Goal: Task Accomplishment & Management: Manage account settings

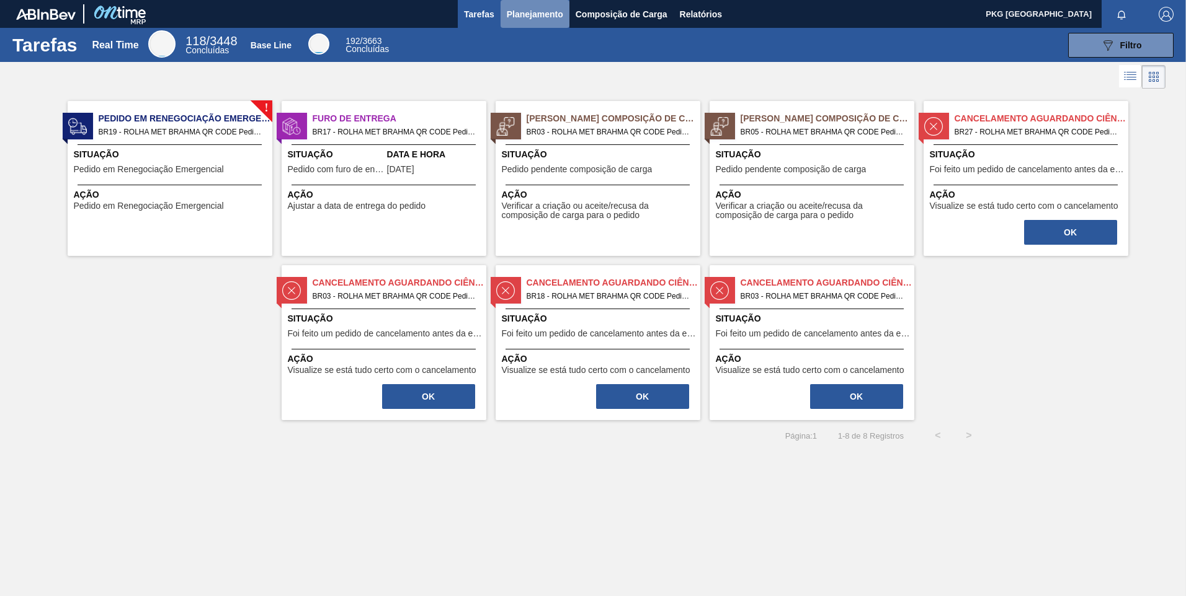
click at [532, 19] on span "Planejamento" at bounding box center [535, 14] width 56 height 15
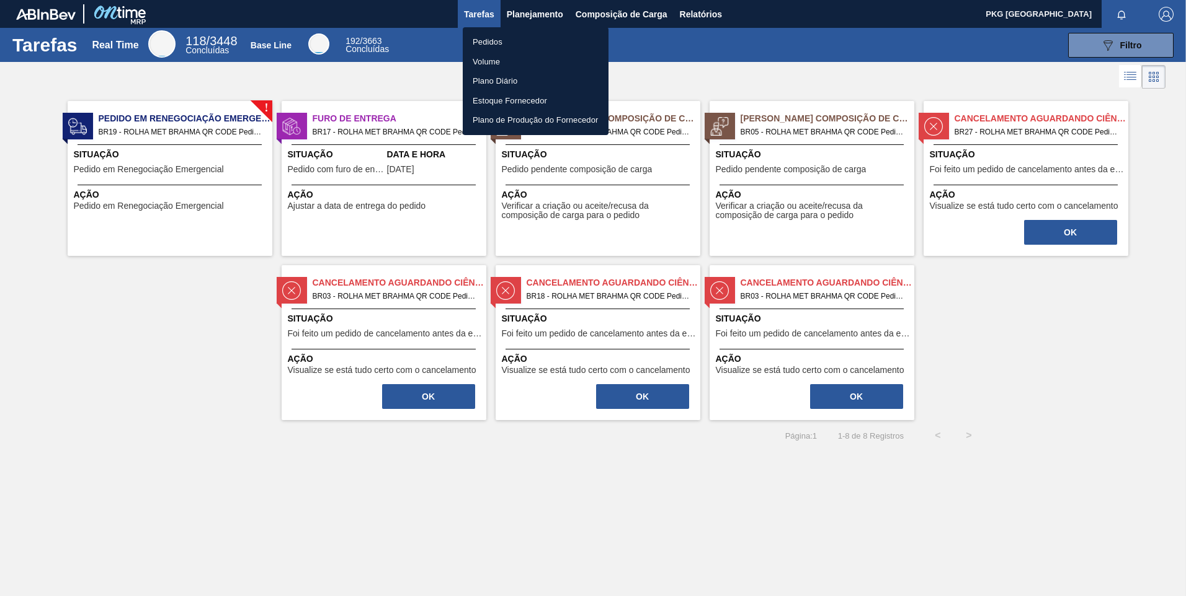
click at [491, 40] on li "Pedidos" at bounding box center [536, 42] width 146 height 20
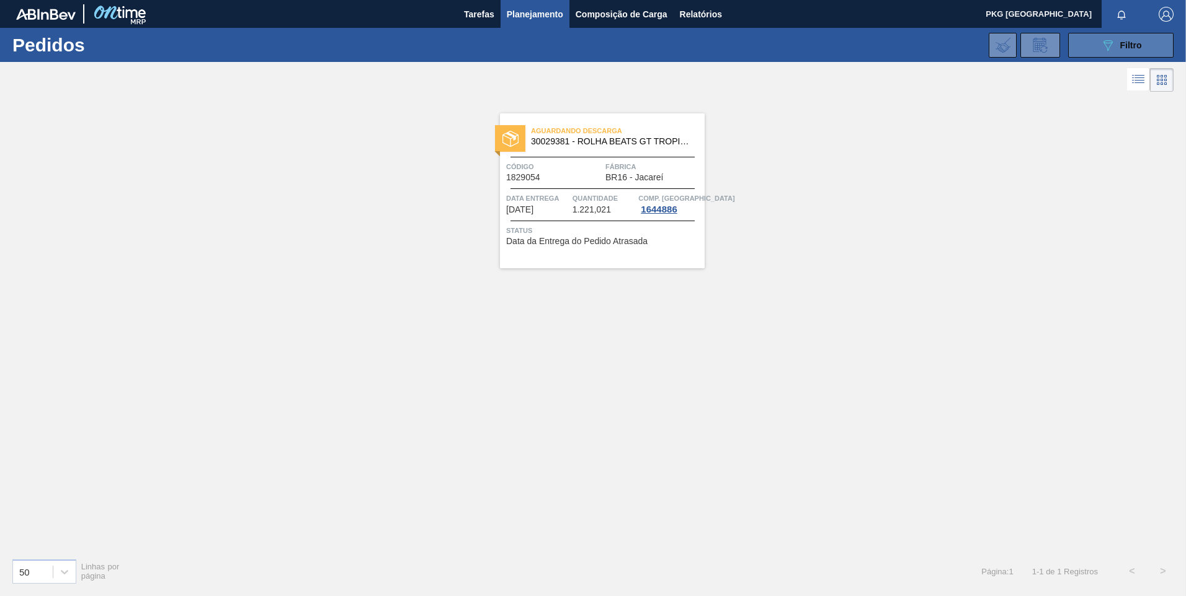
click at [1110, 44] on icon at bounding box center [1107, 45] width 9 height 11
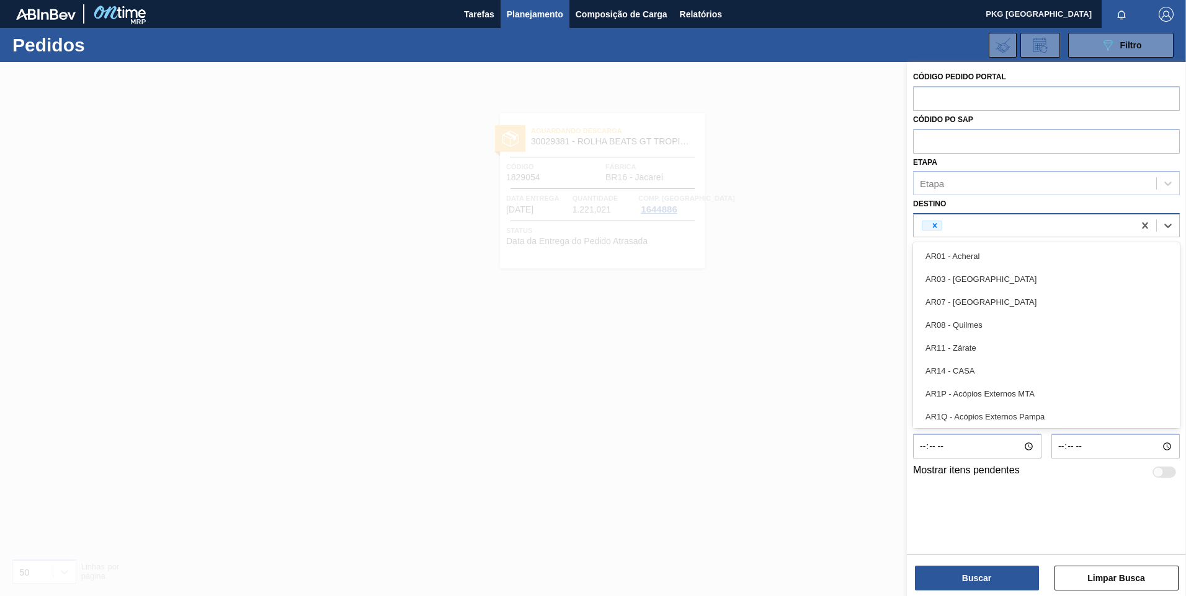
click at [942, 228] on div at bounding box center [1023, 225] width 220 height 19
type input "br"
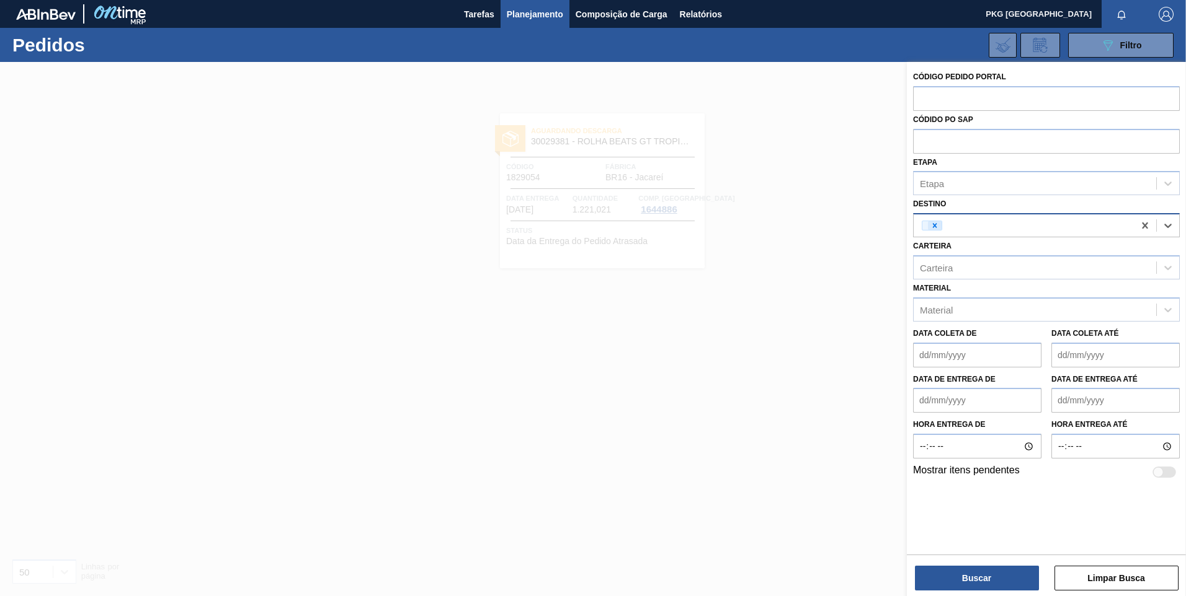
click at [929, 226] on div at bounding box center [935, 225] width 14 height 9
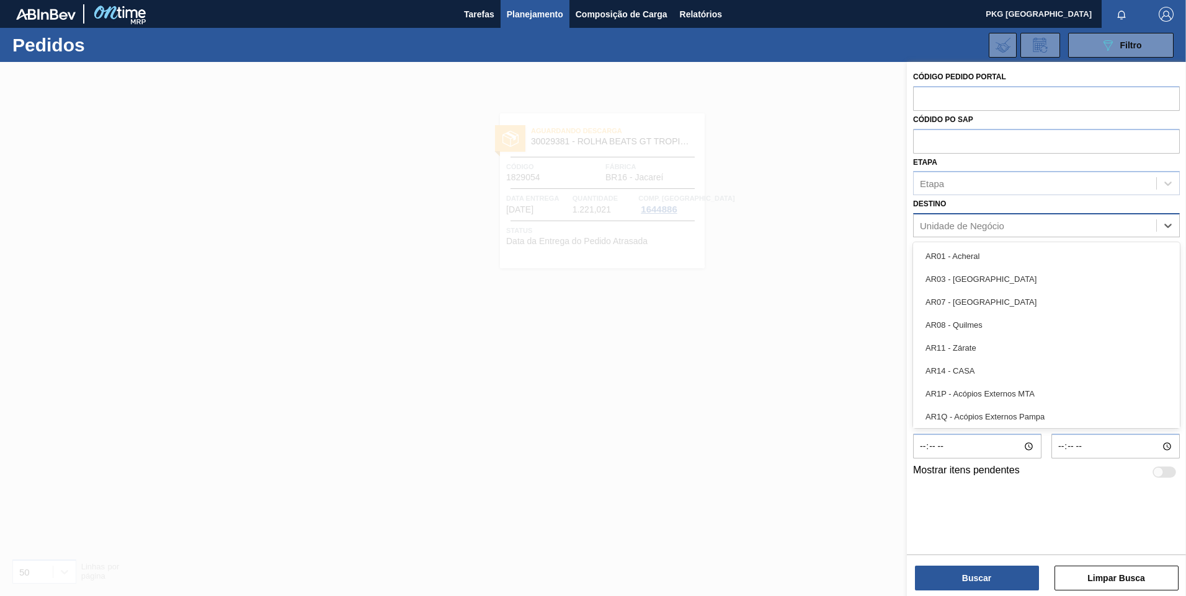
click at [944, 229] on div "Unidade de Negócio" at bounding box center [962, 226] width 84 height 11
type input "br19"
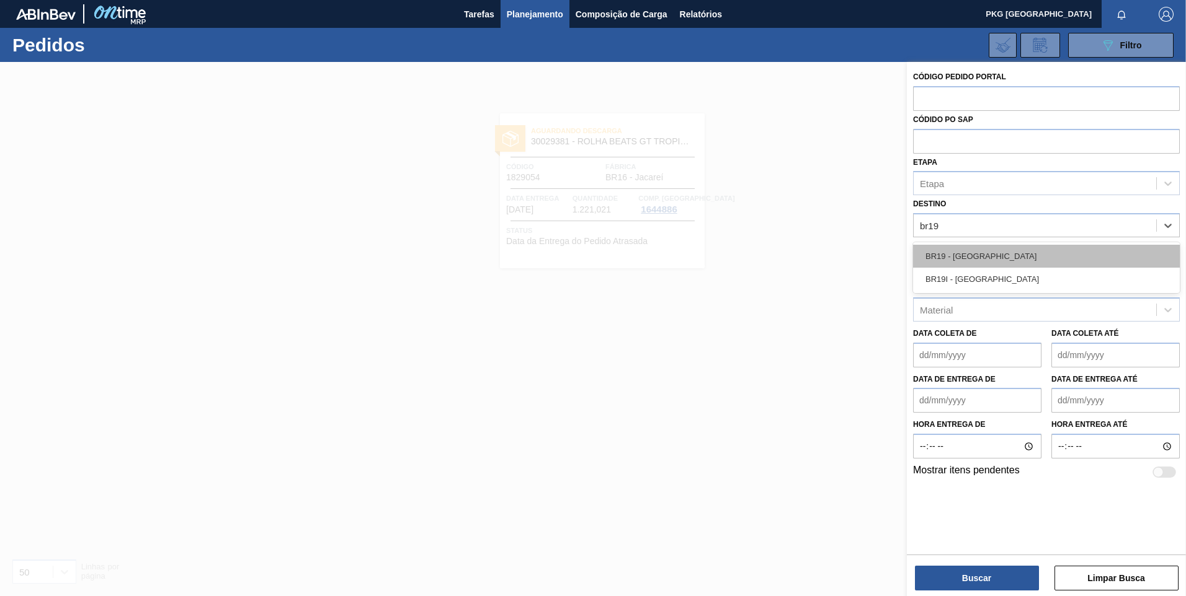
click at [988, 258] on div "BR19 - Nova Rio" at bounding box center [1046, 256] width 267 height 23
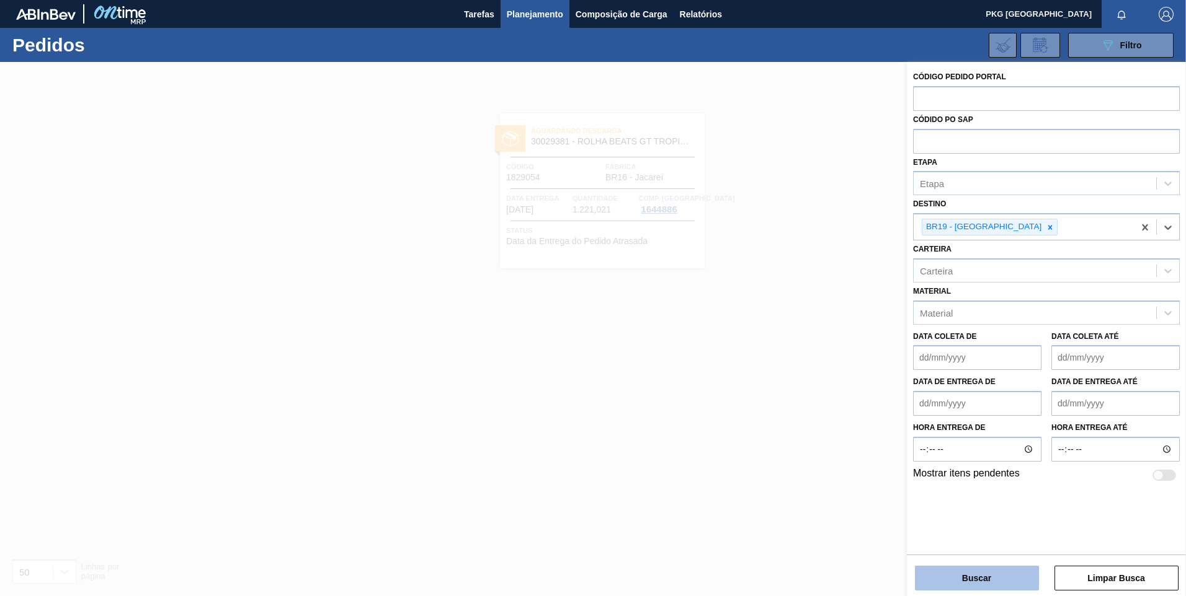
click at [979, 577] on button "Buscar" at bounding box center [977, 578] width 124 height 25
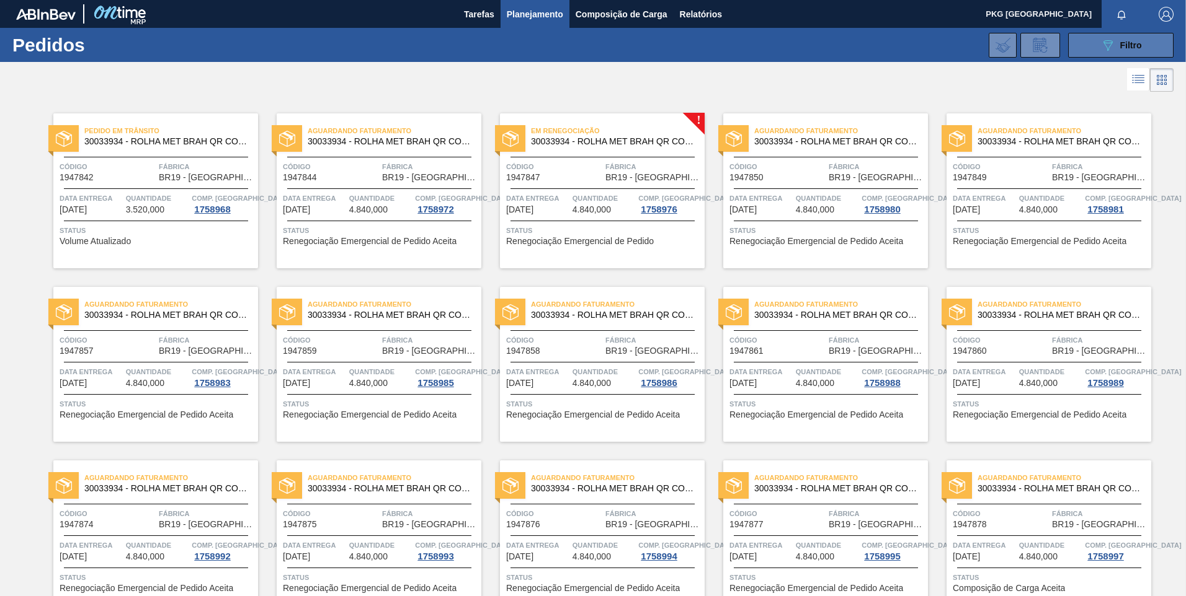
click at [1110, 38] on icon "089F7B8B-B2A5-4AFE-B5C0-19BA573D28AC" at bounding box center [1107, 45] width 15 height 15
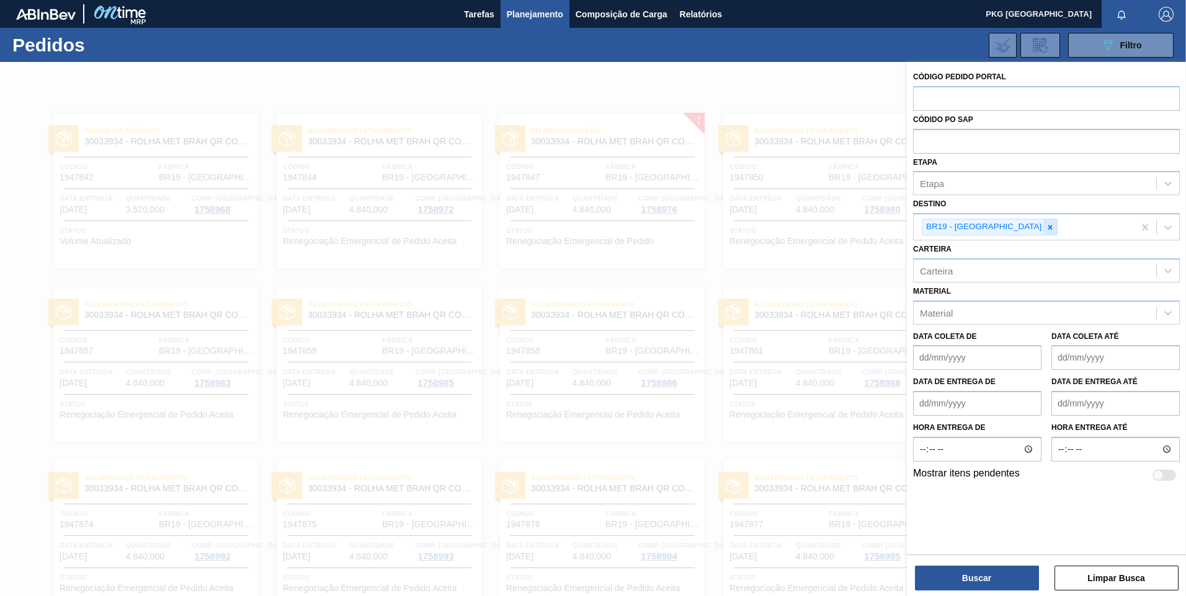
click at [1048, 228] on icon at bounding box center [1050, 227] width 4 height 4
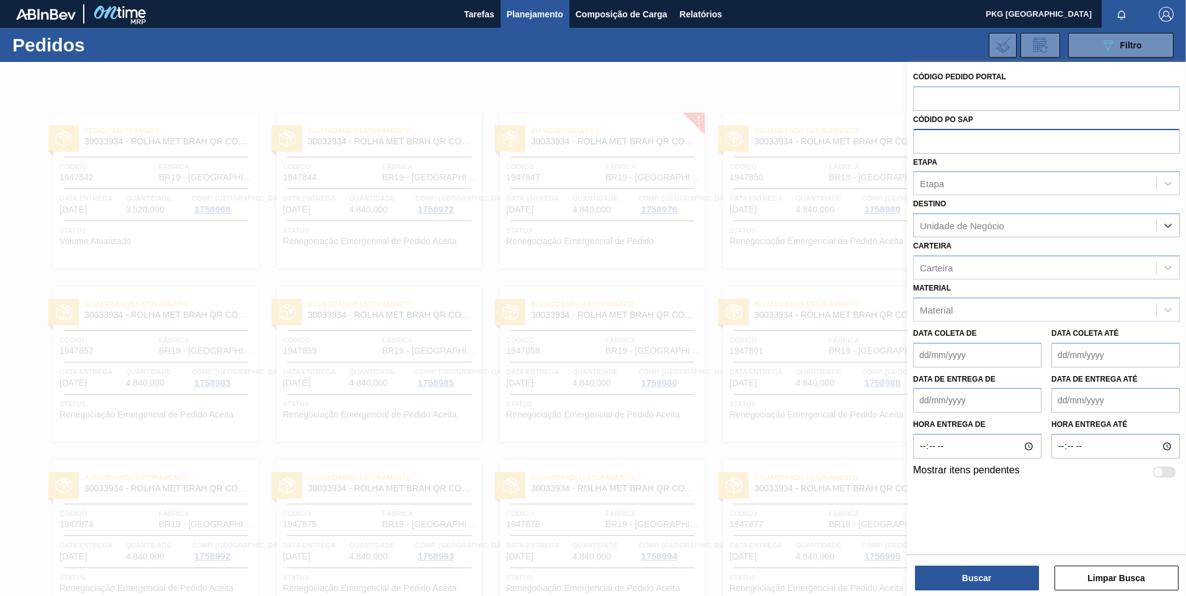
click at [949, 147] on input "text" at bounding box center [1046, 141] width 267 height 24
paste input "2046403"
type input "2046403"
click at [995, 572] on button "Buscar" at bounding box center [977, 578] width 124 height 25
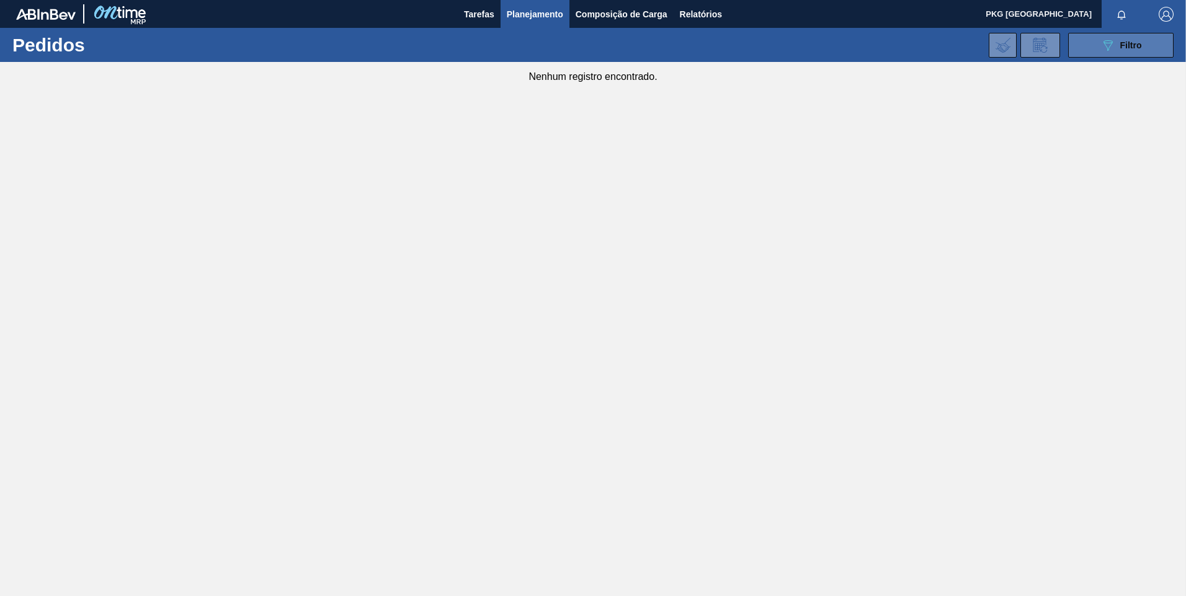
click at [1098, 42] on button "089F7B8B-B2A5-4AFE-B5C0-19BA573D28AC Filtro" at bounding box center [1120, 45] width 105 height 25
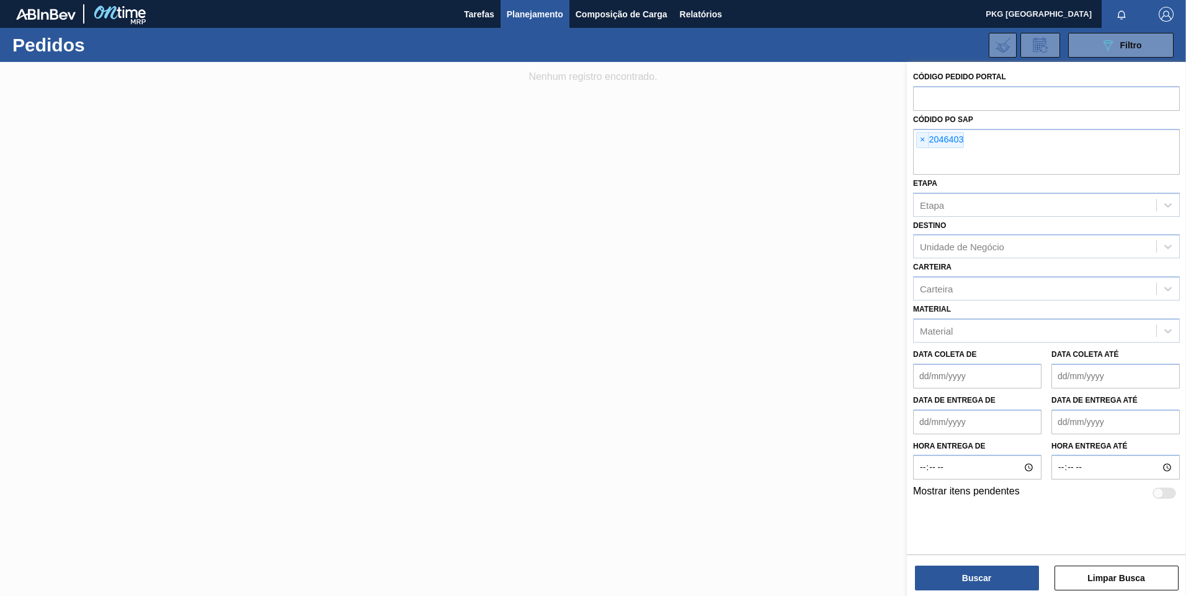
drag, startPoint x: 920, startPoint y: 140, endPoint x: 925, endPoint y: 112, distance: 27.7
click at [920, 140] on span "×" at bounding box center [922, 140] width 12 height 15
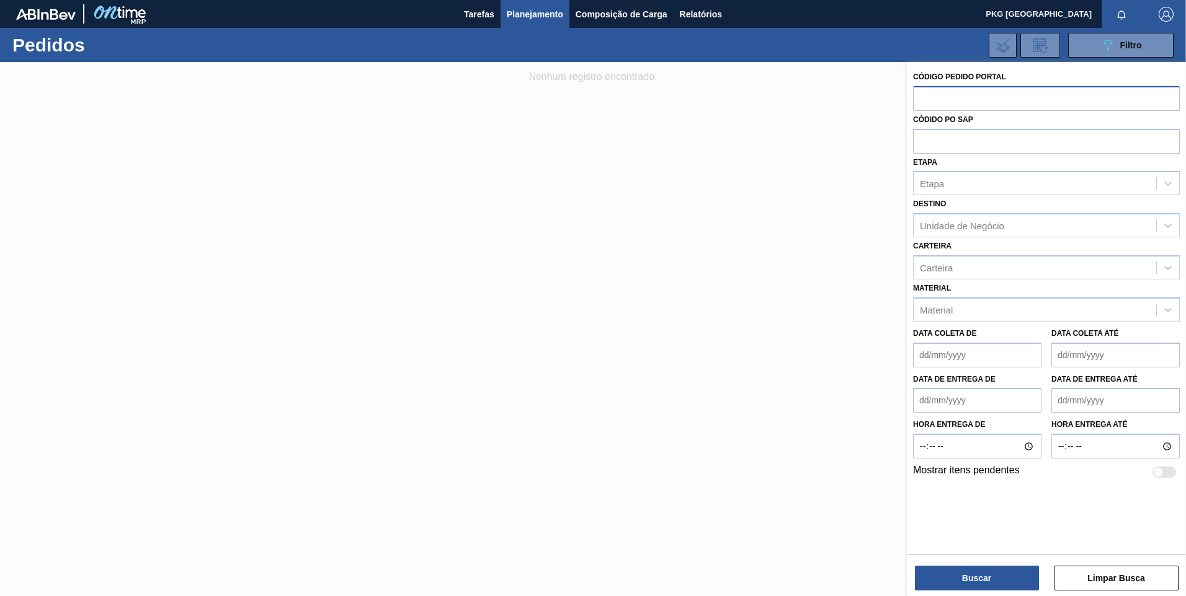
click at [933, 97] on input "text" at bounding box center [1046, 98] width 267 height 24
paste input "2046403"
type input "2046403"
click at [975, 578] on button "Buscar" at bounding box center [977, 578] width 124 height 25
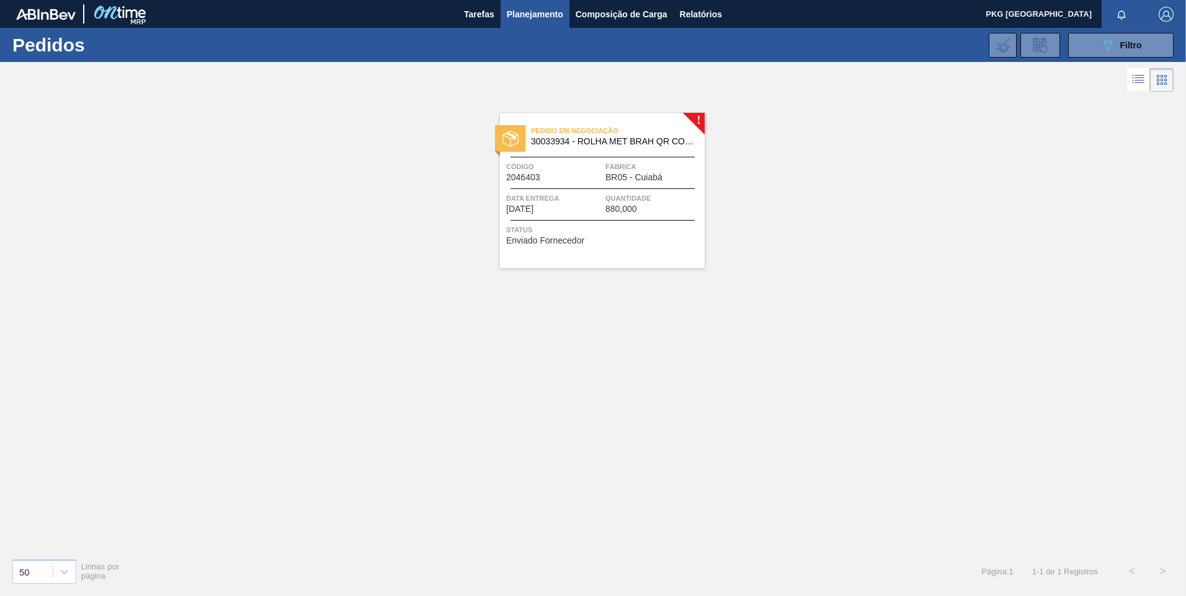
click at [632, 201] on span "Quantidade" at bounding box center [653, 198] width 96 height 12
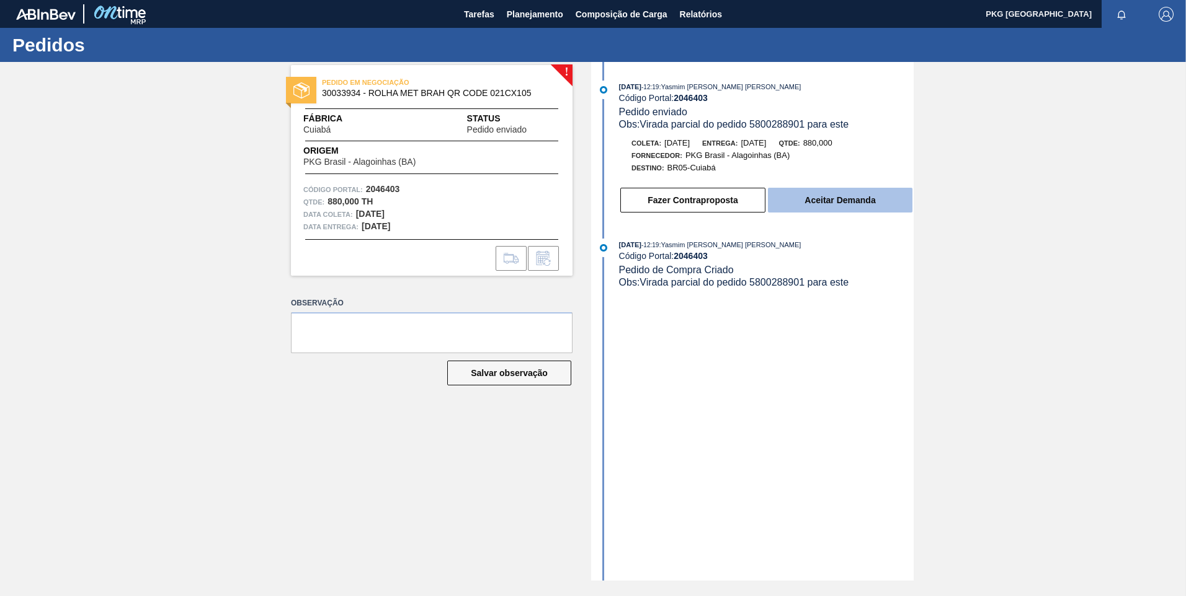
click at [858, 199] on button "Aceitar Demanda" at bounding box center [840, 200] width 144 height 25
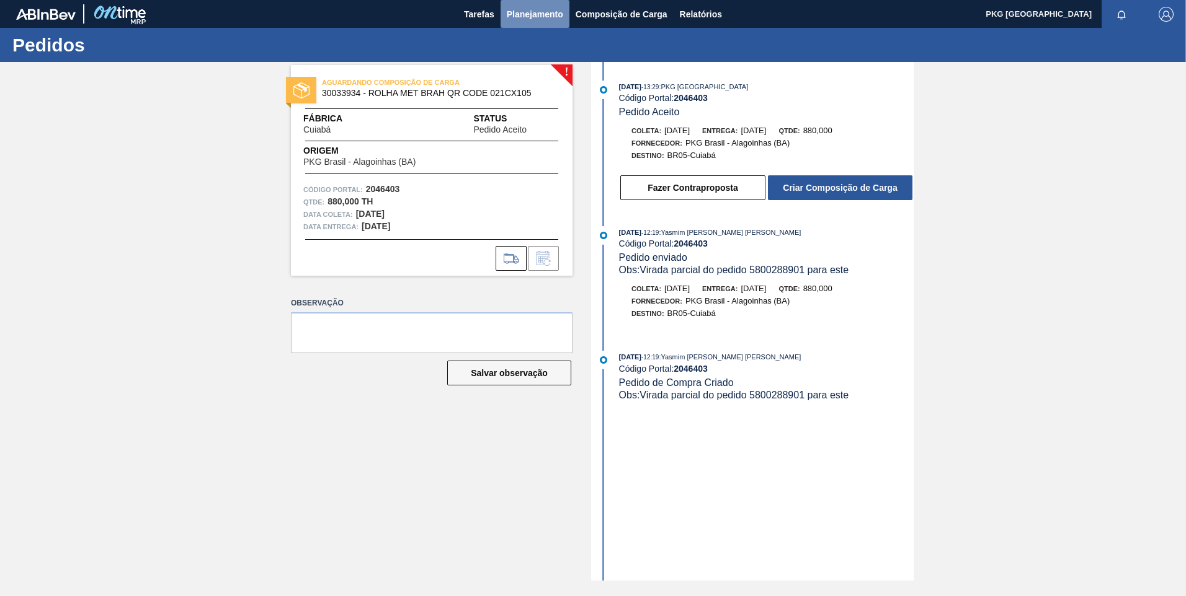
click at [532, 20] on span "Planejamento" at bounding box center [535, 14] width 56 height 15
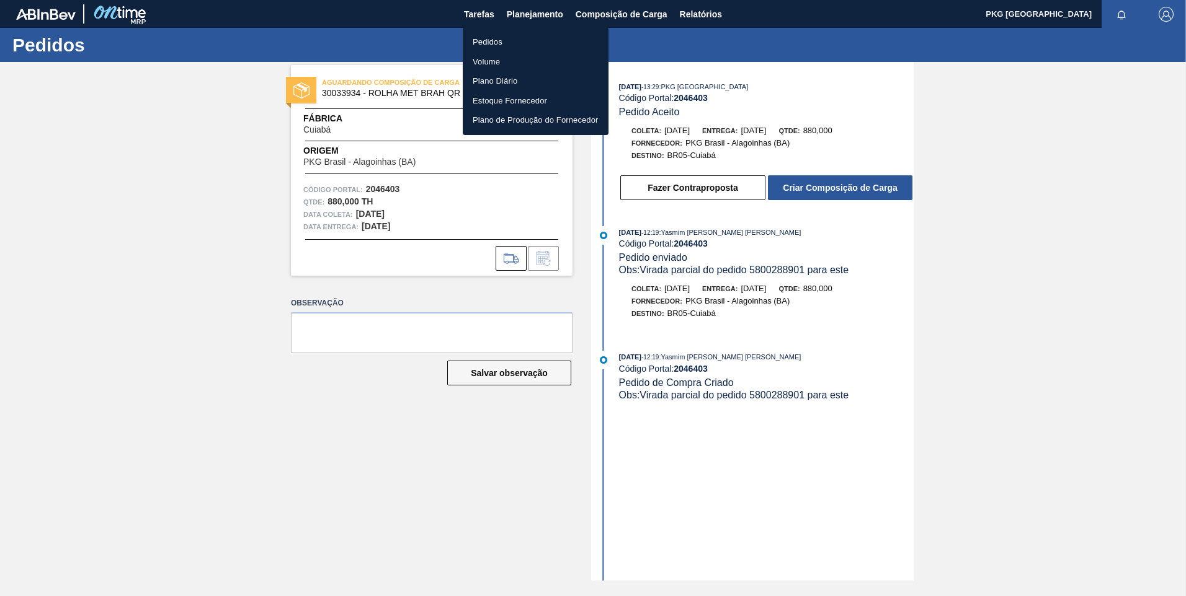
click at [500, 38] on li "Pedidos" at bounding box center [536, 42] width 146 height 20
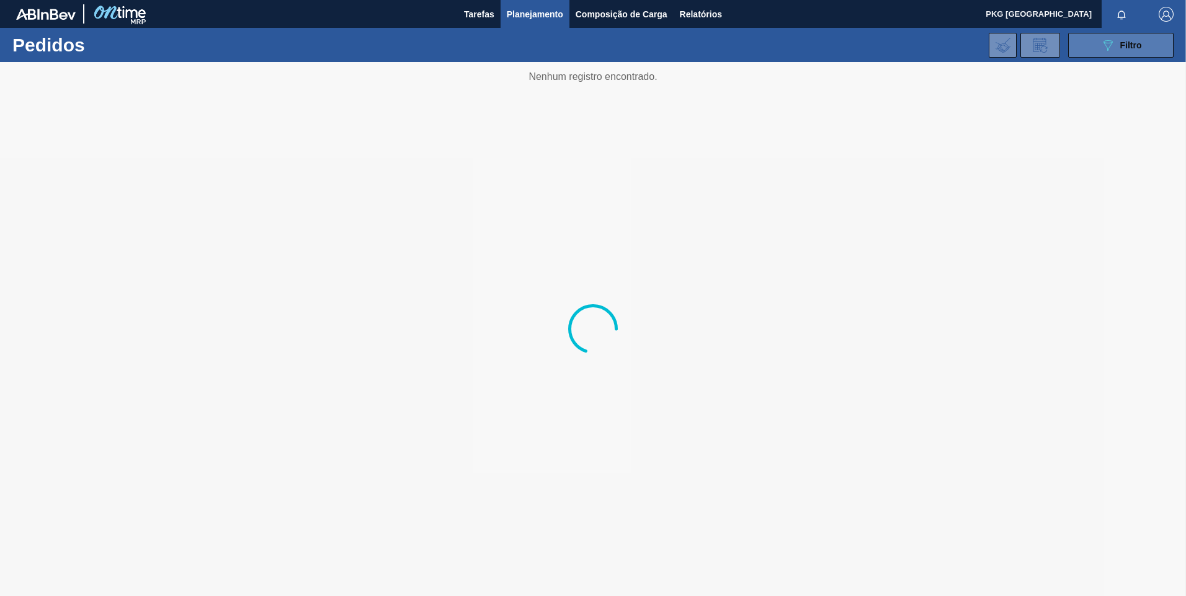
click at [1143, 47] on button "089F7B8B-B2A5-4AFE-B5C0-19BA573D28AC Filtro" at bounding box center [1120, 45] width 105 height 25
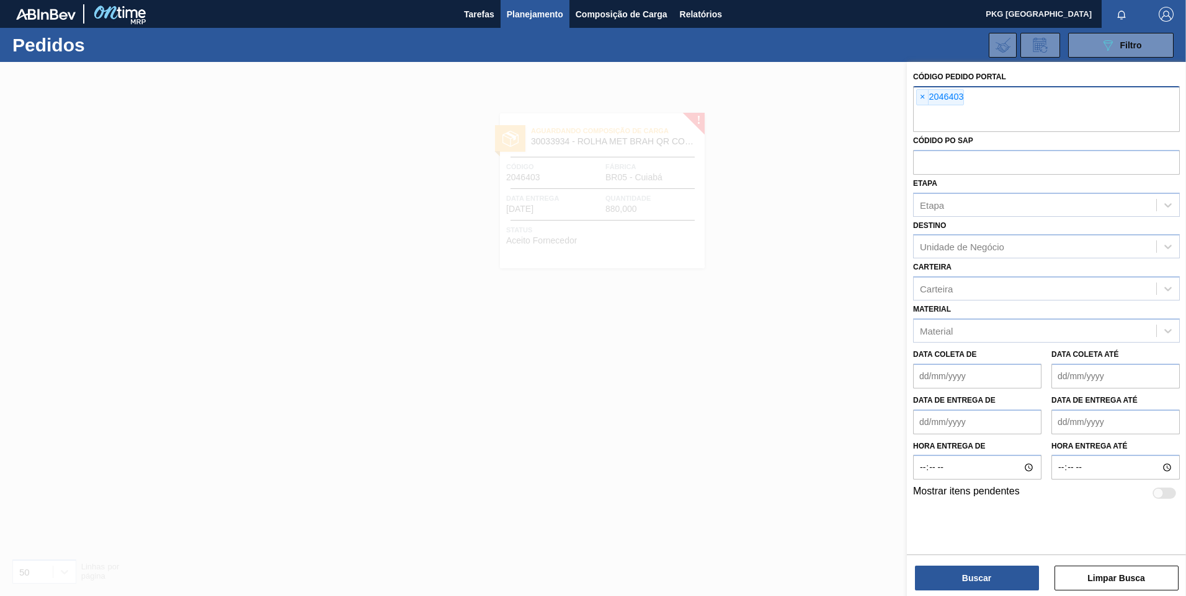
click at [921, 98] on span "×" at bounding box center [922, 97] width 12 height 15
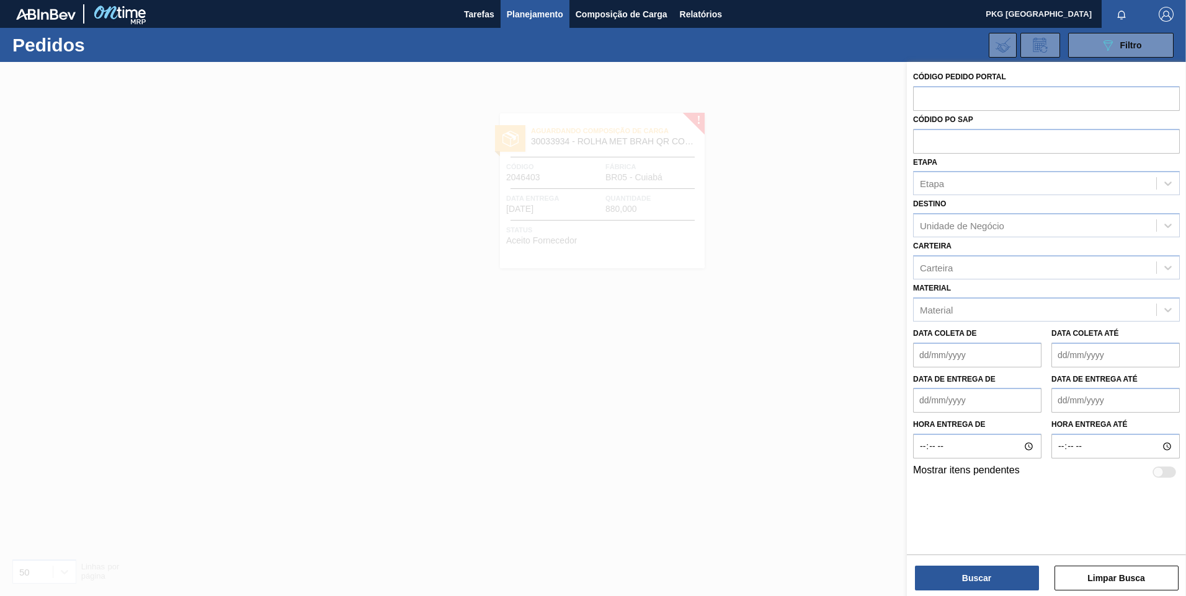
paste input "2046402"
type input "2046402"
click at [960, 585] on button "Buscar" at bounding box center [977, 578] width 124 height 25
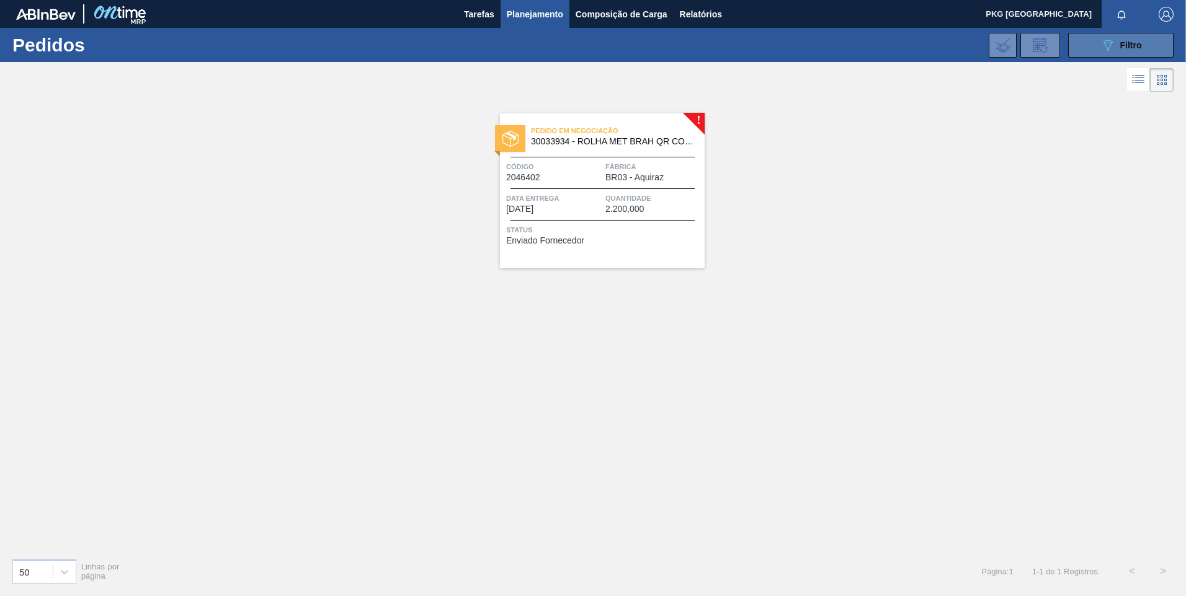
click at [1107, 41] on icon "089F7B8B-B2A5-4AFE-B5C0-19BA573D28AC" at bounding box center [1107, 45] width 15 height 15
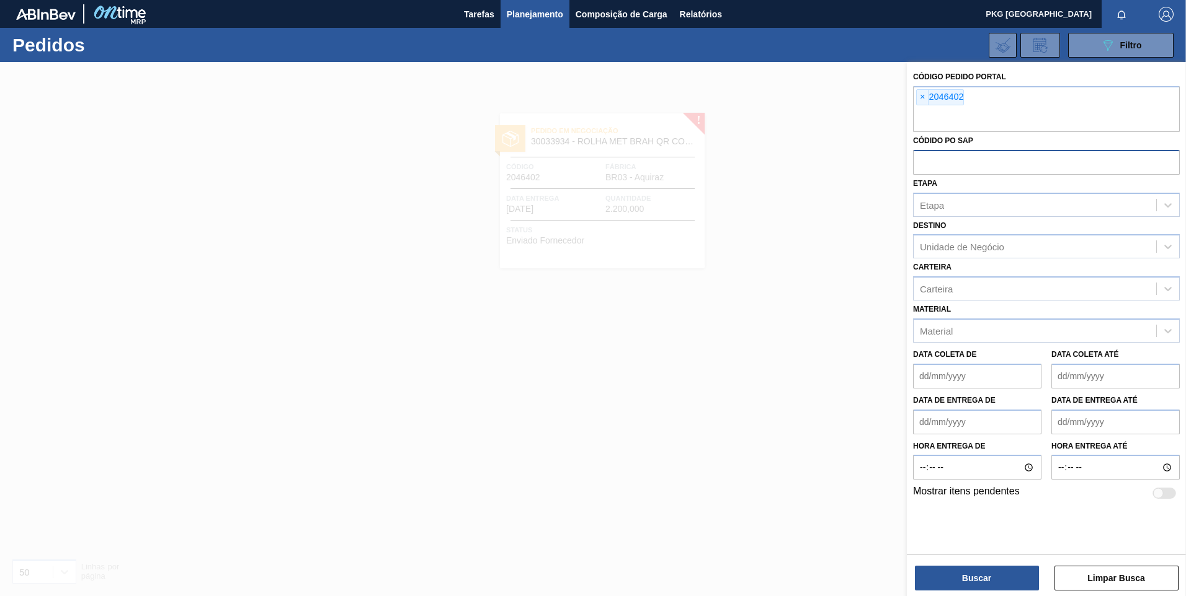
drag, startPoint x: 920, startPoint y: 95, endPoint x: 949, endPoint y: 129, distance: 44.4
click at [921, 95] on span "×" at bounding box center [922, 97] width 12 height 15
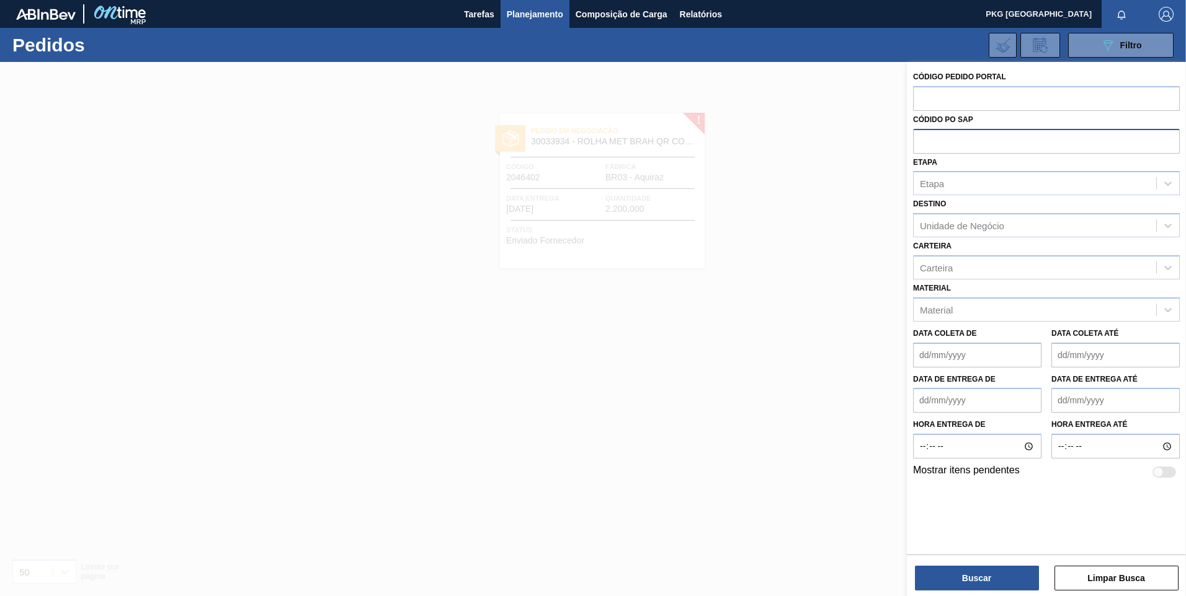
click at [945, 144] on input "text" at bounding box center [1046, 141] width 267 height 24
click at [949, 141] on input "text" at bounding box center [1046, 141] width 267 height 24
click at [927, 146] on input "text" at bounding box center [1046, 141] width 267 height 24
paste input "5800288905"
type input "5800288905"
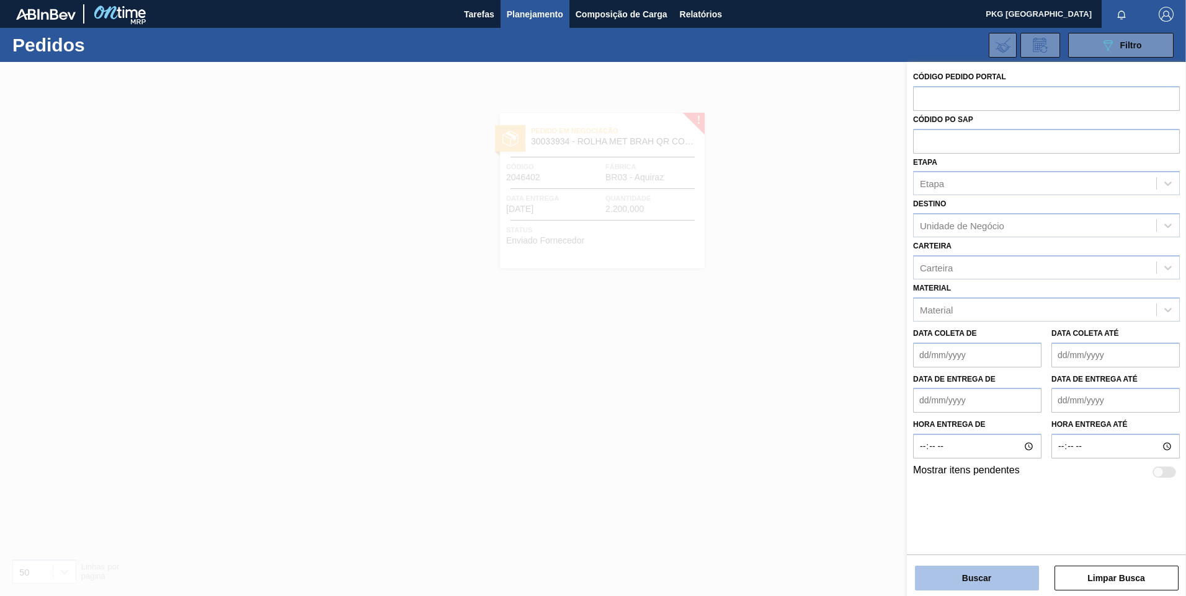
click at [1004, 571] on button "Buscar" at bounding box center [977, 578] width 124 height 25
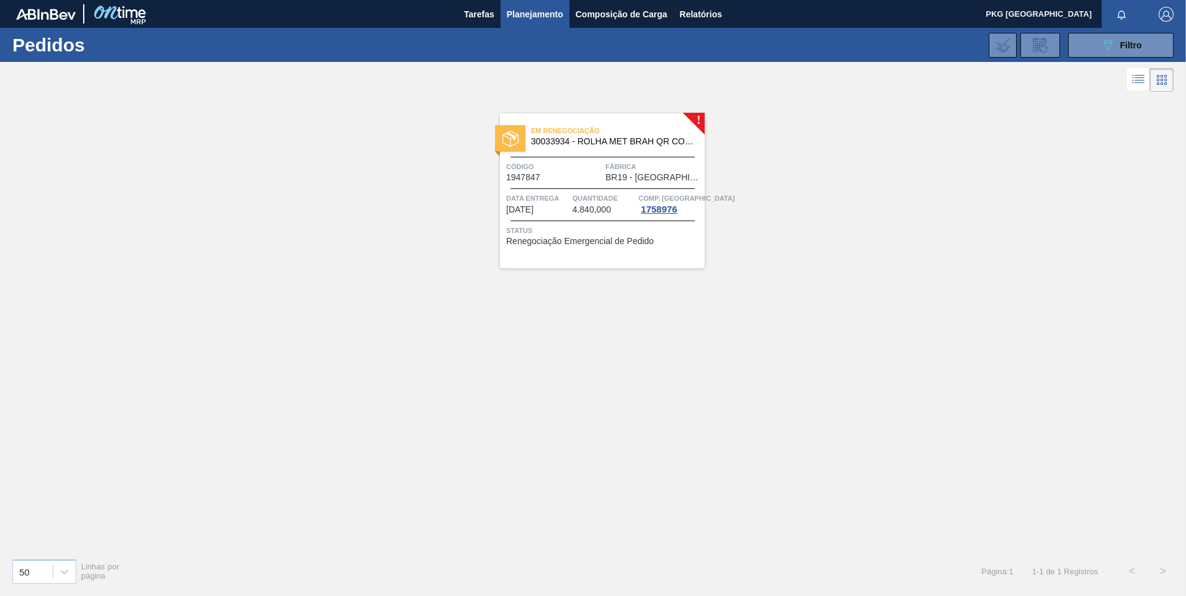
click at [574, 212] on span "4.840,000" at bounding box center [591, 209] width 38 height 9
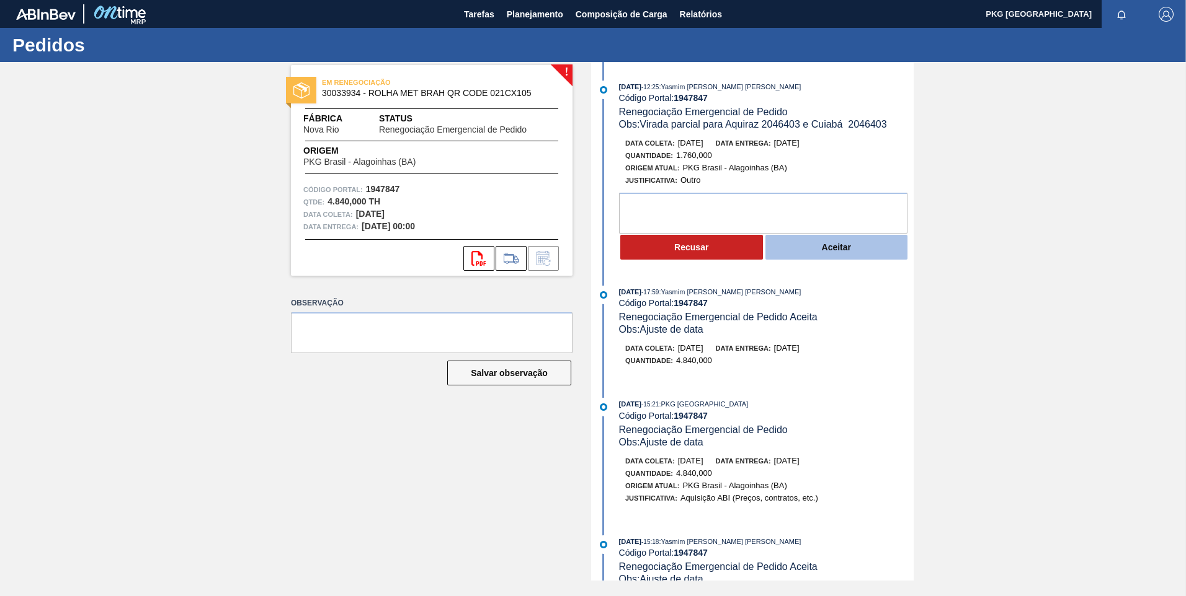
click at [845, 254] on button "Aceitar" at bounding box center [836, 247] width 143 height 25
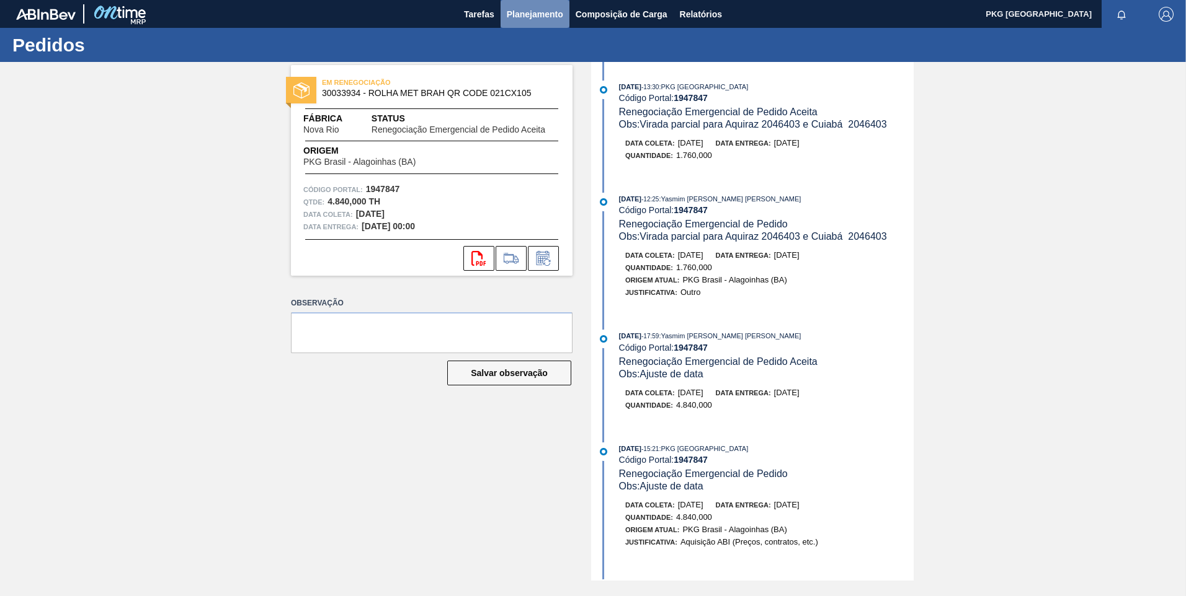
click at [513, 5] on button "Planejamento" at bounding box center [534, 14] width 69 height 28
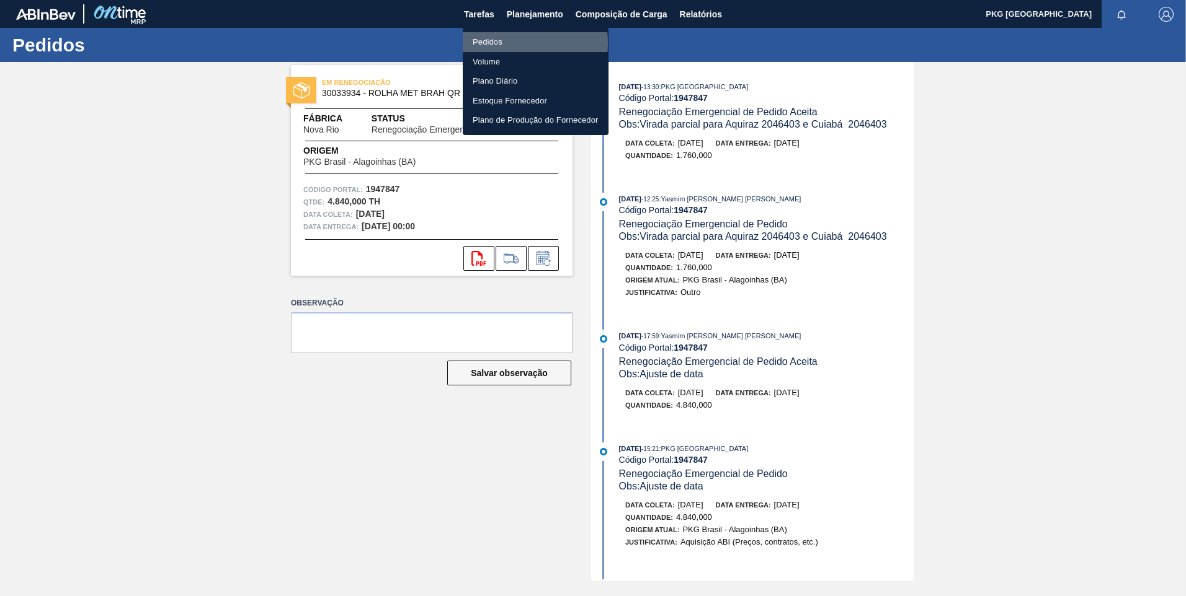
click at [490, 43] on li "Pedidos" at bounding box center [536, 42] width 146 height 20
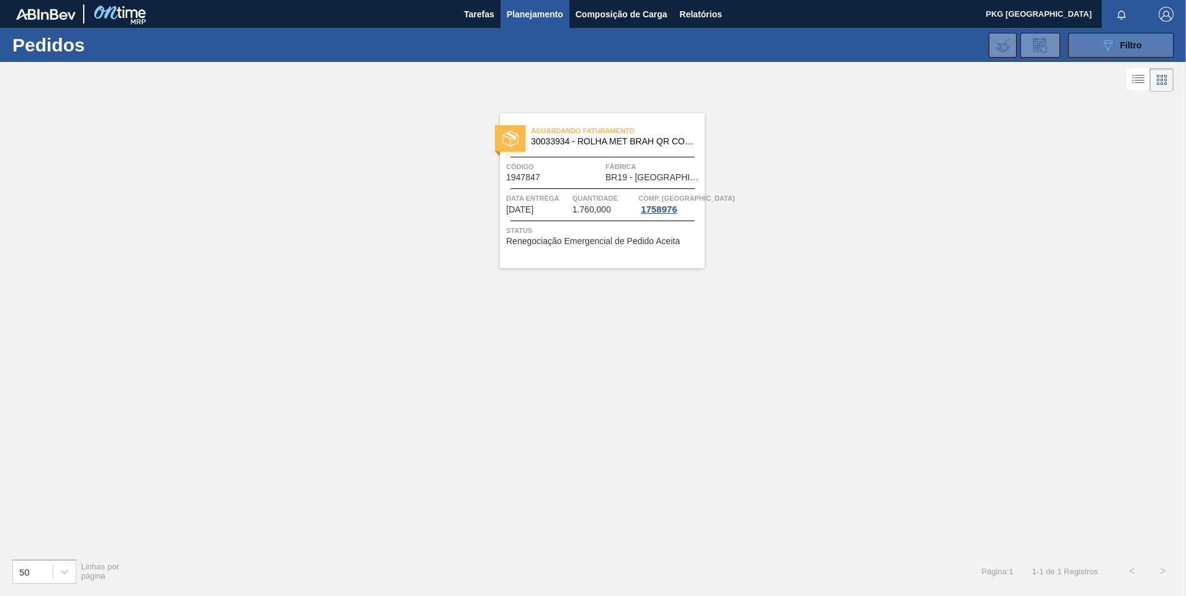
click at [1105, 48] on icon "089F7B8B-B2A5-4AFE-B5C0-19BA573D28AC" at bounding box center [1107, 45] width 15 height 15
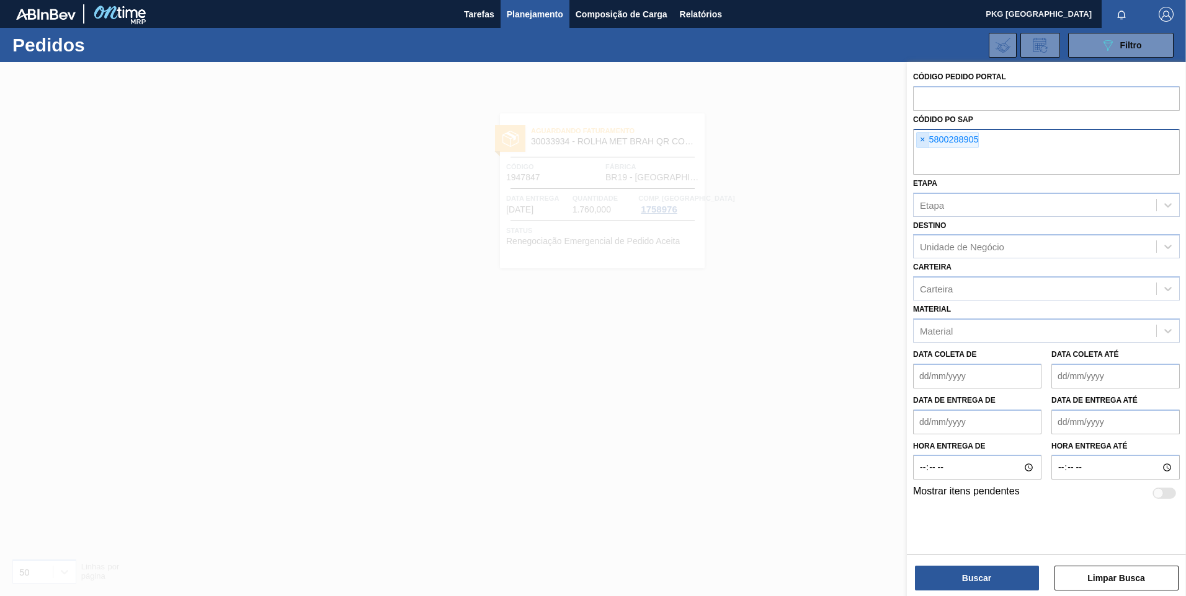
click at [924, 141] on span "×" at bounding box center [922, 140] width 12 height 15
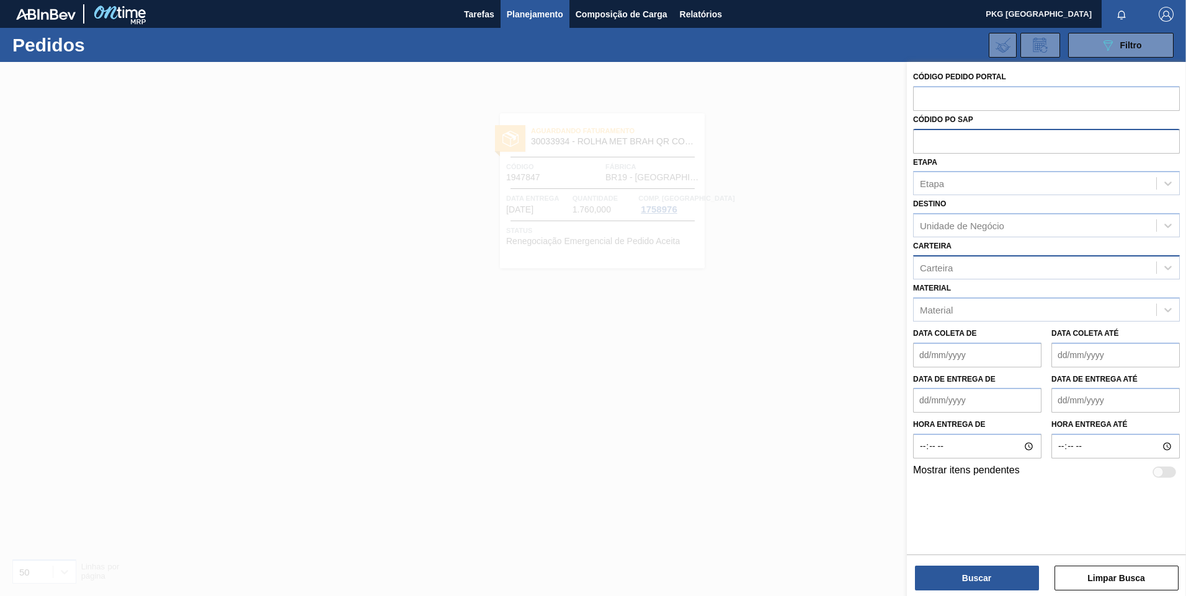
click at [934, 263] on div "Carteira" at bounding box center [936, 267] width 33 height 11
type input "br02"
click at [939, 266] on div "br02" at bounding box center [1034, 268] width 242 height 18
click at [960, 264] on div "Carteira" at bounding box center [1034, 268] width 242 height 18
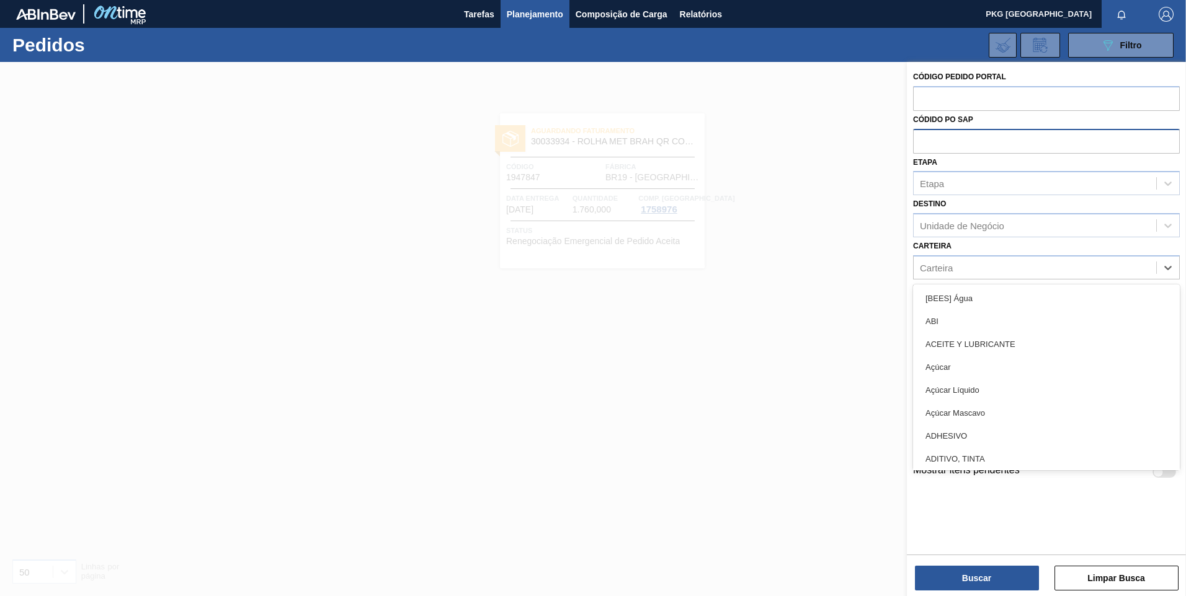
click at [787, 280] on div at bounding box center [593, 360] width 1186 height 596
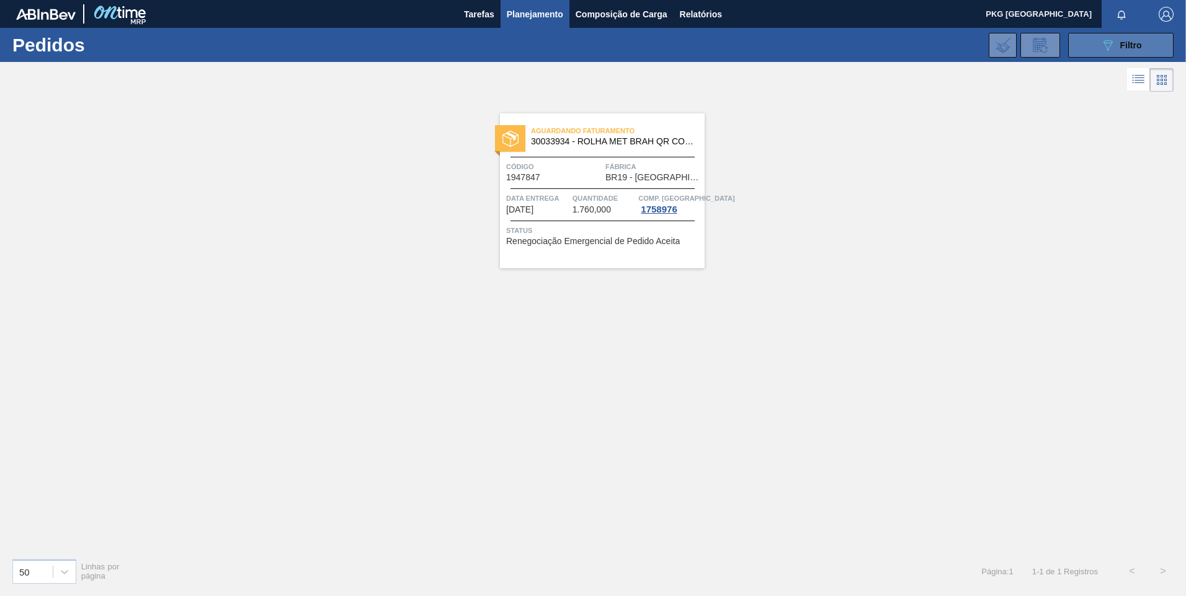
click at [1132, 42] on span "Filtro" at bounding box center [1131, 45] width 22 height 10
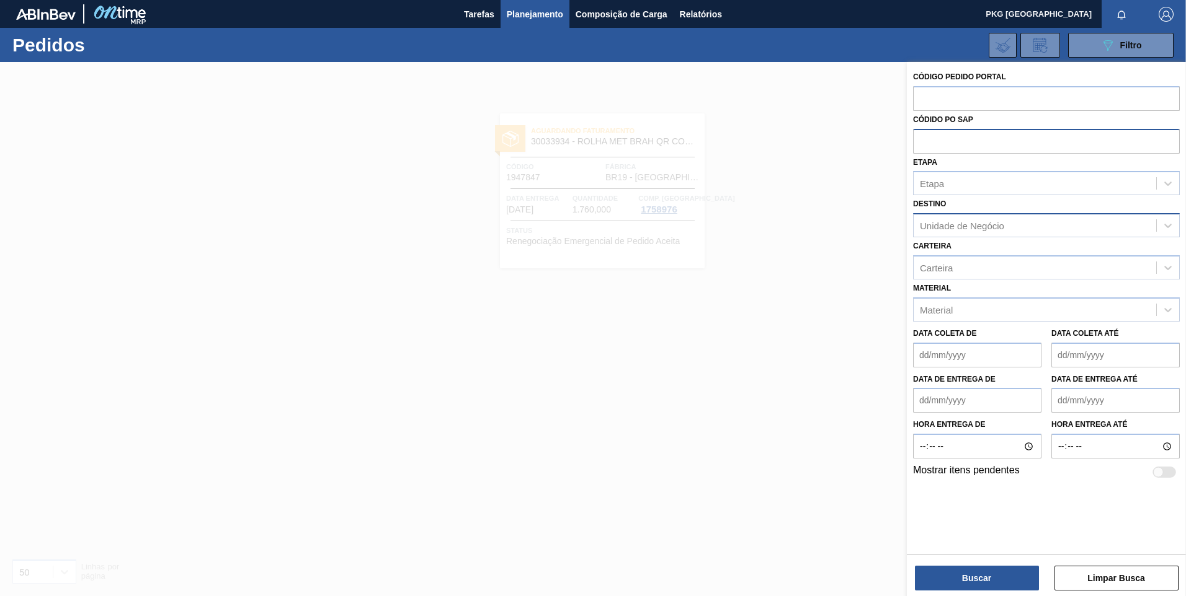
click at [960, 229] on div "Unidade de Negócio" at bounding box center [962, 226] width 84 height 11
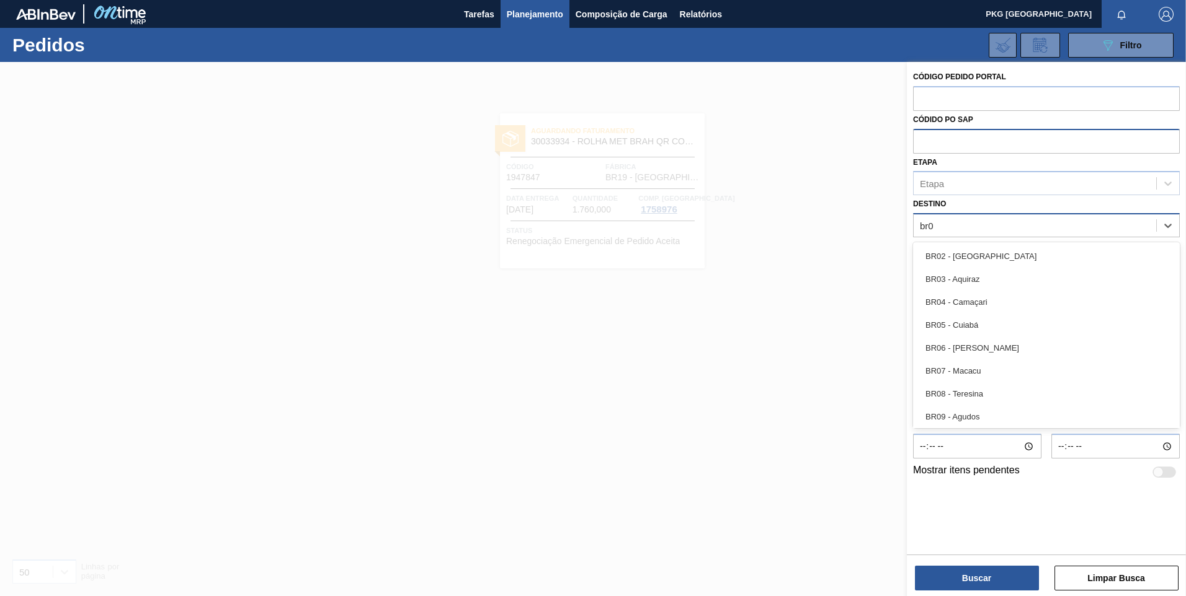
type input "br05"
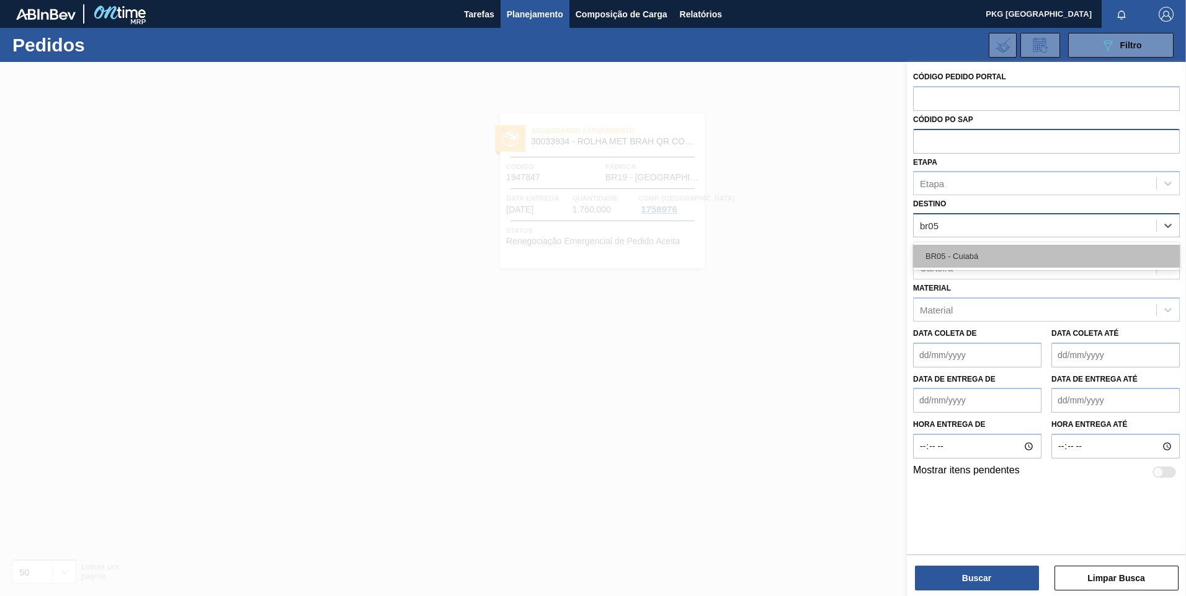
click at [988, 251] on div "BR05 - Cuiabá" at bounding box center [1046, 256] width 267 height 23
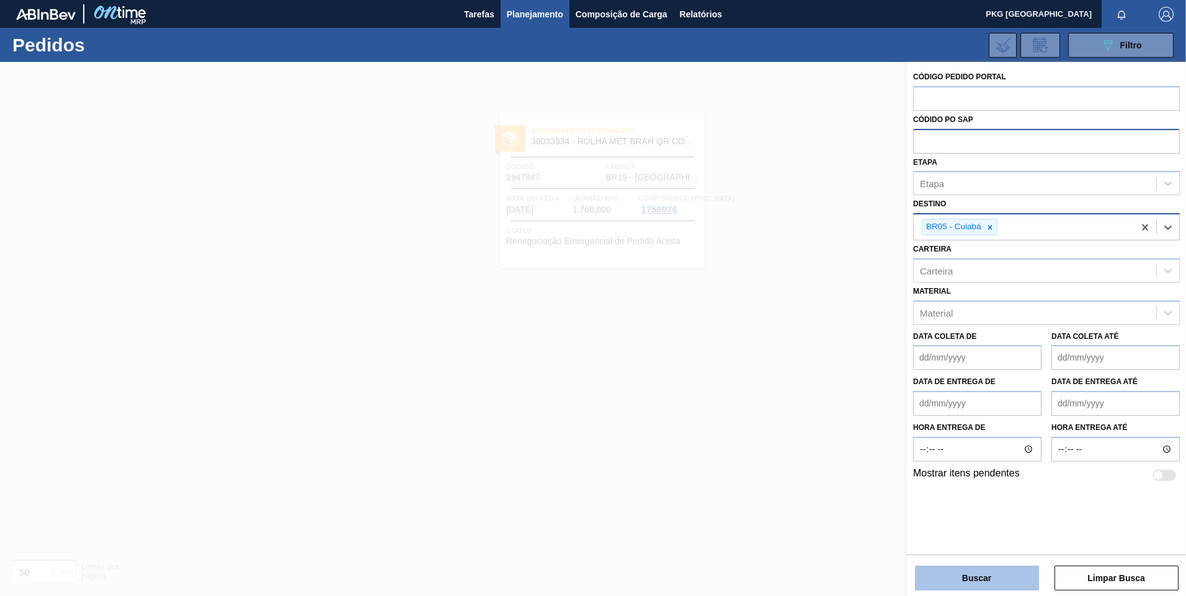
click at [999, 584] on button "Buscar" at bounding box center [977, 578] width 124 height 25
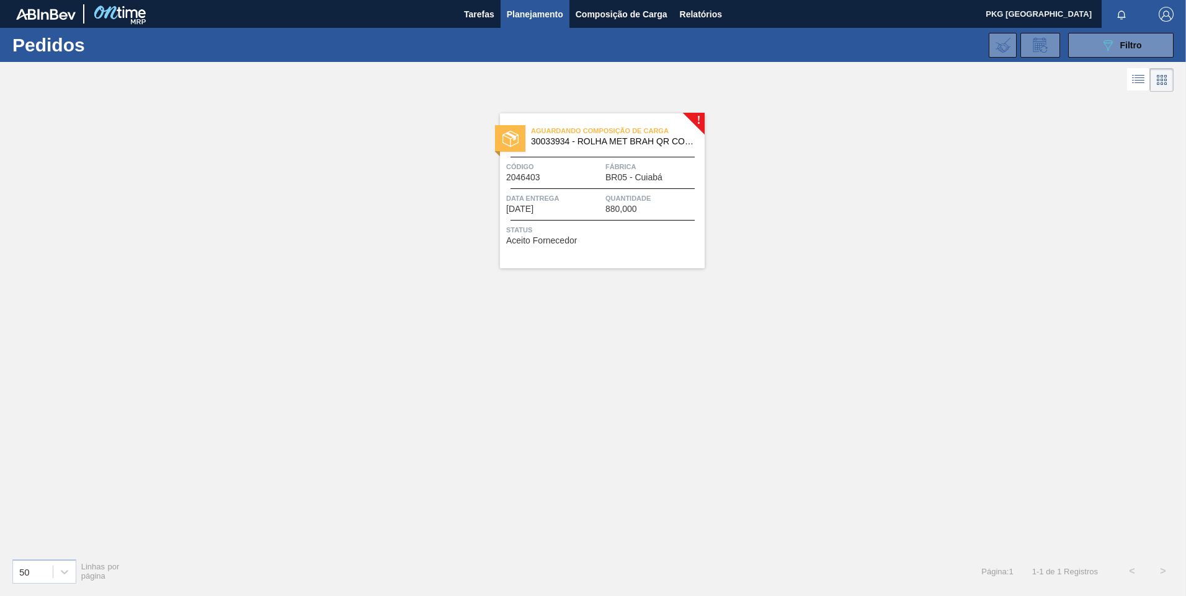
click at [609, 218] on div "Aguardando Composição de Carga 30033934 - ROLHA MET BRAH QR CODE 021CX105 Códig…" at bounding box center [602, 190] width 205 height 155
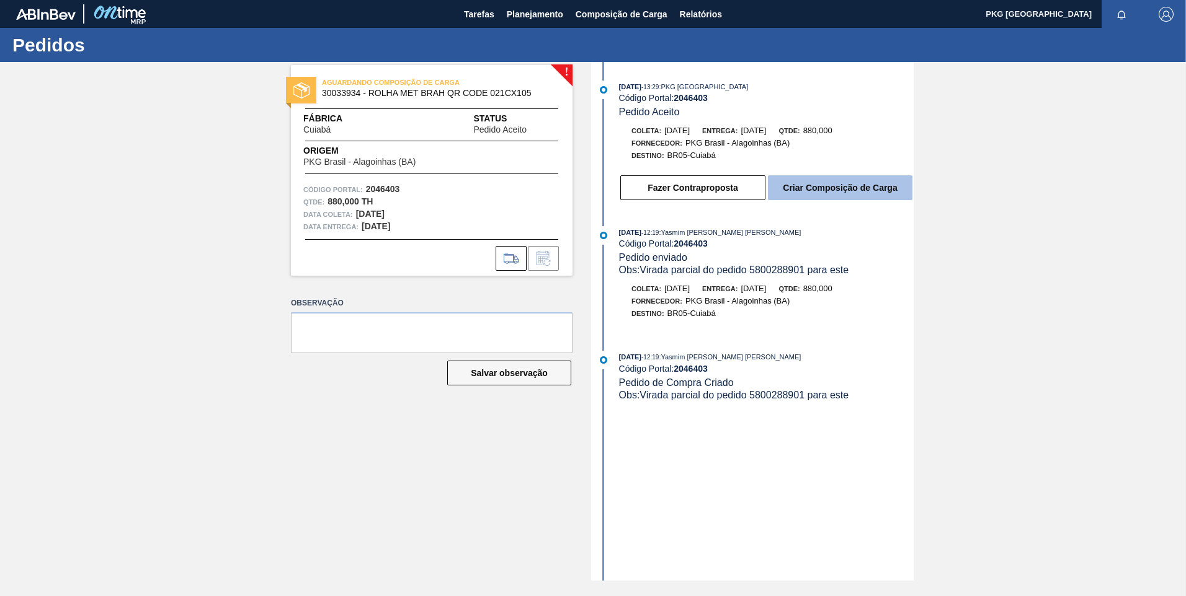
click at [828, 179] on button "Criar Composição de Carga" at bounding box center [840, 187] width 144 height 25
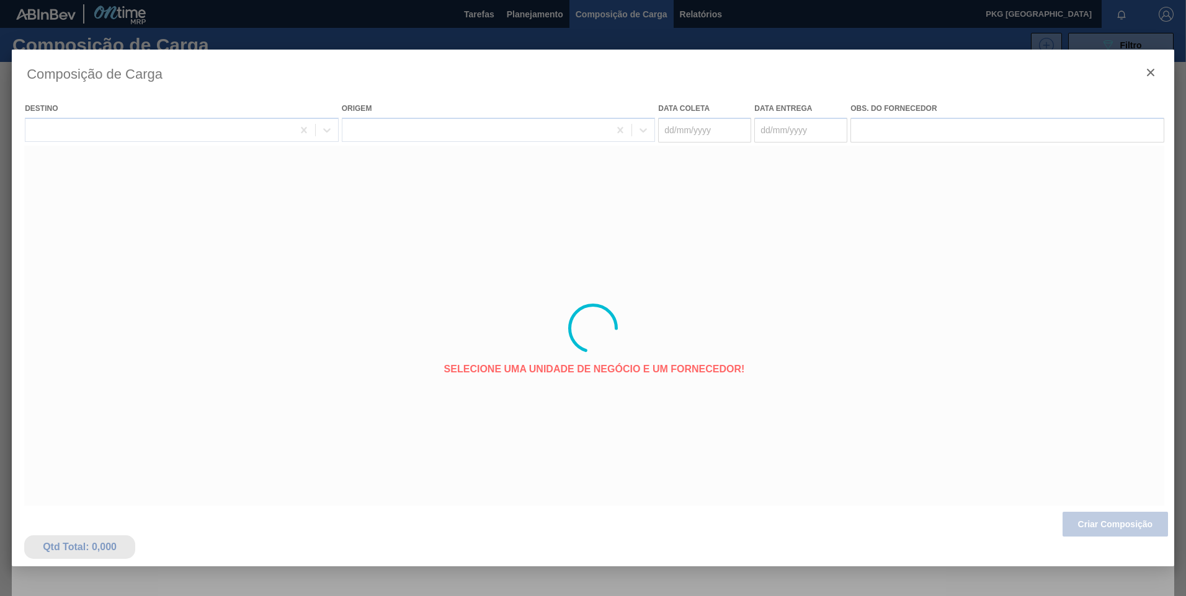
type coleta "06/10/2025"
type Entrega "[DATE]"
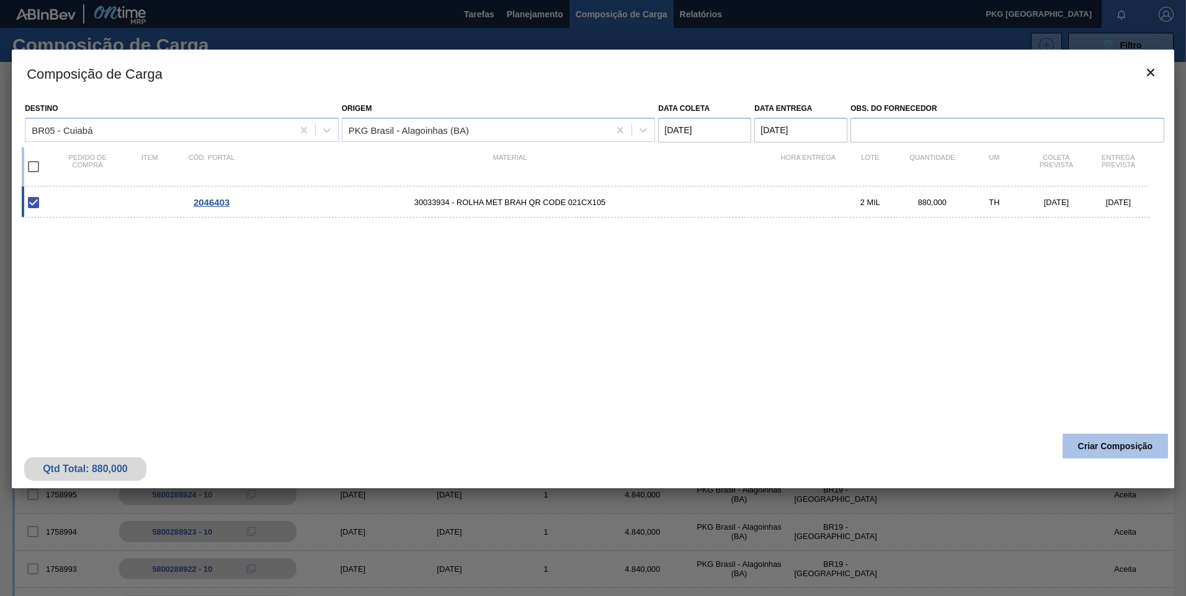
click at [1102, 443] on button "Criar Composição" at bounding box center [1114, 446] width 105 height 25
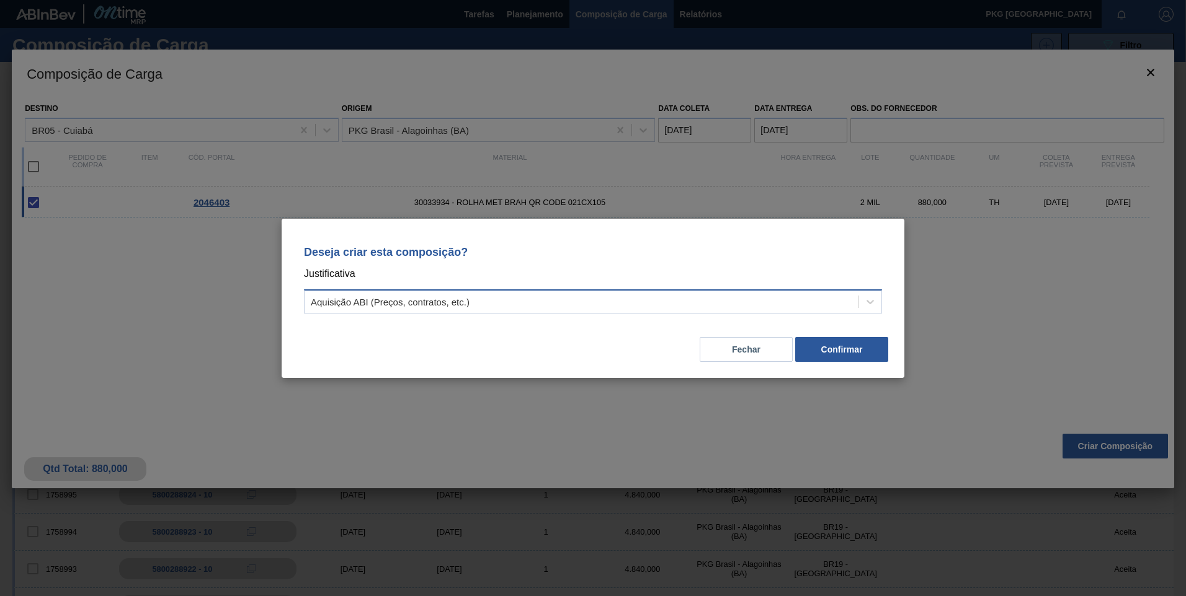
click at [450, 304] on div "Aquisição ABI (Preços, contratos, etc.)" at bounding box center [390, 301] width 159 height 11
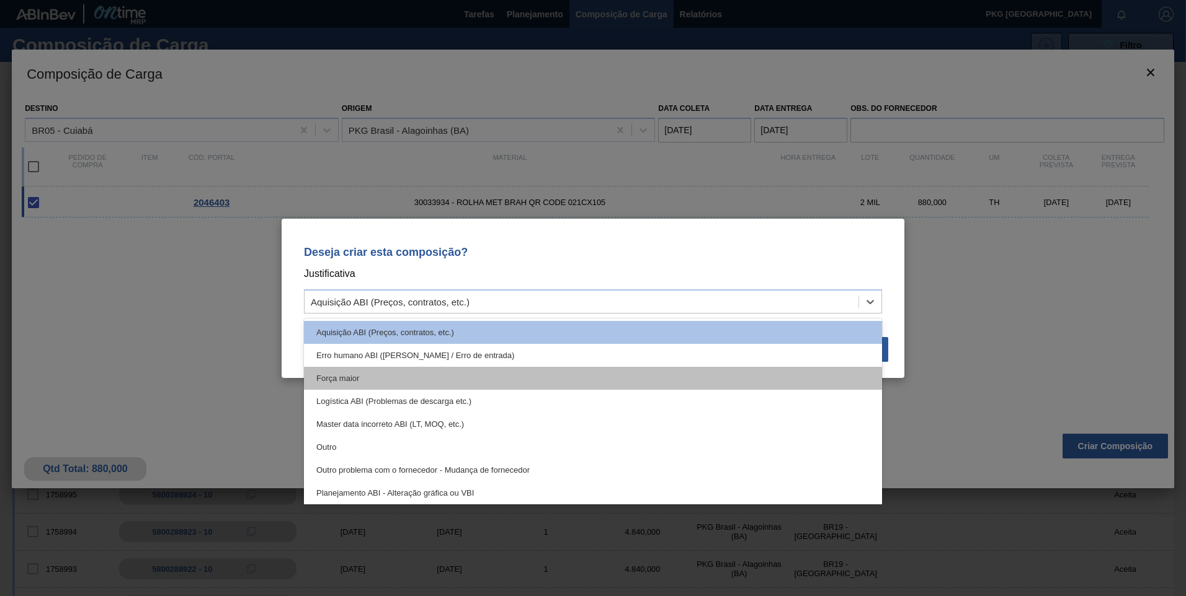
click at [404, 372] on div "Força maior" at bounding box center [593, 378] width 578 height 23
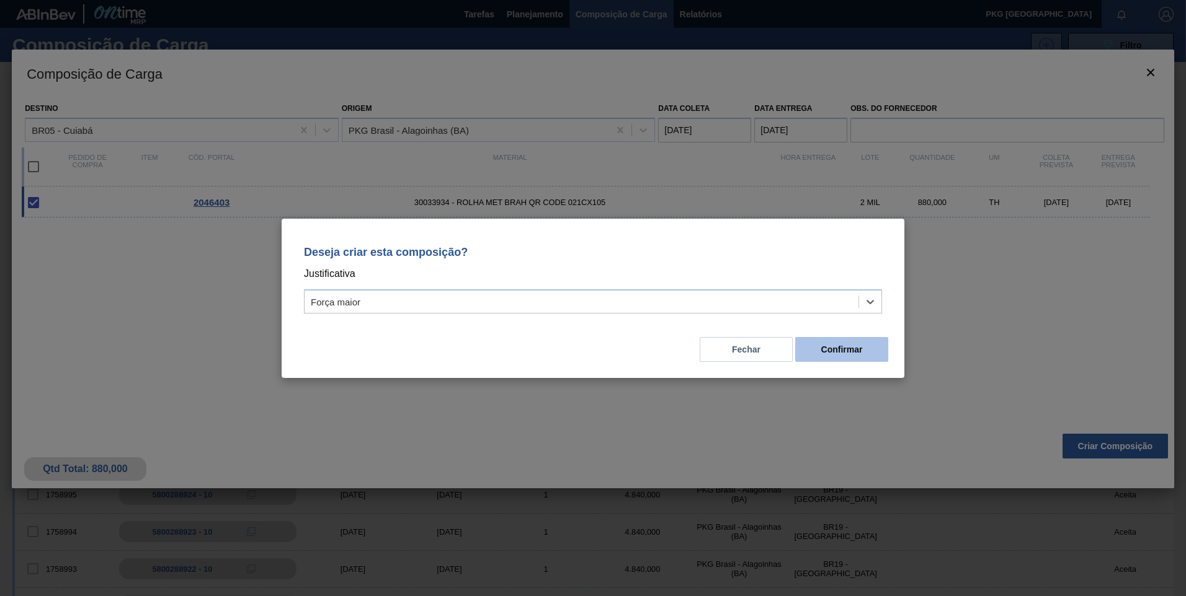
click at [843, 356] on button "Confirmar" at bounding box center [841, 349] width 93 height 25
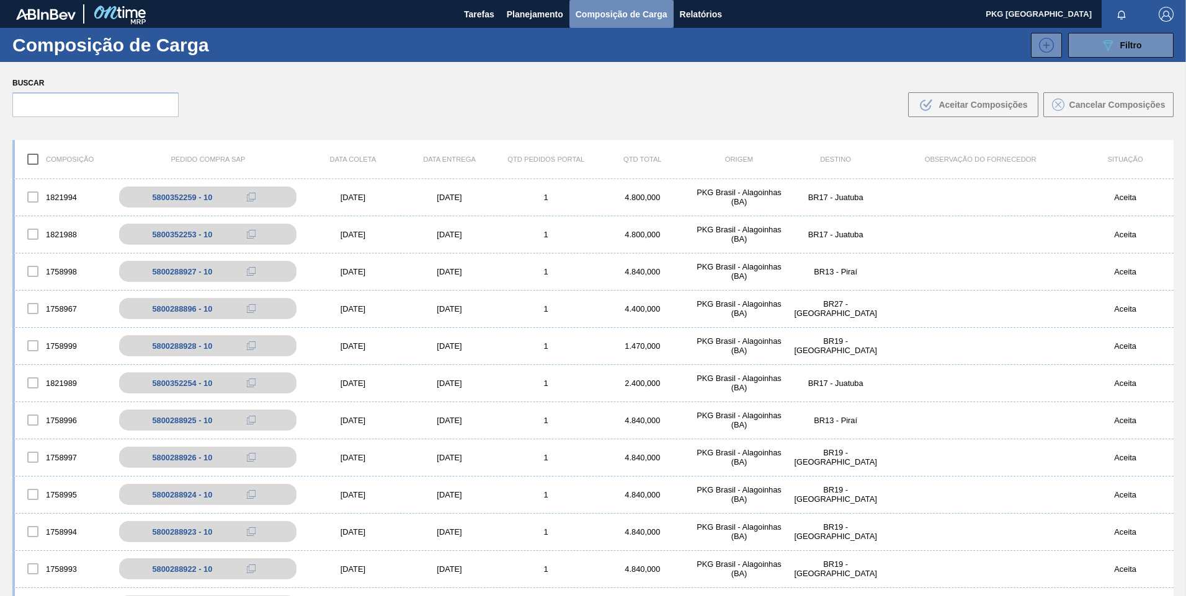
click at [625, 11] on span "Composição de Carga" at bounding box center [621, 14] width 92 height 15
click at [531, 12] on span "Planejamento" at bounding box center [535, 14] width 56 height 15
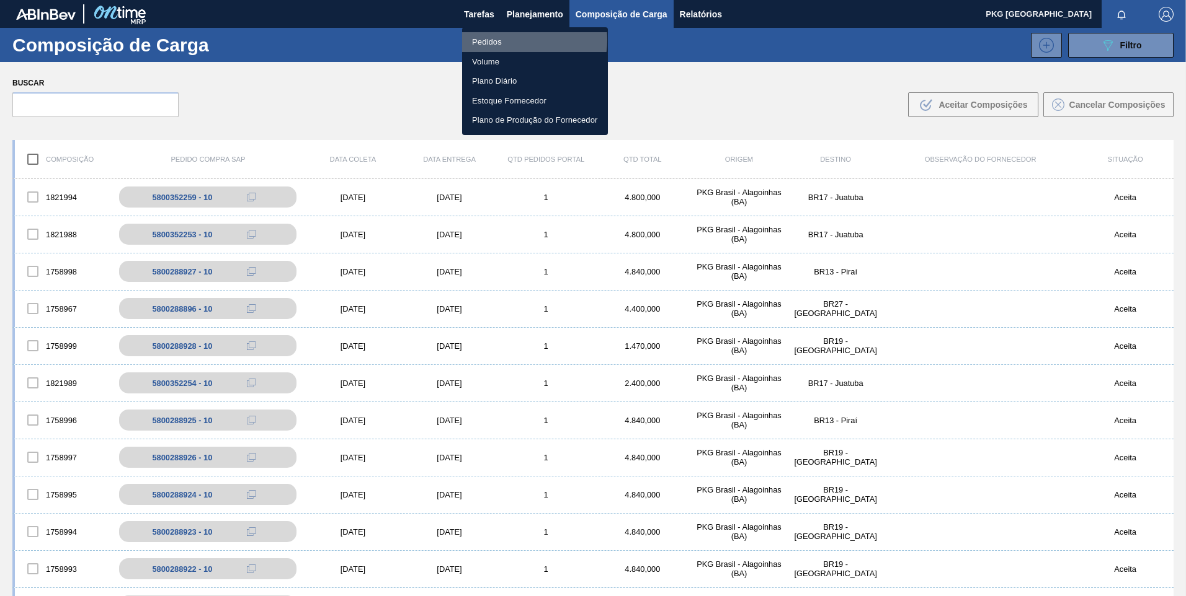
click at [512, 40] on li "Pedidos" at bounding box center [535, 42] width 146 height 20
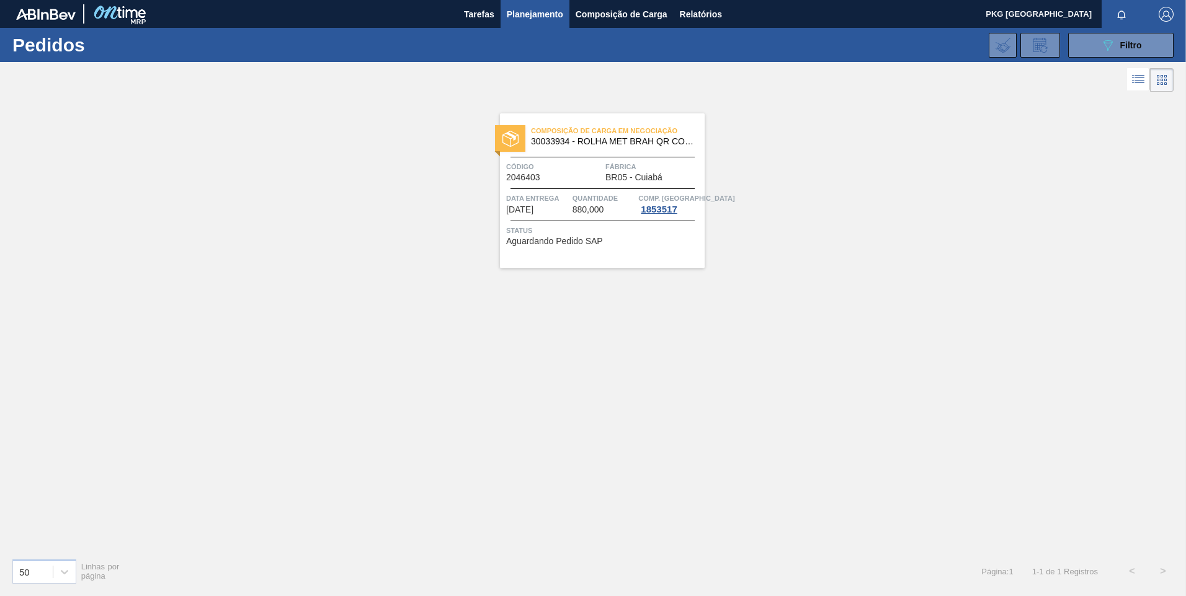
click at [629, 187] on div "Composição de Carga em Negociação 30033934 - ROLHA MET BRAH QR CODE 021CX105 Có…" at bounding box center [602, 190] width 205 height 155
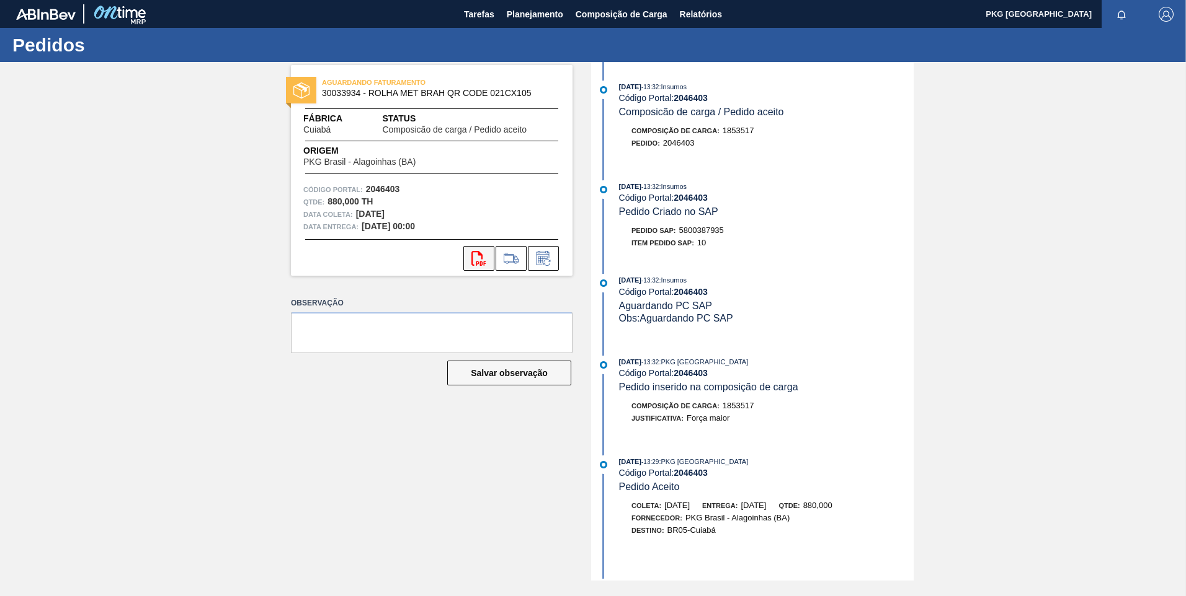
click at [479, 260] on icon "svg{fill:#ff0000}" at bounding box center [478, 258] width 15 height 15
click at [539, 14] on span "Planejamento" at bounding box center [535, 14] width 56 height 15
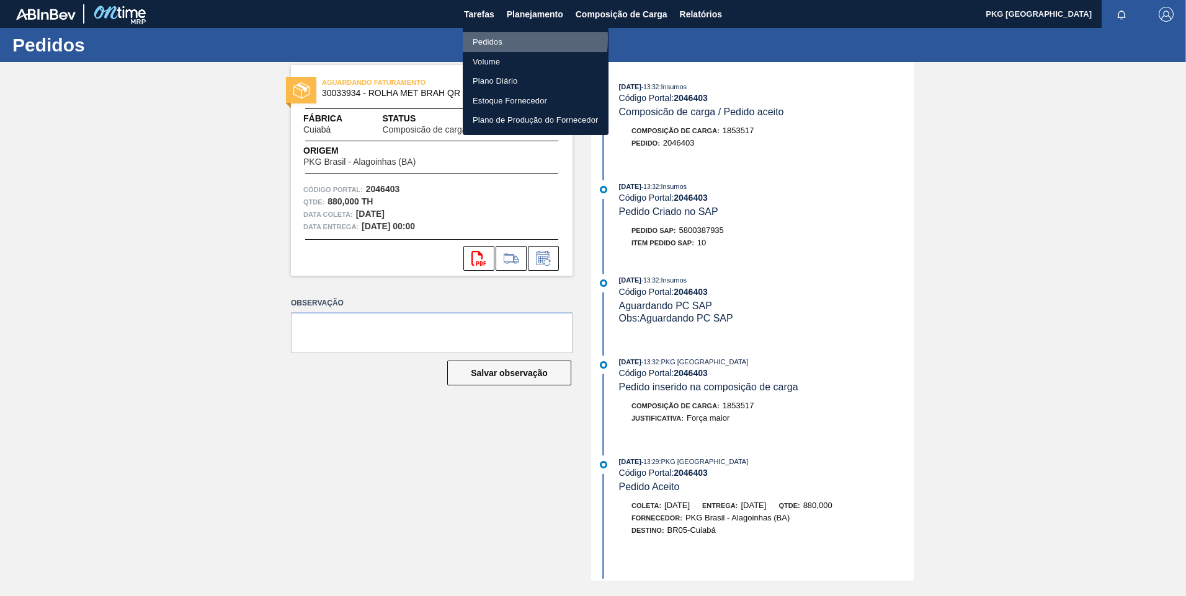
click at [490, 39] on li "Pedidos" at bounding box center [536, 42] width 146 height 20
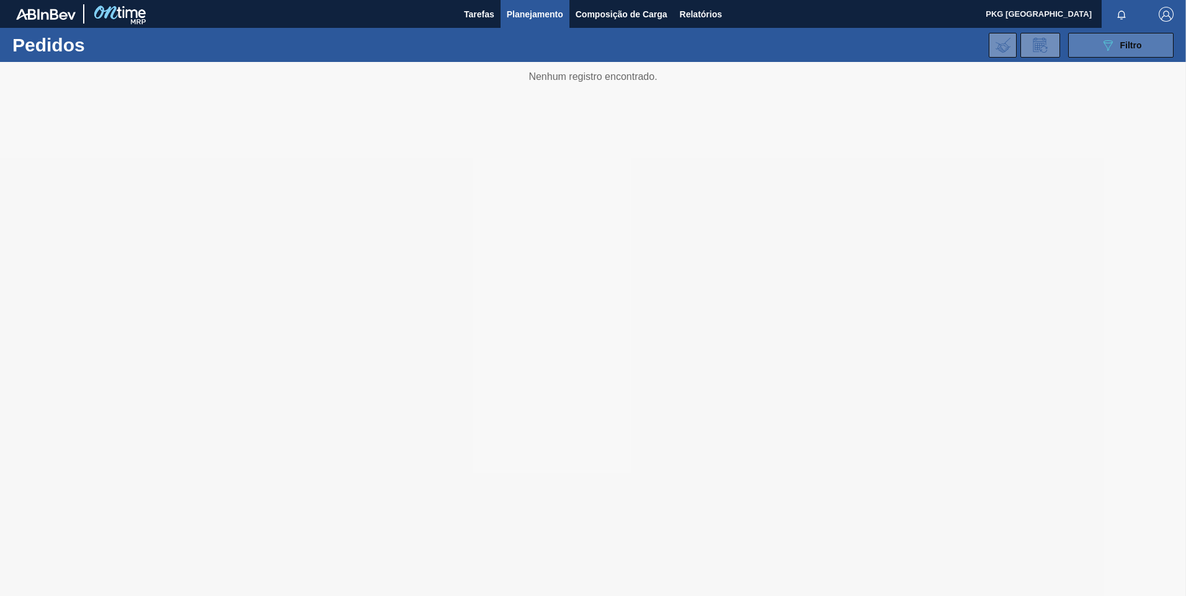
click at [1115, 47] on div "089F7B8B-B2A5-4AFE-B5C0-19BA573D28AC Filtro" at bounding box center [1121, 45] width 42 height 15
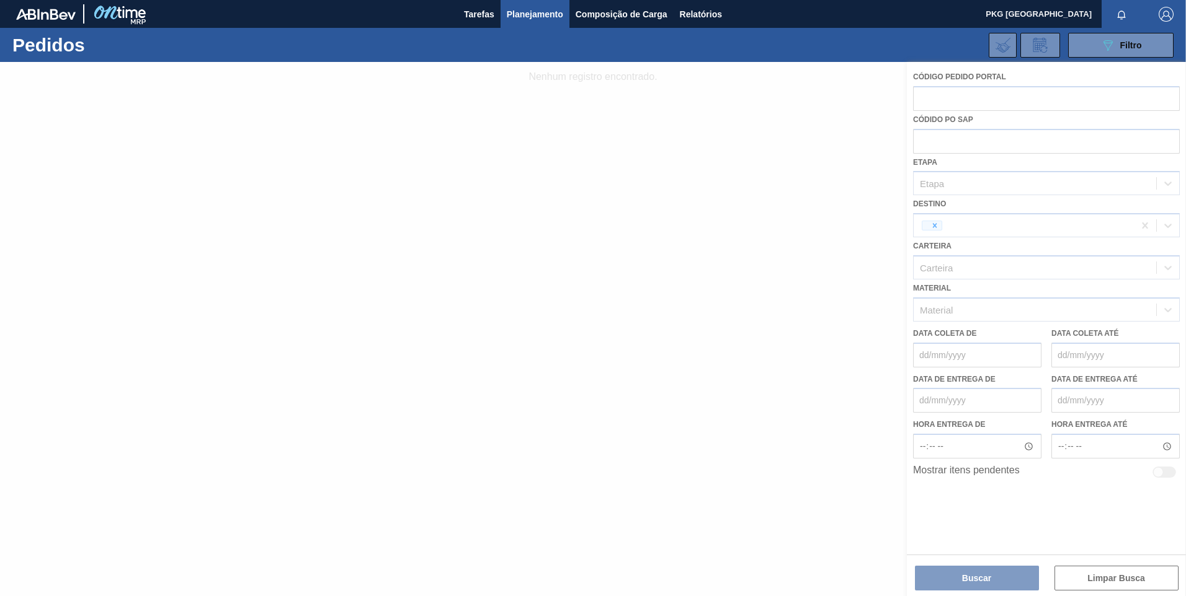
click at [934, 225] on div at bounding box center [593, 329] width 1186 height 534
click at [934, 224] on div at bounding box center [593, 329] width 1186 height 534
click at [934, 229] on div at bounding box center [593, 329] width 1186 height 534
click at [936, 227] on div at bounding box center [593, 329] width 1186 height 534
click at [935, 227] on div at bounding box center [593, 329] width 1186 height 534
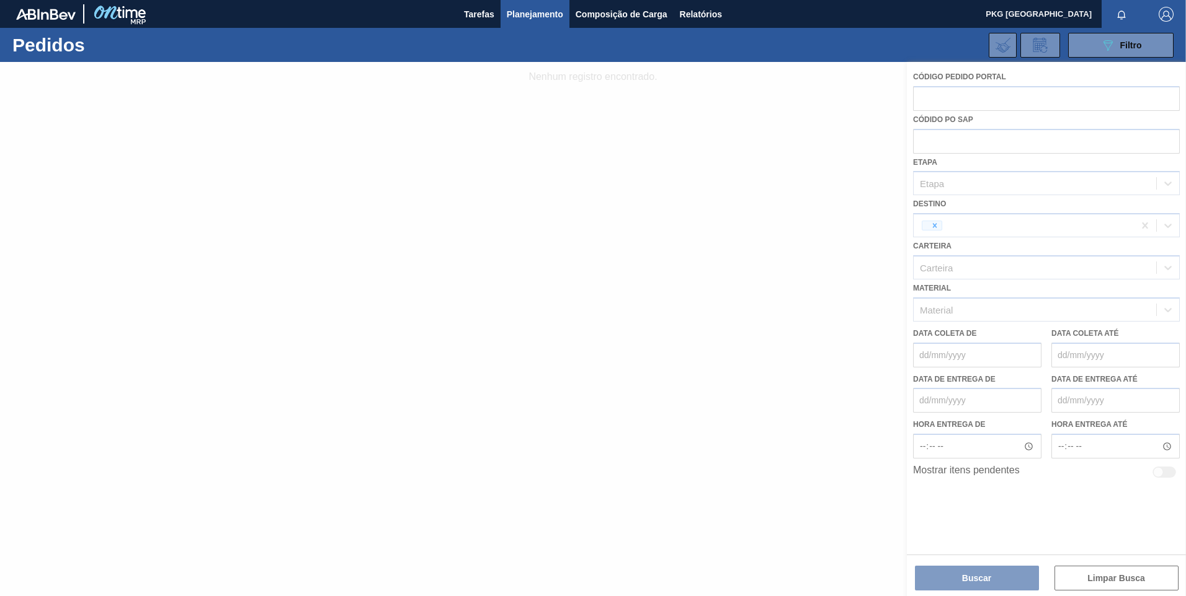
click at [934, 227] on div at bounding box center [593, 329] width 1186 height 534
click at [933, 227] on div at bounding box center [593, 329] width 1186 height 534
click at [934, 227] on div at bounding box center [593, 329] width 1186 height 534
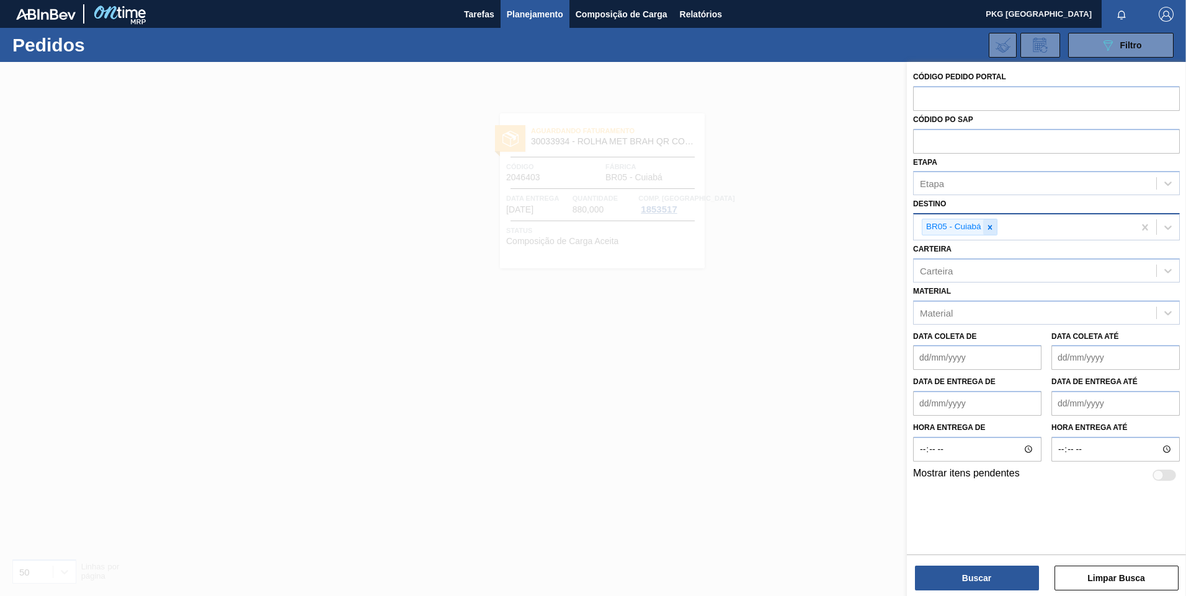
click at [986, 228] on icon at bounding box center [989, 227] width 9 height 9
click at [952, 226] on div "Unidade de Negócio" at bounding box center [962, 226] width 84 height 11
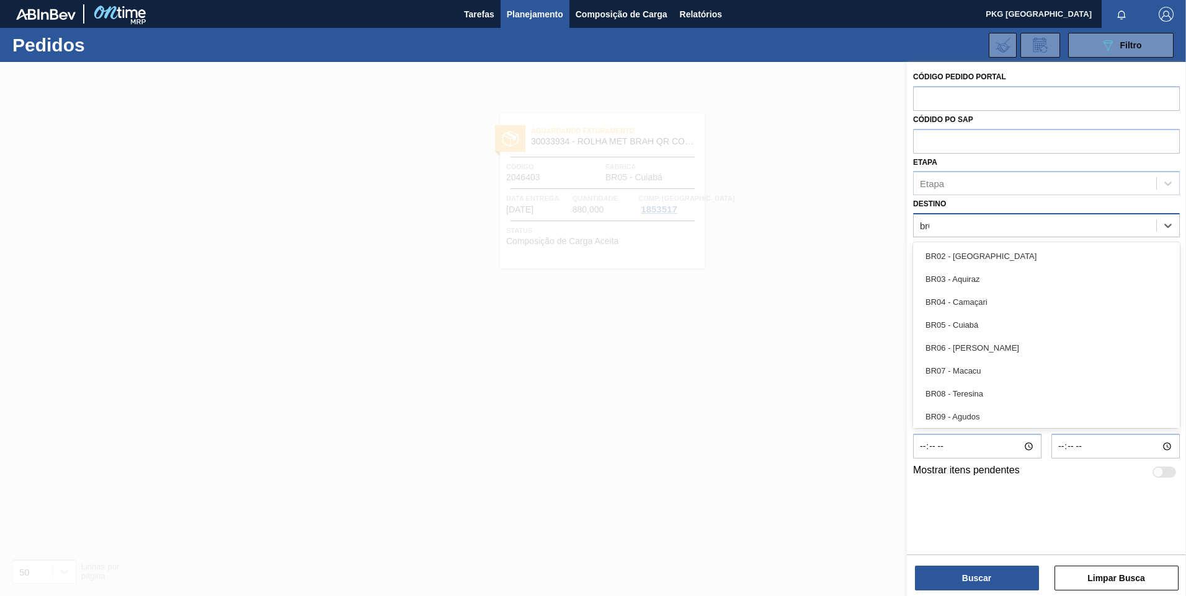
type input "br03"
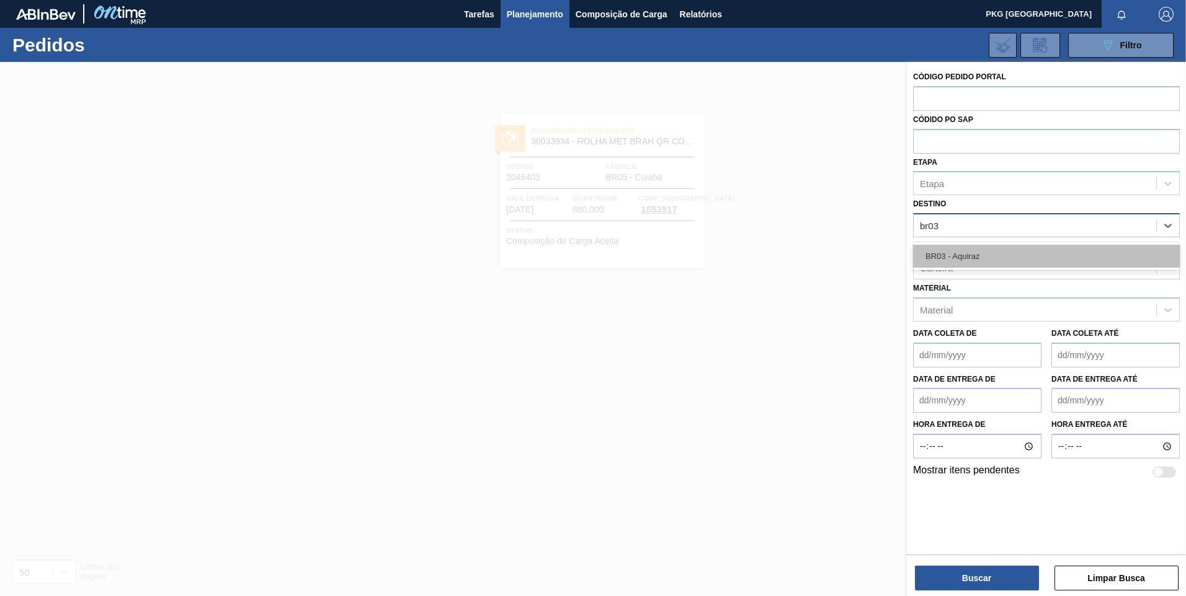
click at [977, 255] on div "BR03 - Aquiraz" at bounding box center [1046, 256] width 267 height 23
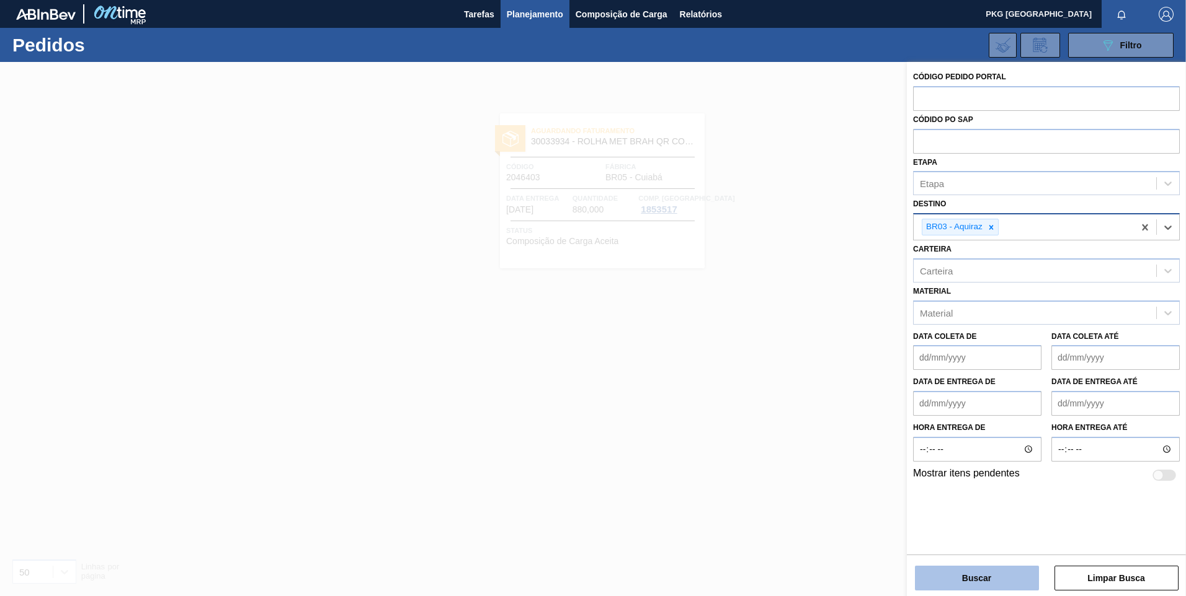
click at [979, 579] on button "Buscar" at bounding box center [977, 578] width 124 height 25
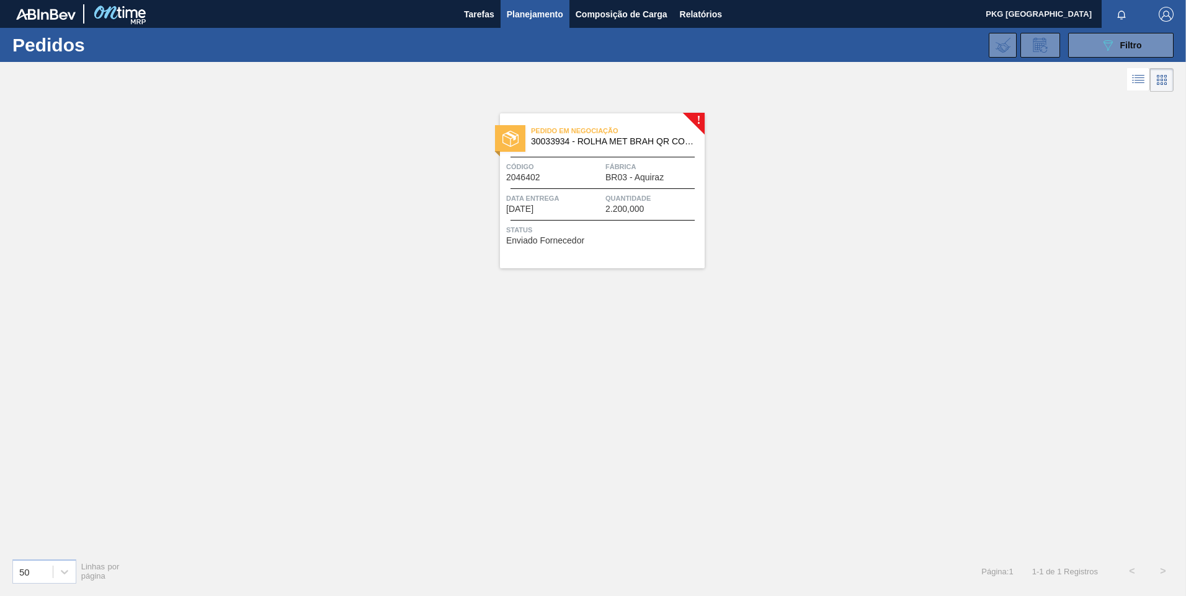
click at [609, 208] on span "2.200,000" at bounding box center [624, 209] width 38 height 9
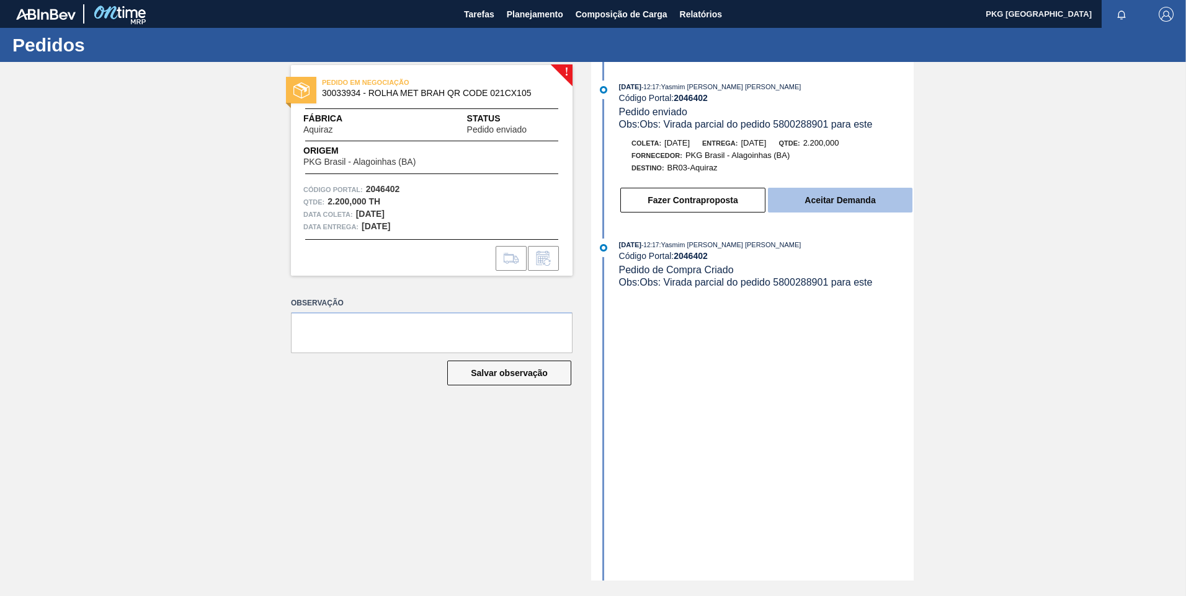
click at [823, 209] on button "Aceitar Demanda" at bounding box center [840, 200] width 144 height 25
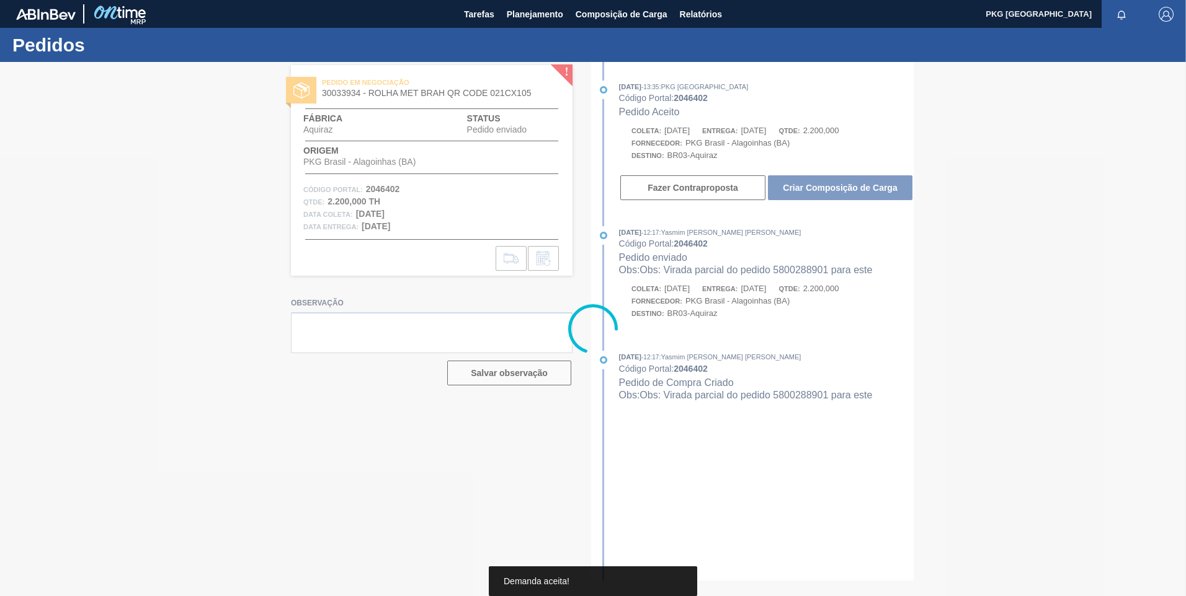
click at [823, 187] on div at bounding box center [593, 329] width 1186 height 534
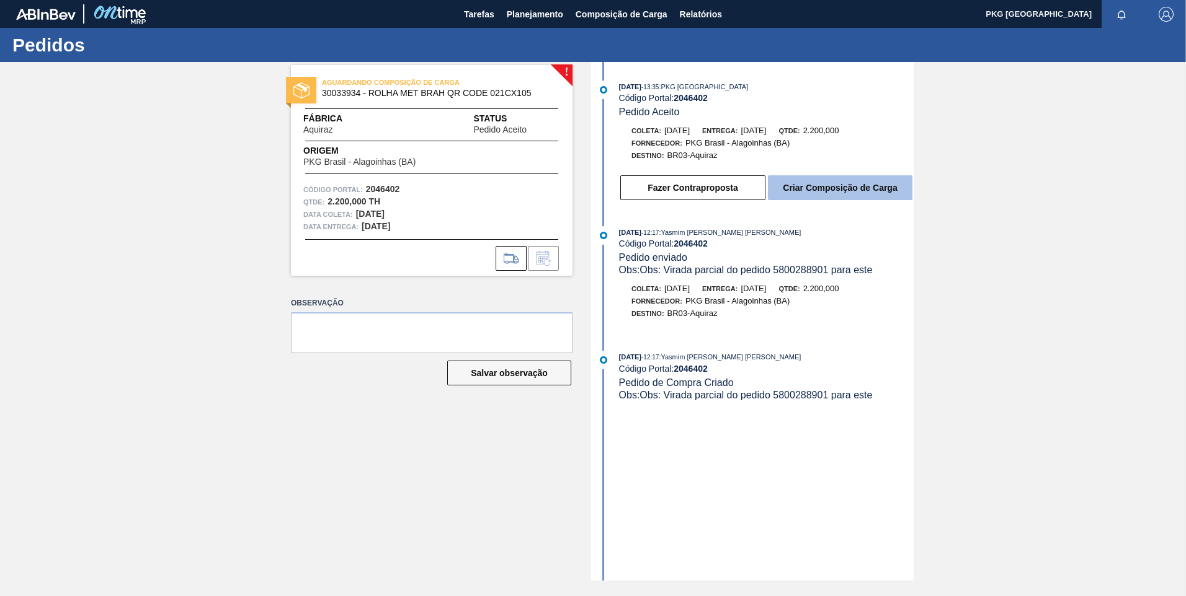
click at [856, 194] on button "Criar Composição de Carga" at bounding box center [840, 187] width 144 height 25
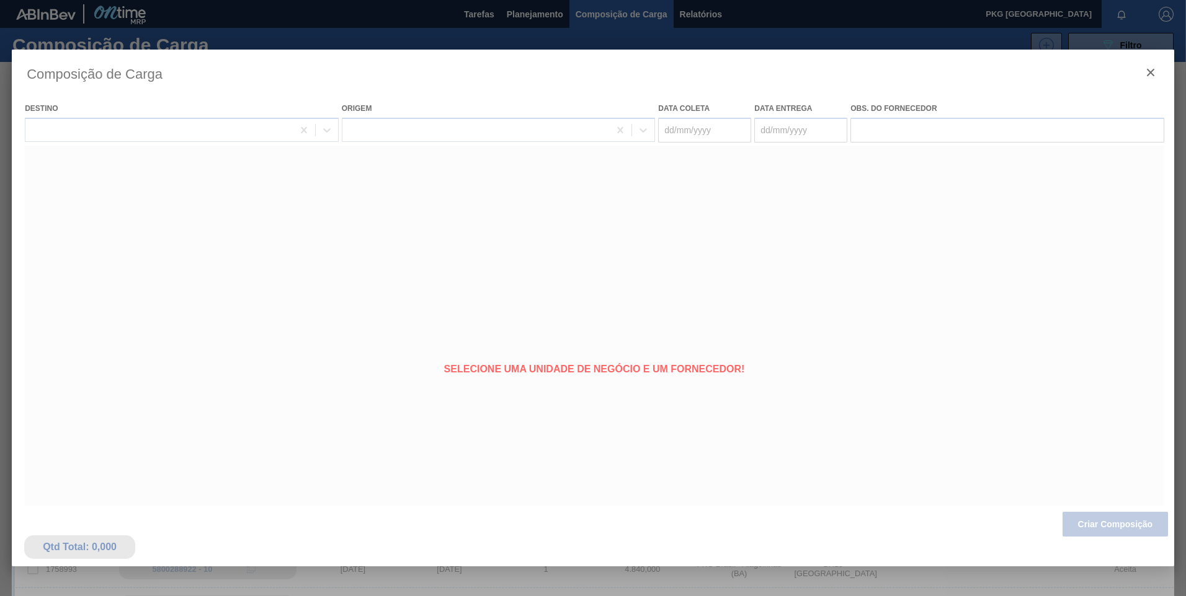
type coleta "06/10/2025"
type Entrega "09/10/2025"
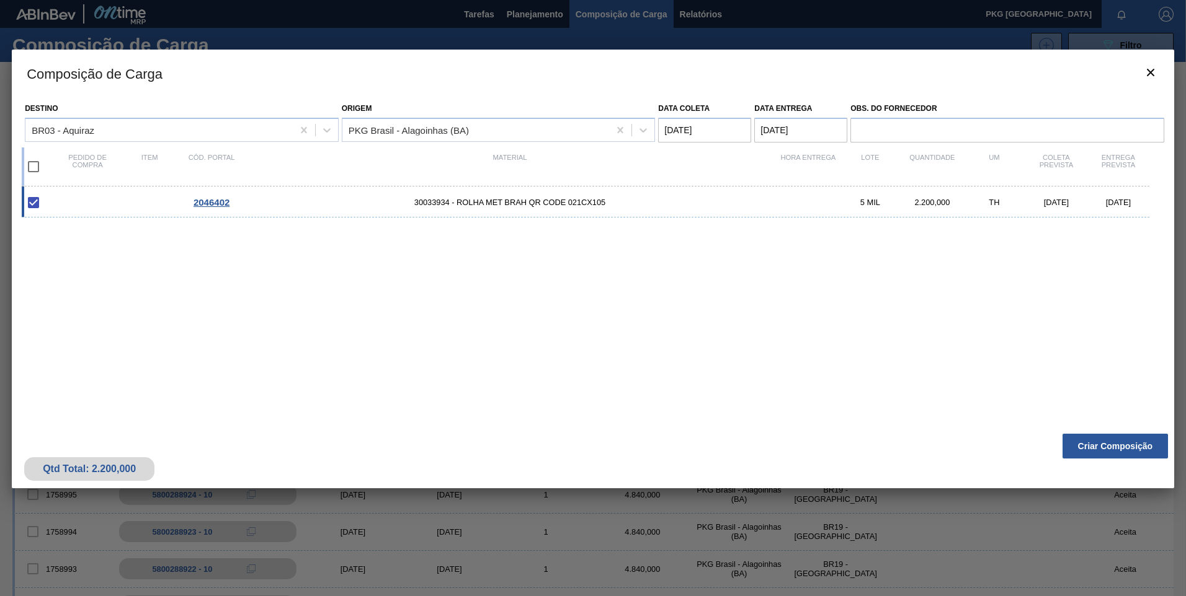
click at [702, 136] on coleta "06/10/2025" at bounding box center [704, 130] width 93 height 25
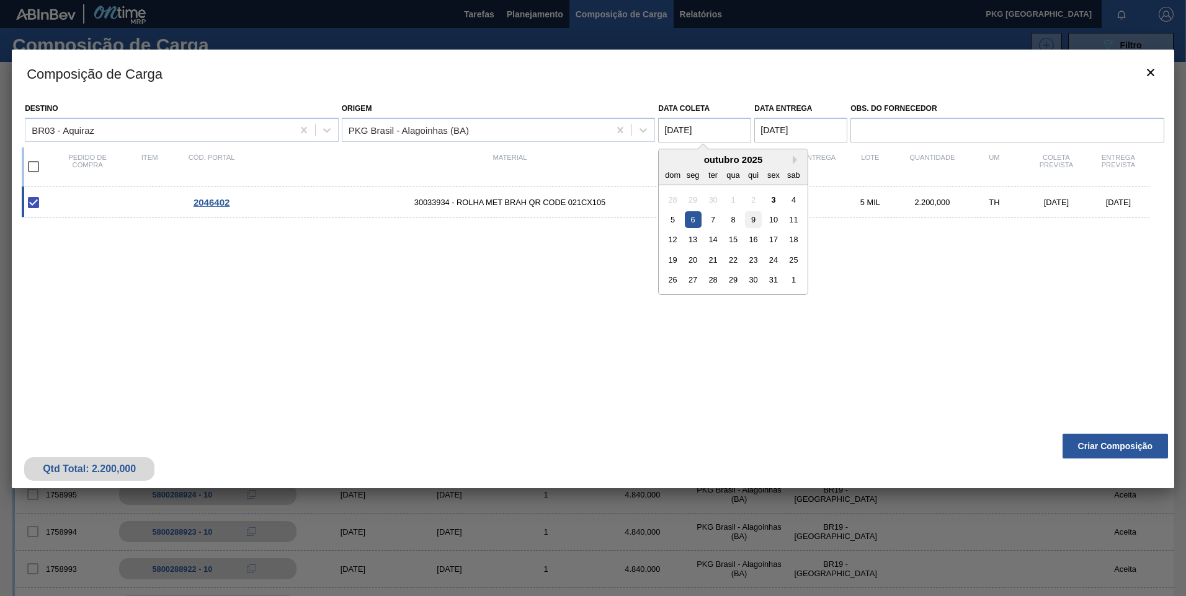
click at [754, 221] on div "9" at bounding box center [753, 219] width 17 height 17
type coleta "09/10/2025"
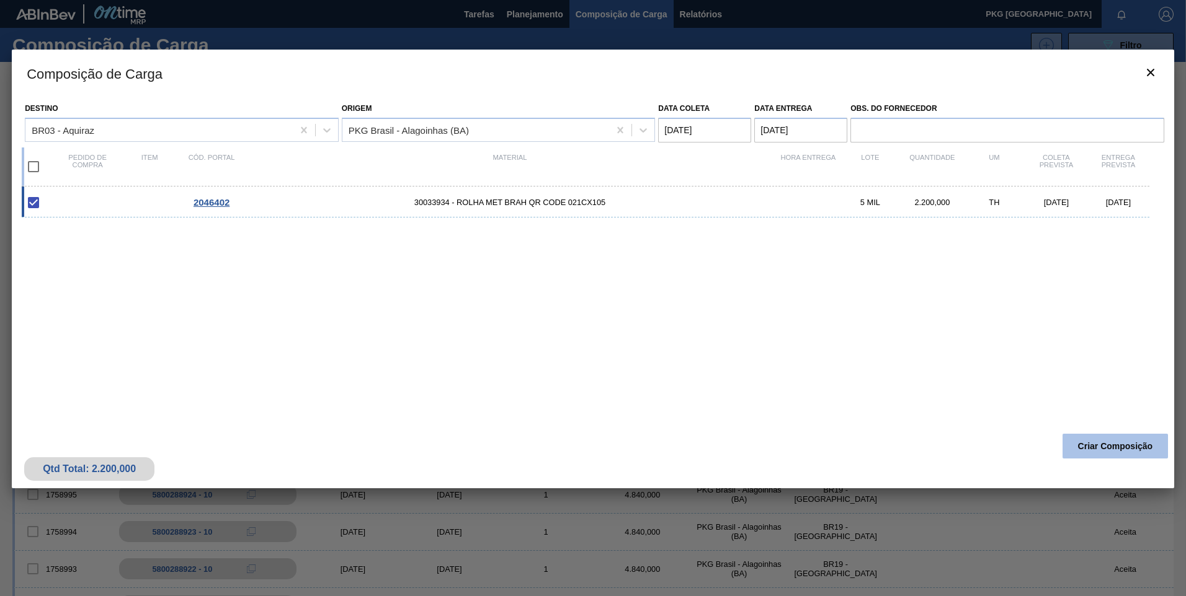
click at [1134, 454] on button "Criar Composição" at bounding box center [1114, 446] width 105 height 25
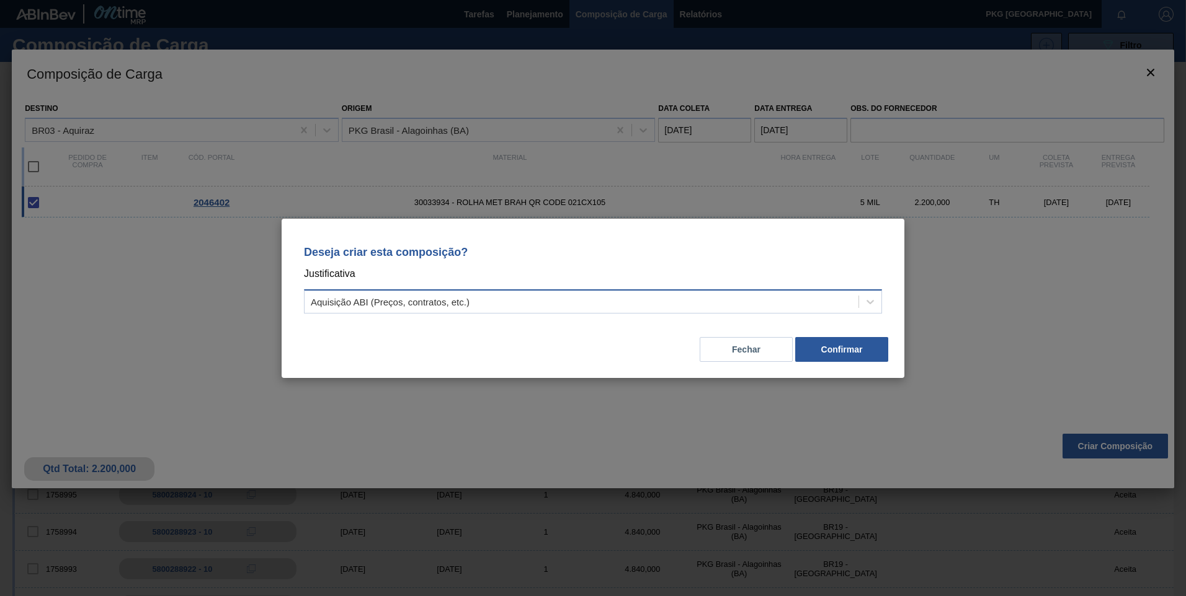
click at [716, 306] on div "Aquisição ABI (Preços, contratos, etc.)" at bounding box center [581, 302] width 554 height 18
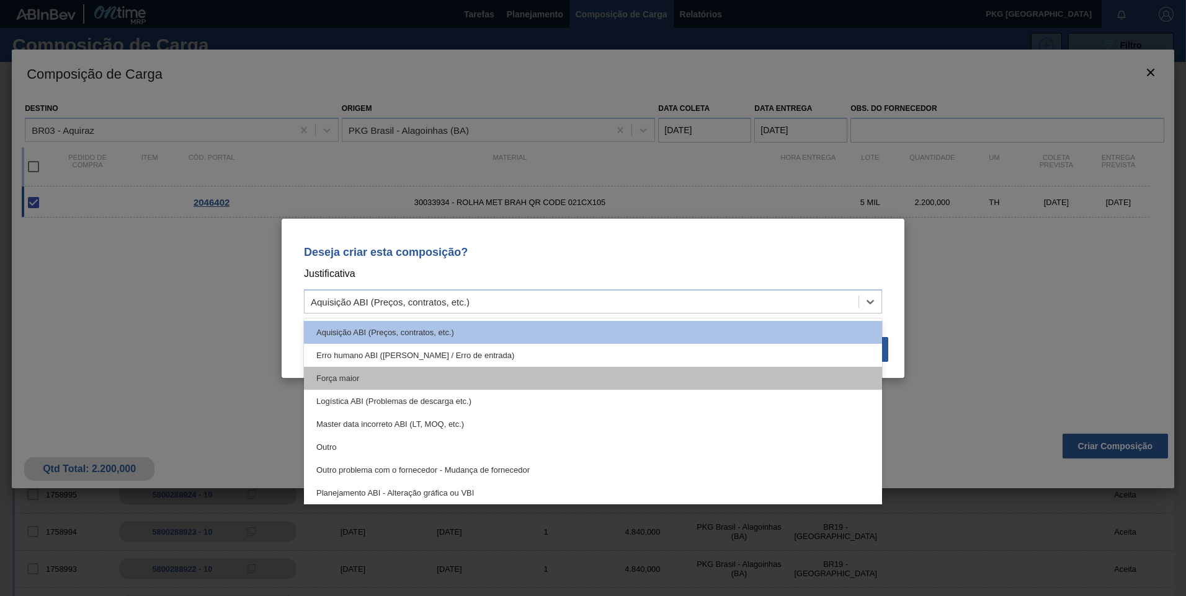
click at [330, 374] on div "Força maior" at bounding box center [593, 378] width 578 height 23
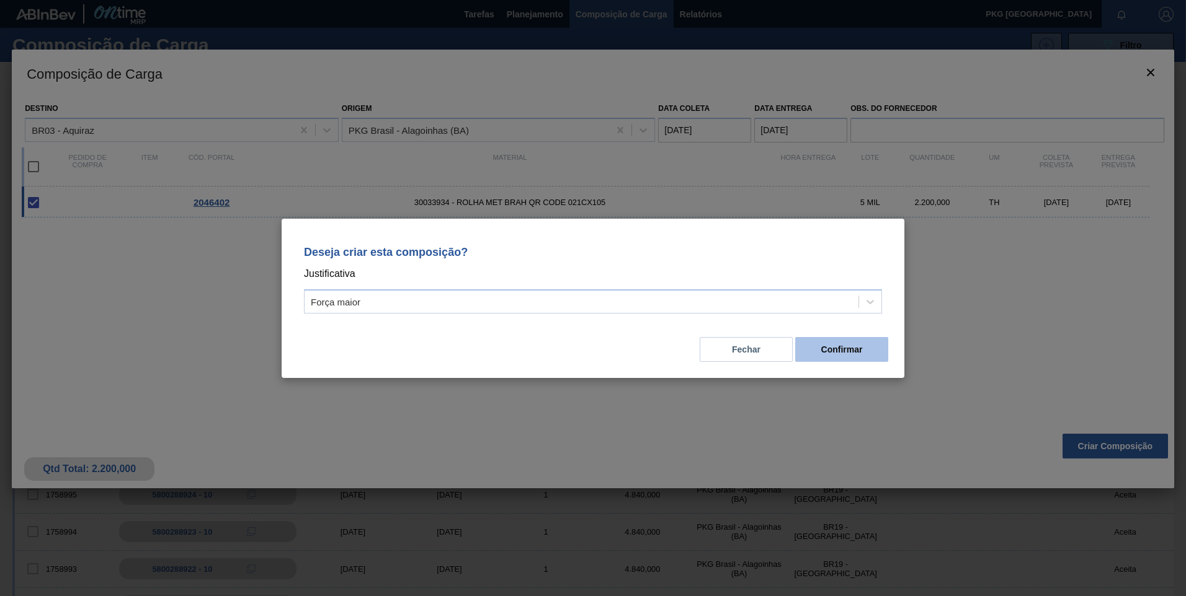
click at [867, 350] on button "Confirmar" at bounding box center [841, 349] width 93 height 25
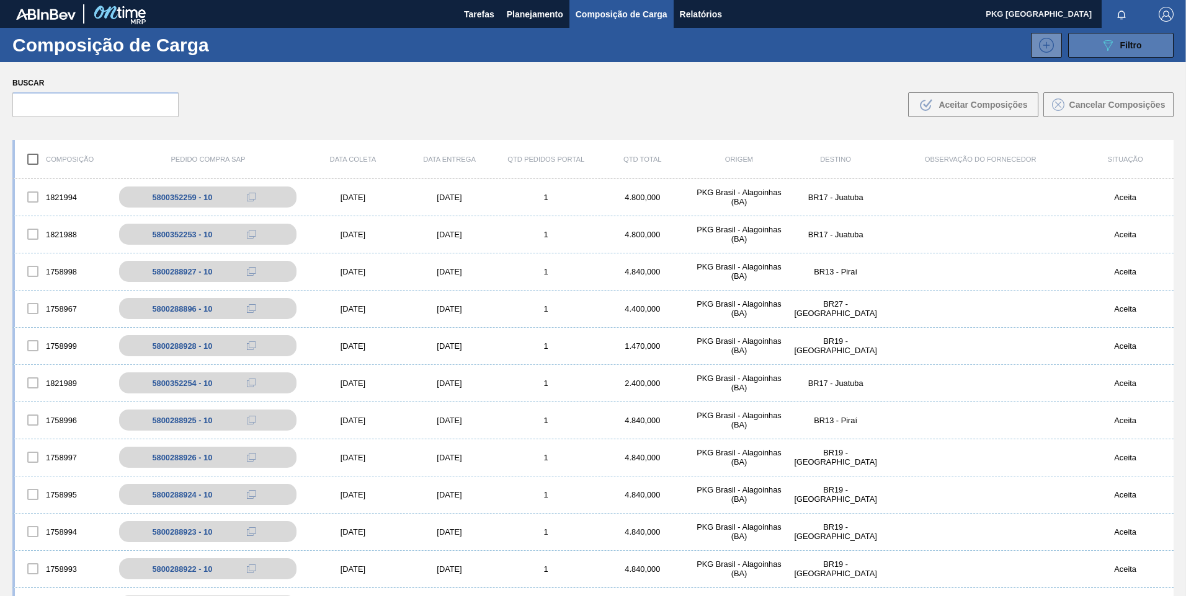
click at [1124, 43] on span "Filtro" at bounding box center [1131, 45] width 22 height 10
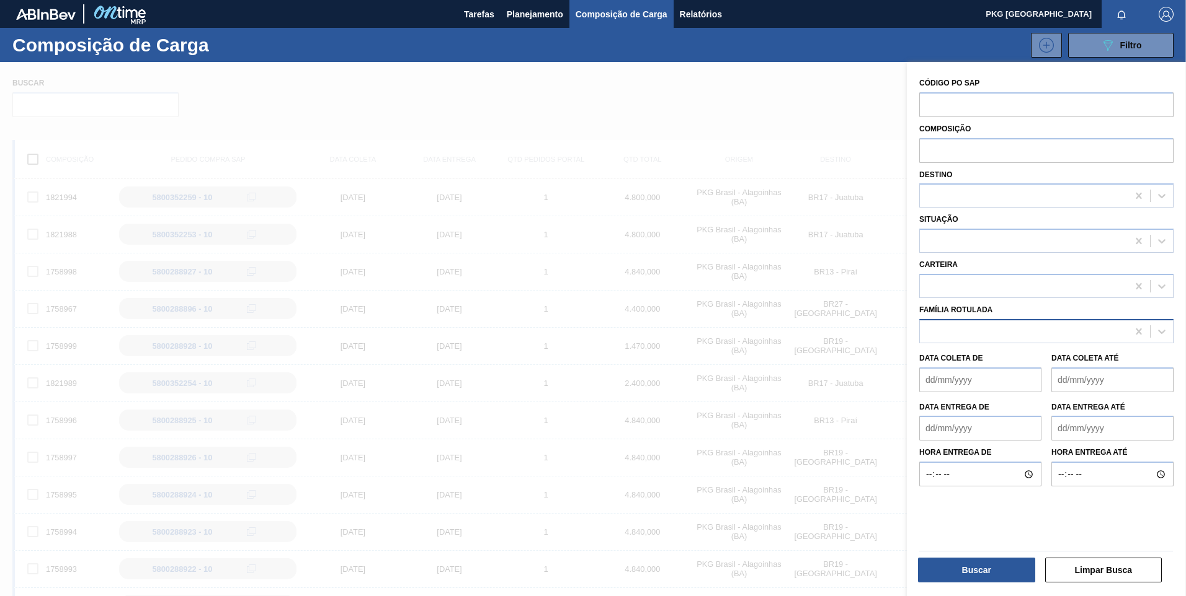
click at [953, 329] on div at bounding box center [1024, 331] width 208 height 18
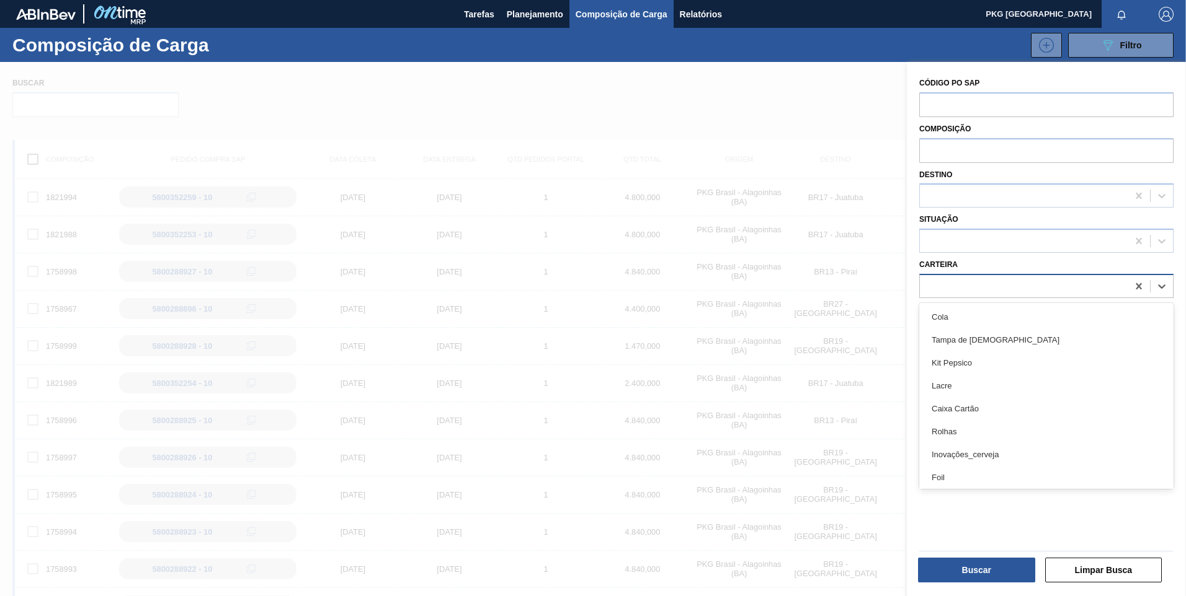
click at [943, 277] on div at bounding box center [1046, 286] width 254 height 24
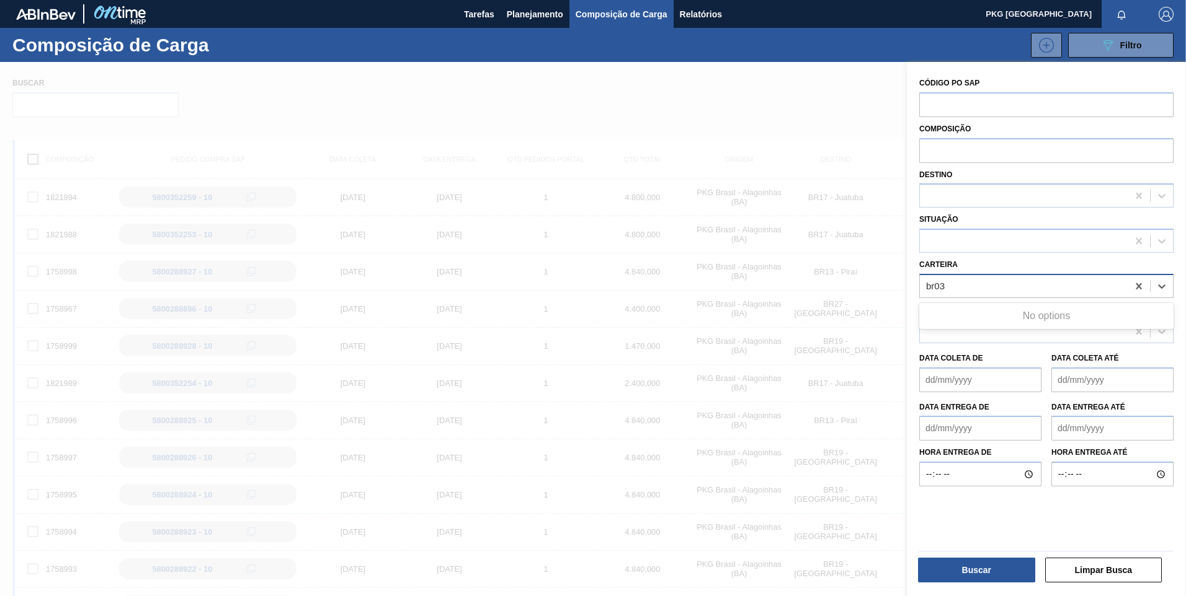
type input "br03"
click at [959, 248] on div at bounding box center [1024, 242] width 208 height 18
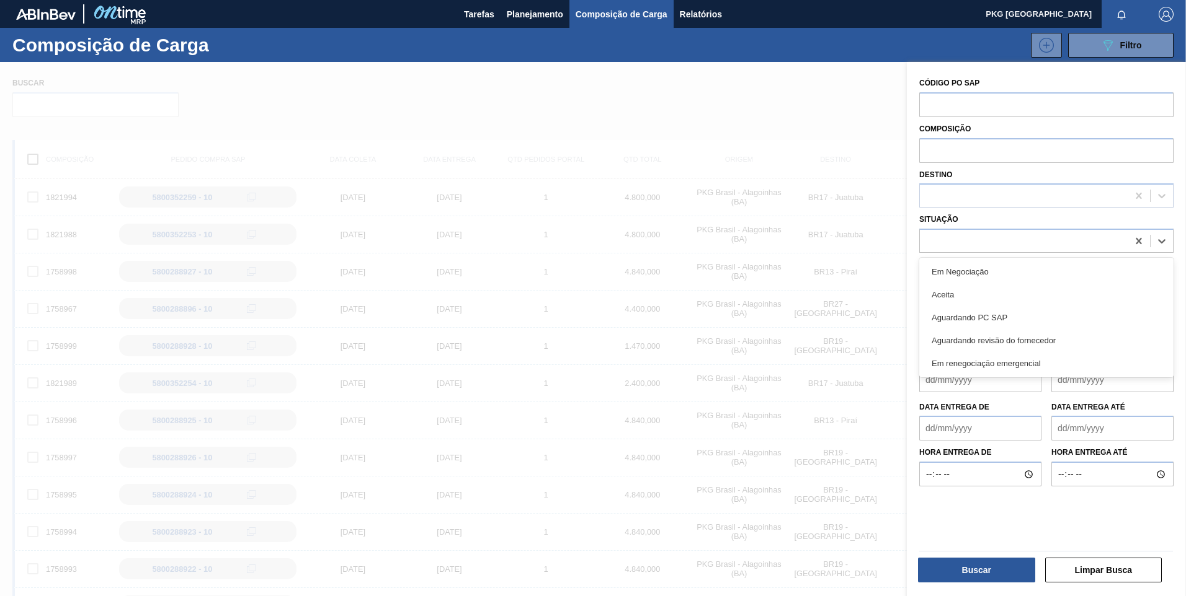
click at [853, 262] on div at bounding box center [593, 360] width 1186 height 596
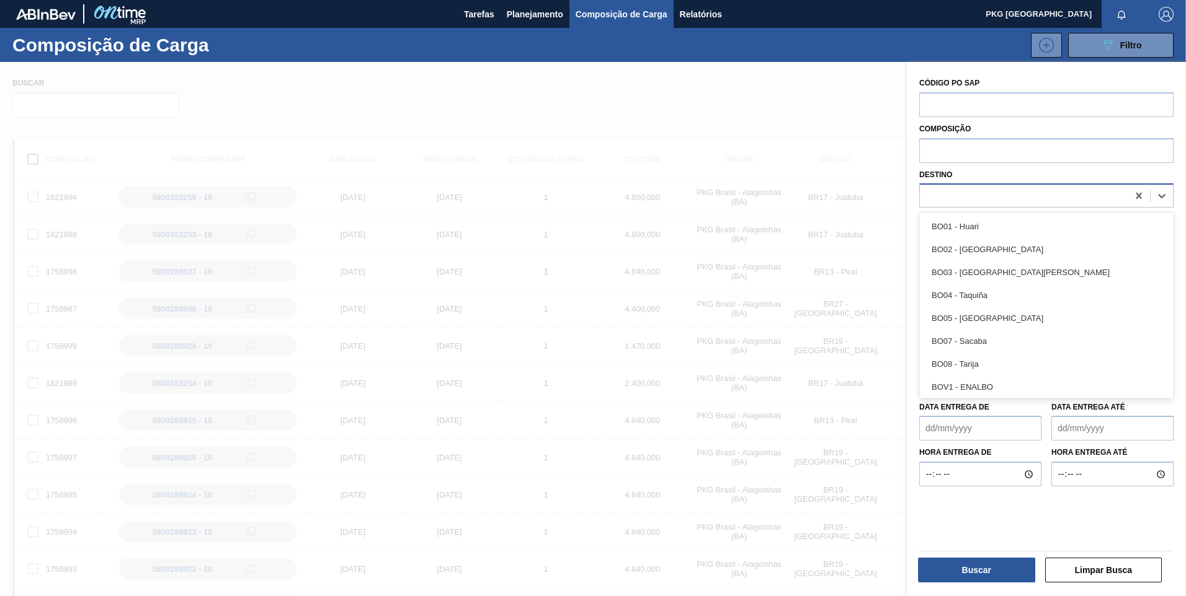
click at [954, 188] on div at bounding box center [1024, 196] width 208 height 18
type input "br03"
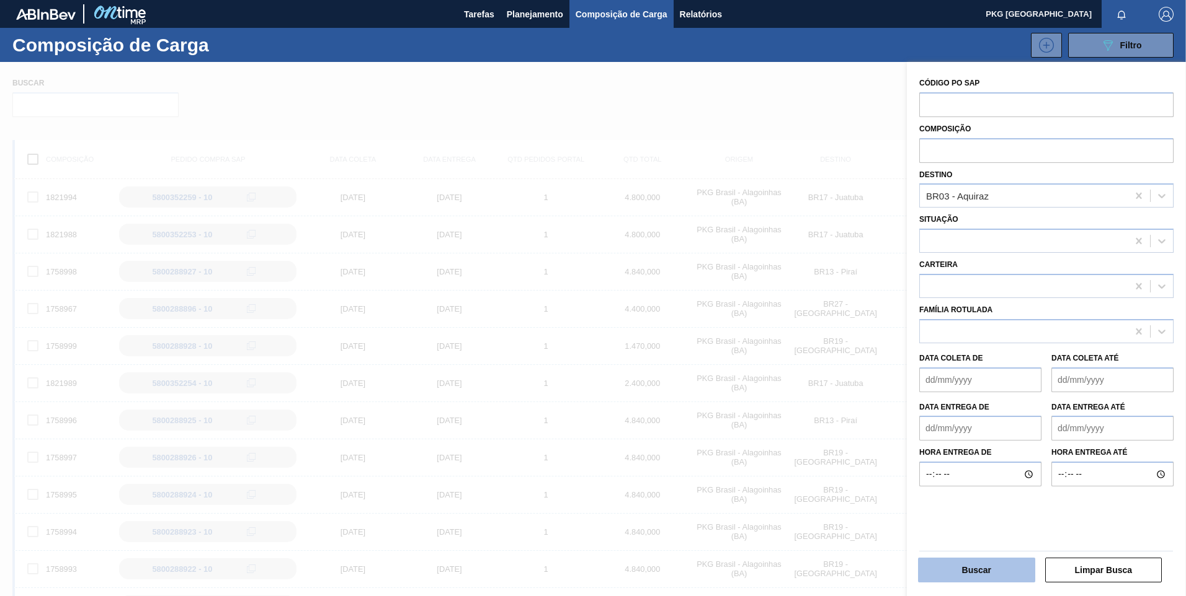
click at [978, 565] on button "Buscar" at bounding box center [976, 570] width 117 height 25
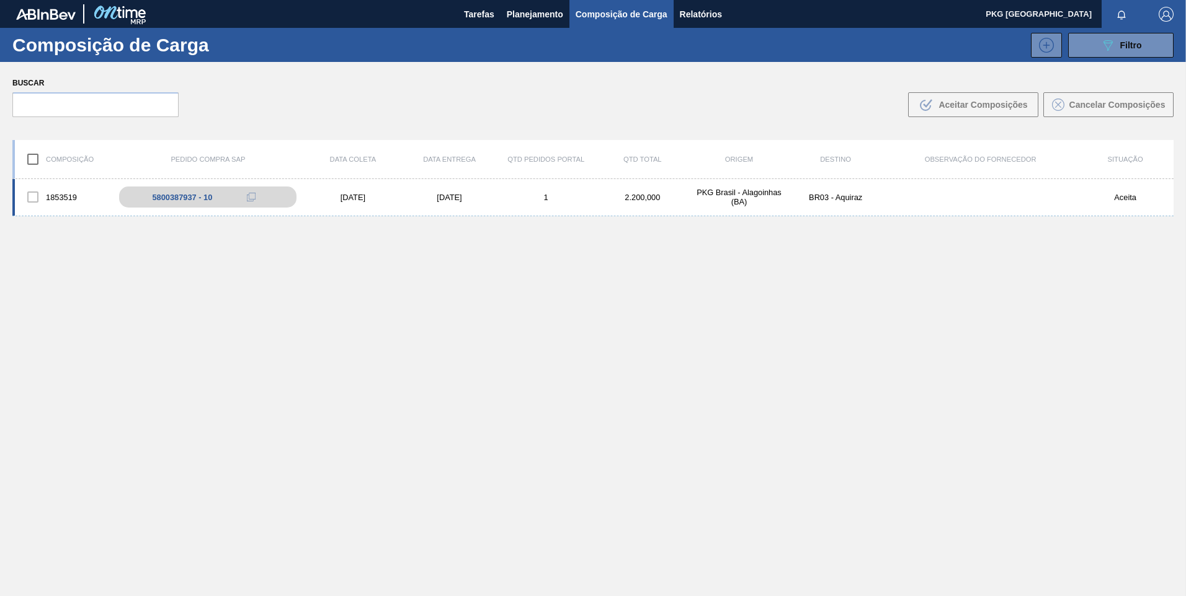
click at [352, 197] on div "06/10/2025" at bounding box center [352, 197] width 97 height 9
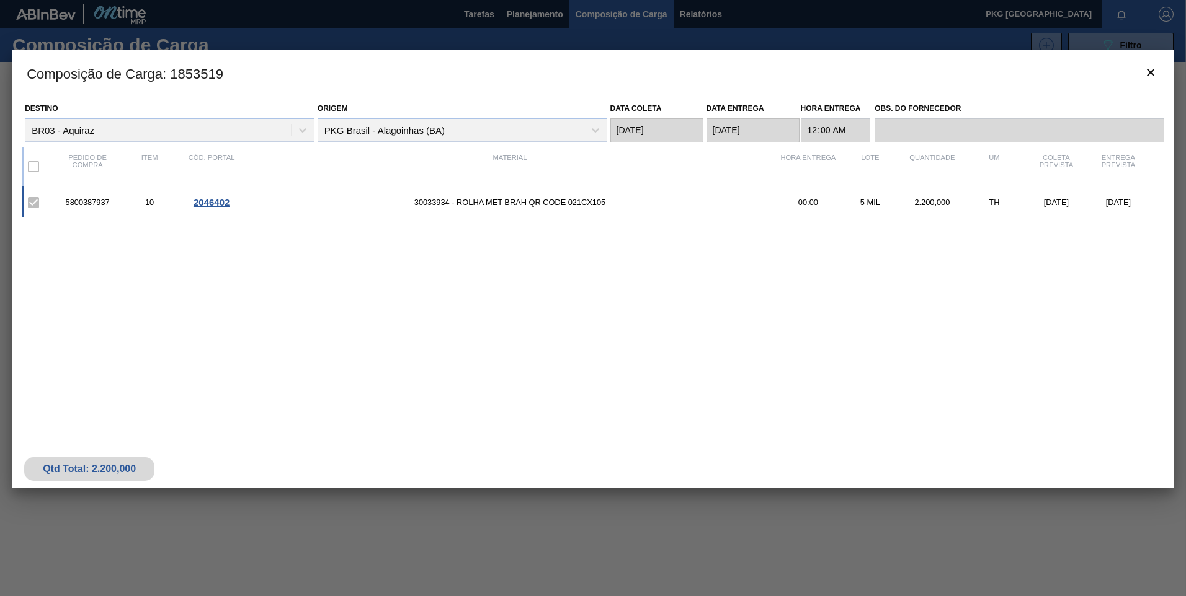
click at [205, 208] on span "2046402" at bounding box center [211, 202] width 36 height 11
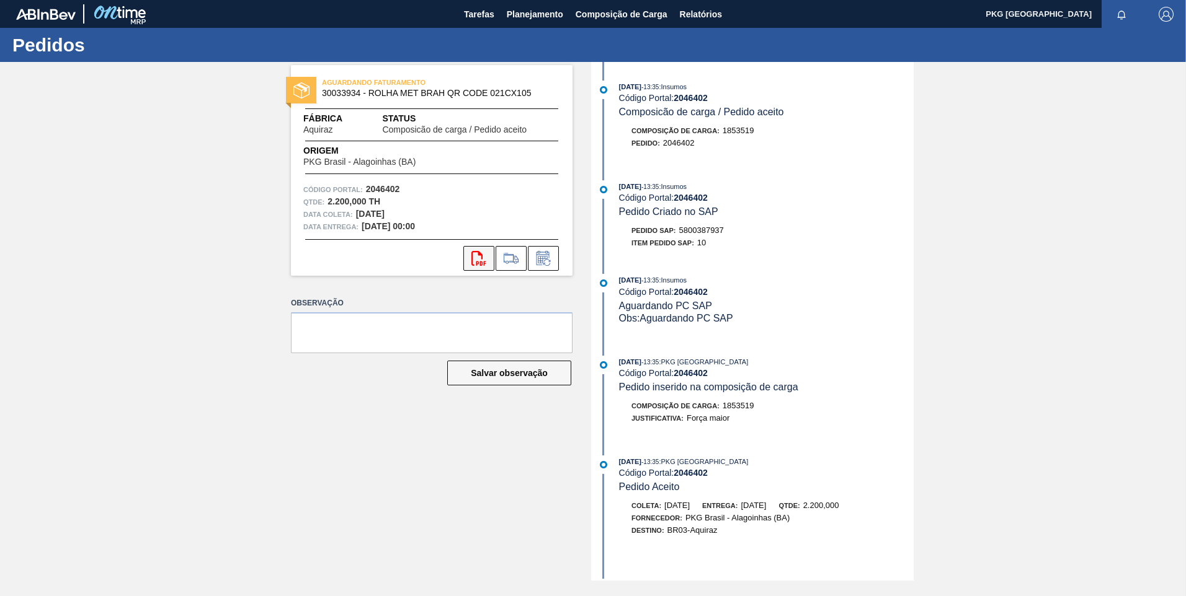
click at [477, 259] on icon "svg{fill:#ff0000}" at bounding box center [478, 258] width 15 height 15
click at [600, 22] on button "Composição de Carga" at bounding box center [621, 14] width 104 height 28
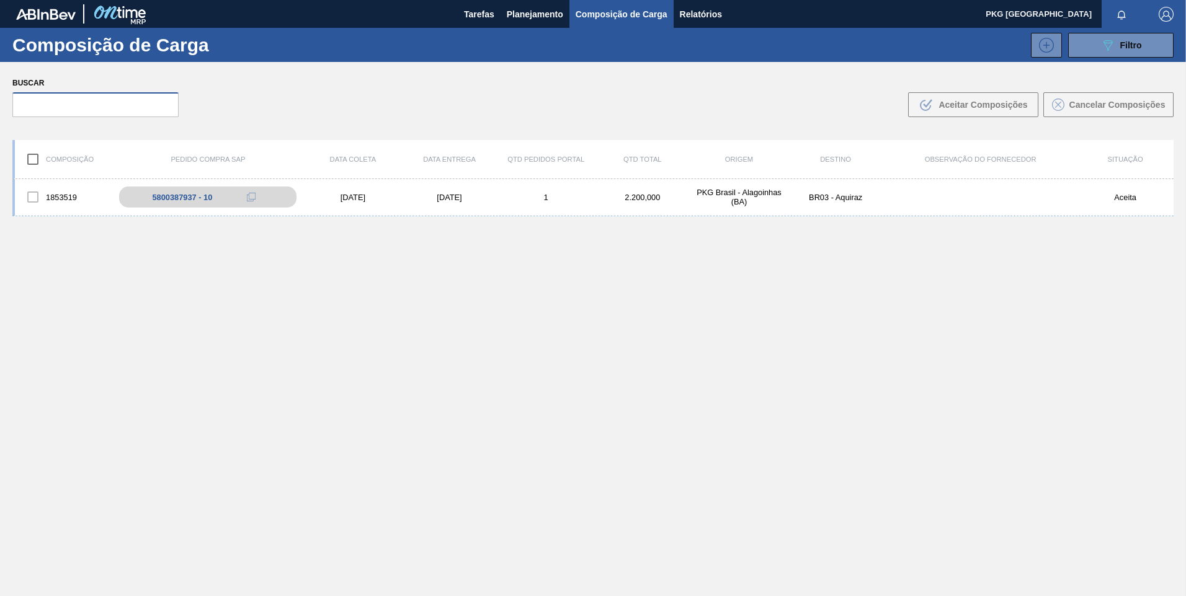
drag, startPoint x: 84, startPoint y: 105, endPoint x: 95, endPoint y: 107, distance: 11.2
click at [84, 106] on input "text" at bounding box center [95, 104] width 166 height 25
paste input "5800375656"
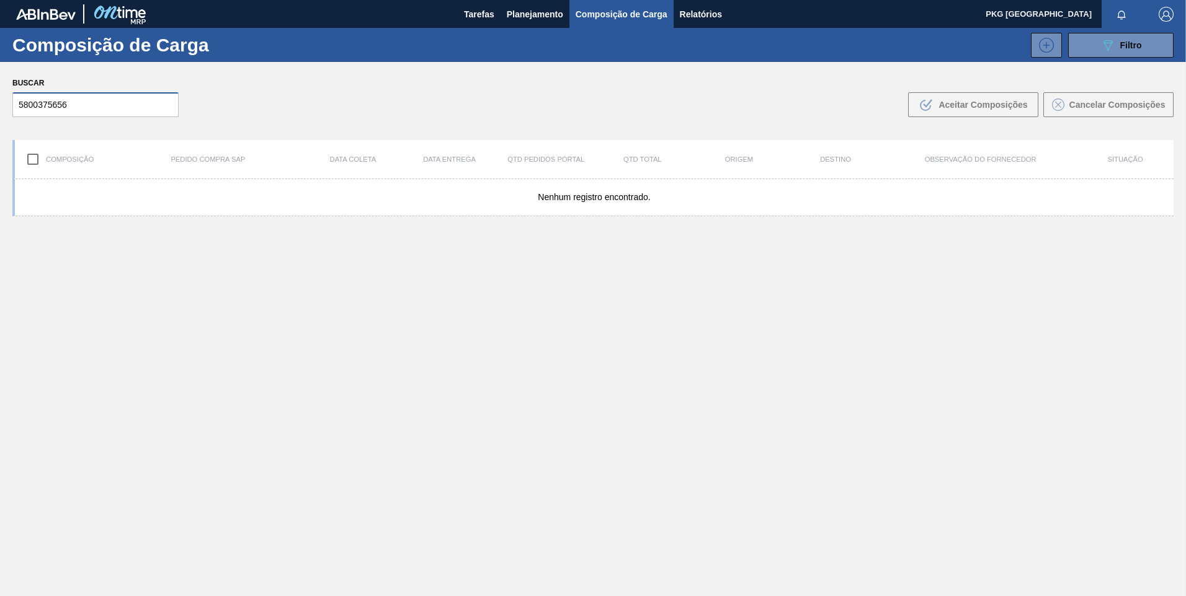
click at [95, 107] on input "5800375656" at bounding box center [95, 104] width 166 height 25
click at [99, 110] on input "5800375656" at bounding box center [95, 104] width 166 height 25
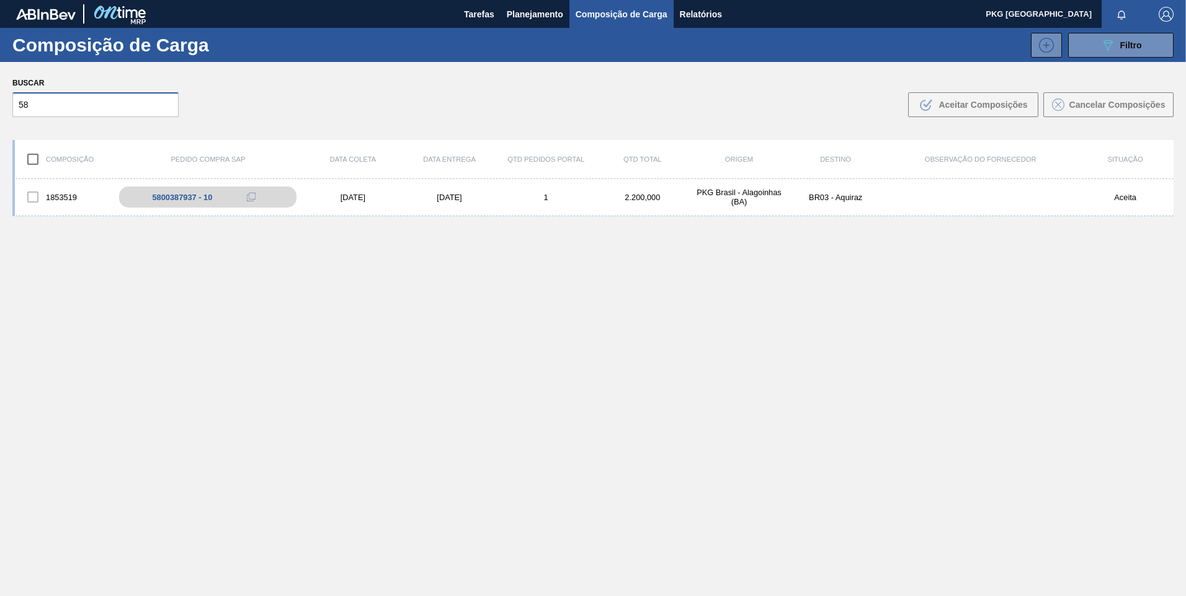
type input "5"
click at [1111, 48] on icon "089F7B8B-B2A5-4AFE-B5C0-19BA573D28AC" at bounding box center [1107, 45] width 15 height 15
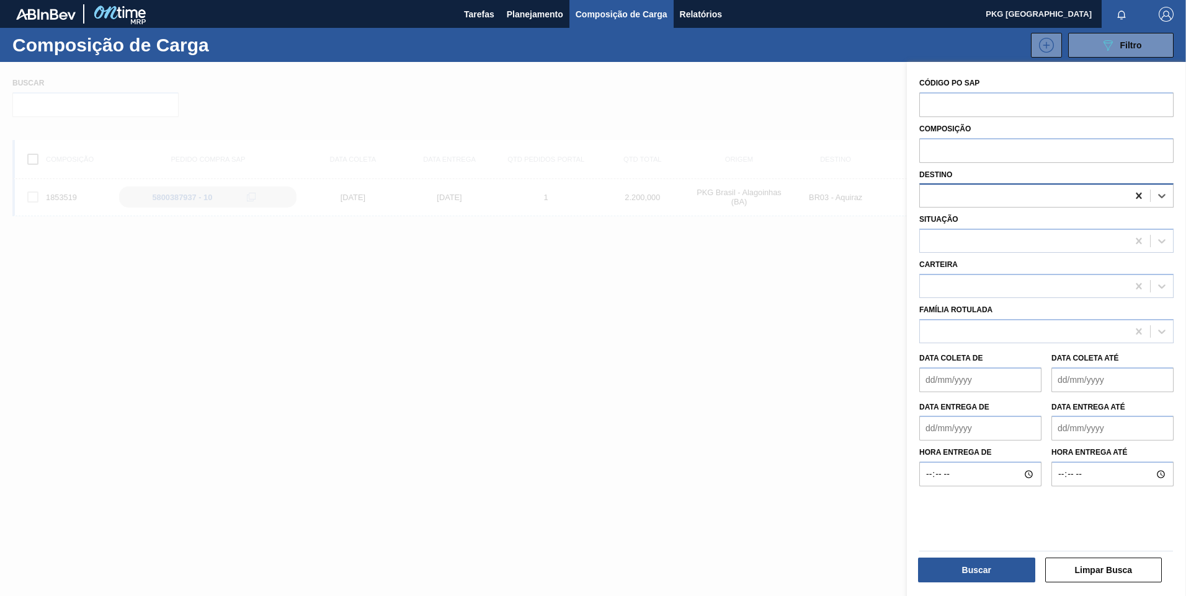
click at [1132, 197] on icon at bounding box center [1138, 196] width 12 height 12
click at [1136, 193] on icon at bounding box center [1138, 196] width 12 height 12
click at [1136, 198] on icon at bounding box center [1138, 196] width 6 height 6
click at [815, 318] on div at bounding box center [593, 360] width 1186 height 596
click at [988, 569] on button "Buscar" at bounding box center [976, 570] width 117 height 25
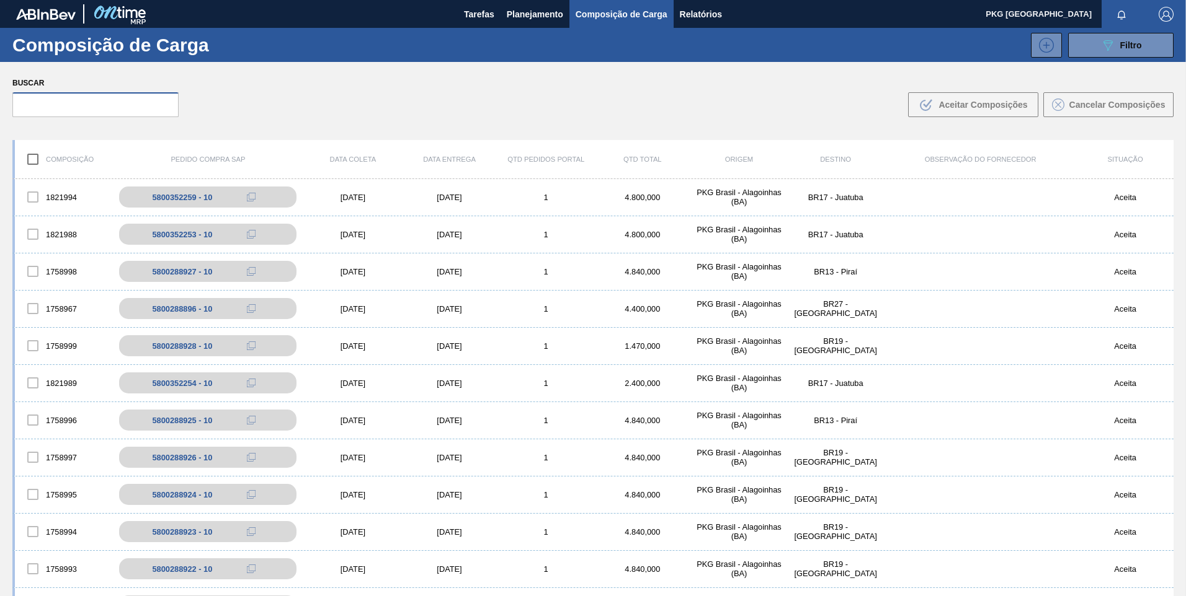
click at [123, 110] on input "text" at bounding box center [95, 104] width 166 height 25
paste input "5800375656"
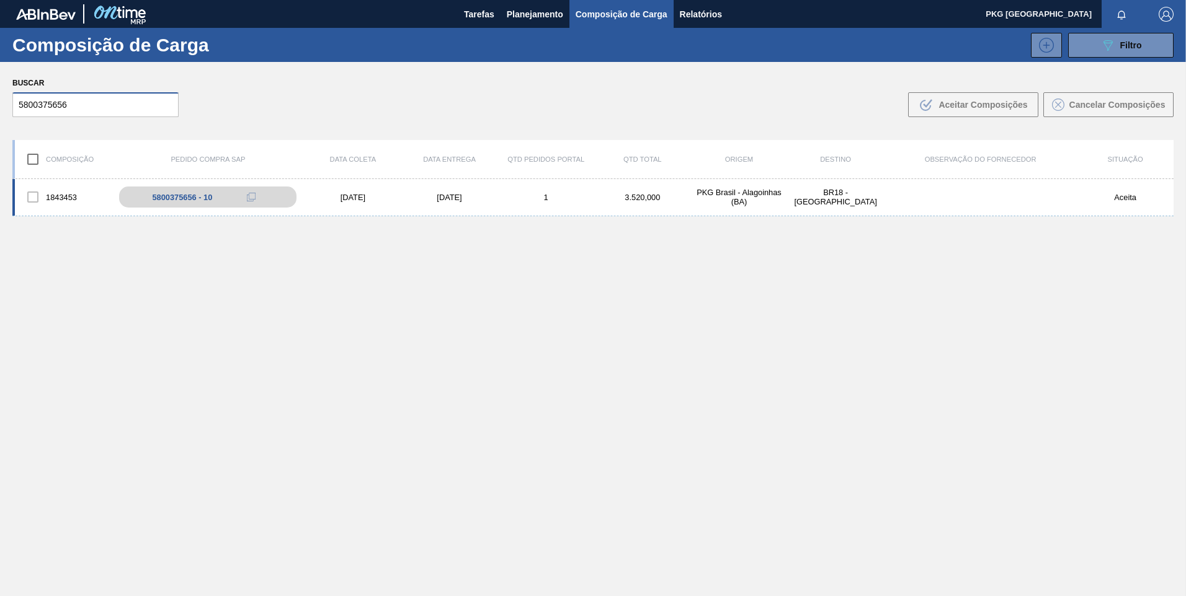
type input "5800375656"
click at [360, 200] on div "[DATE]" at bounding box center [352, 197] width 97 height 9
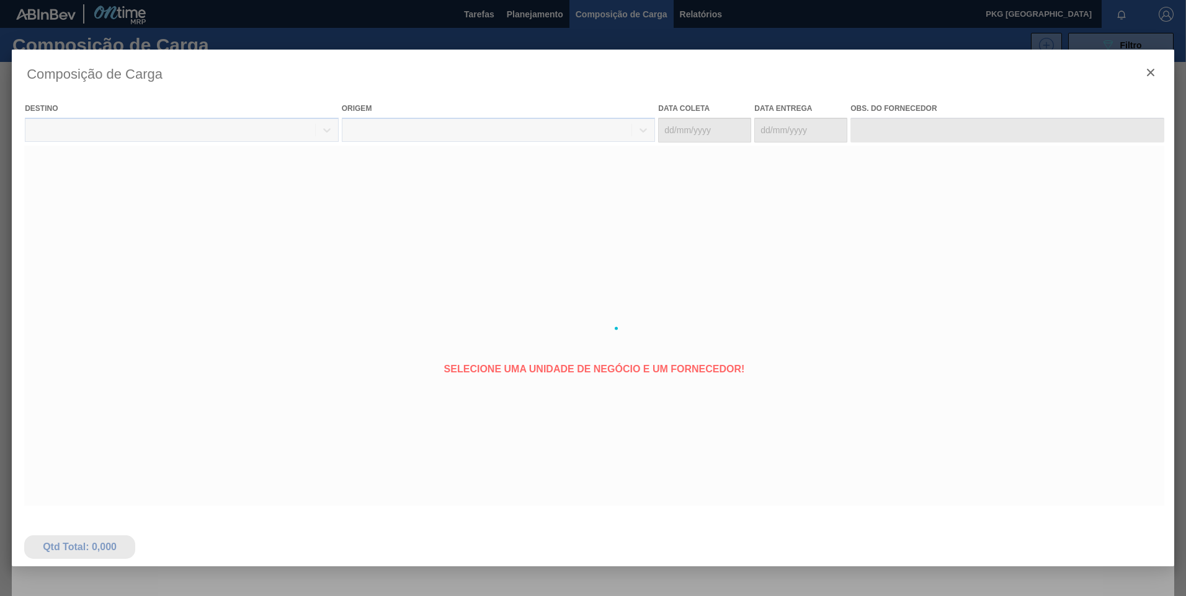
type coleta "[DATE]"
type Entrega "04/10/2025"
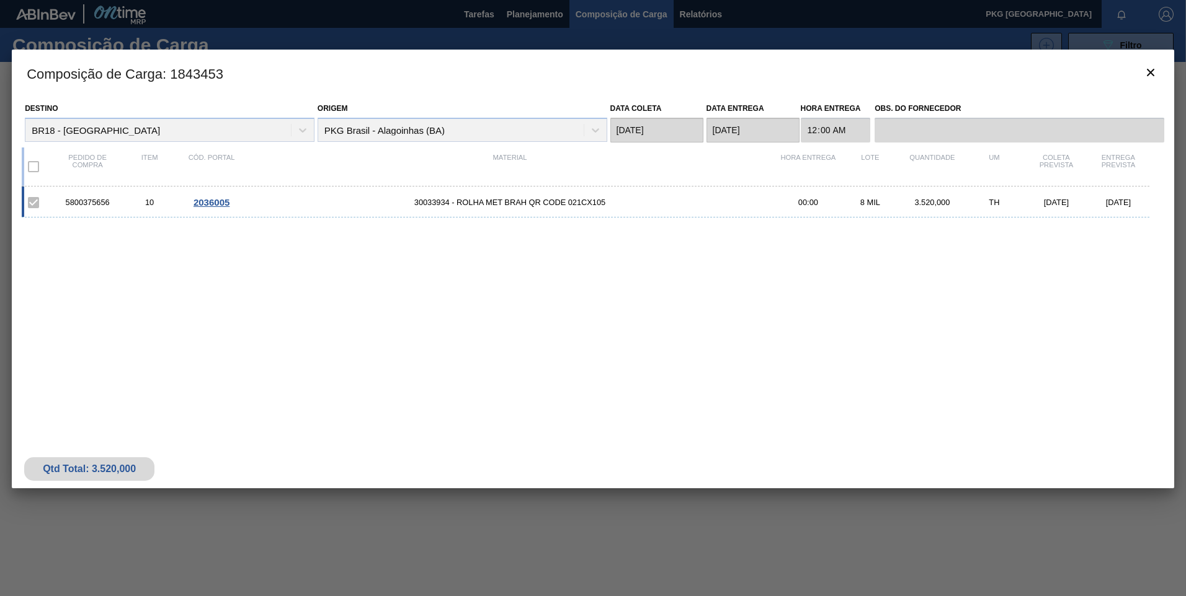
click at [496, 195] on div "5800375656 10 2036005 30033934 - ROLHA MET BRAH QR CODE 021CX105 00:00 8 MIL 3.…" at bounding box center [585, 202] width 1127 height 31
click at [482, 195] on div "5800375656 10 2036005 30033934 - ROLHA MET BRAH QR CODE 021CX105 00:00 8 MIL 3.…" at bounding box center [585, 202] width 1127 height 31
click at [208, 201] on span "2036005" at bounding box center [211, 202] width 36 height 11
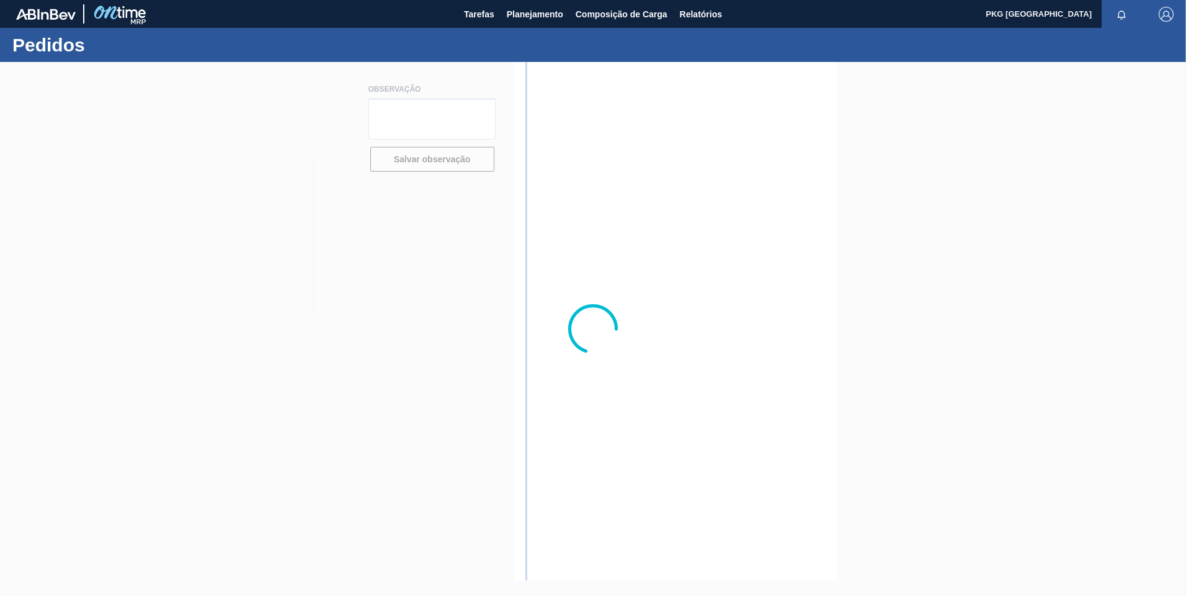
click at [208, 201] on div at bounding box center [593, 329] width 1186 height 534
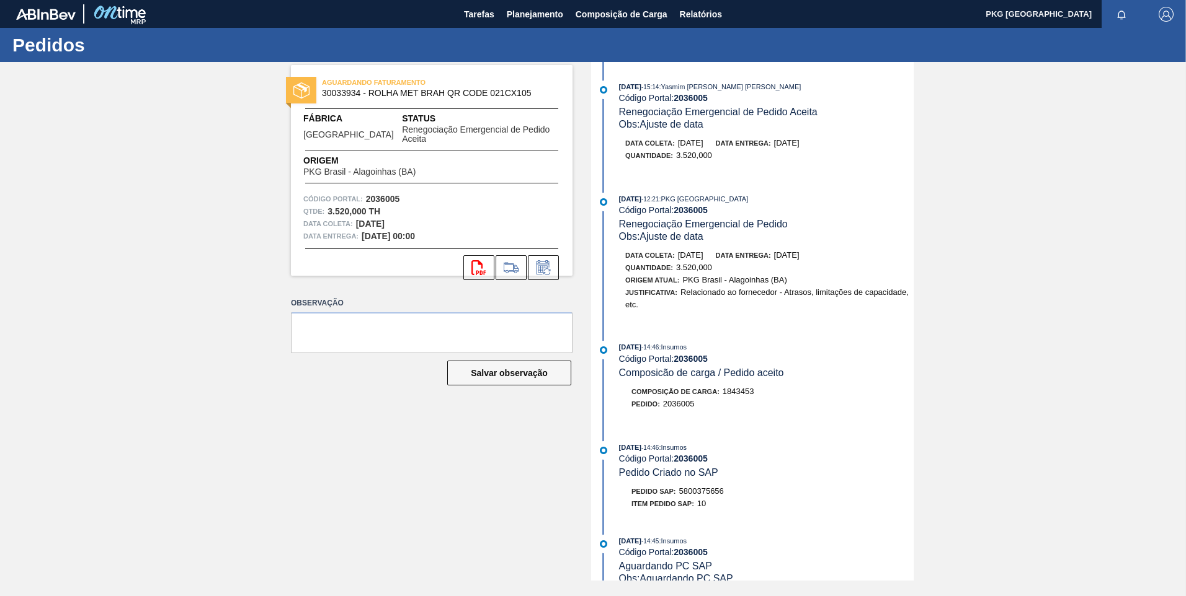
click at [801, 174] on div "01/10/2025 - 15:14 : Yasmim Ferreira da Silva Código Portal: 2036005 Renegociaç…" at bounding box center [753, 128] width 319 height 94
click at [707, 170] on div "01/10/2025 - 15:14 : Yasmim Ferreira da Silva Código Portal: 2036005 Renegociaç…" at bounding box center [753, 128] width 319 height 94
click at [617, 12] on span "Composição de Carga" at bounding box center [621, 14] width 92 height 15
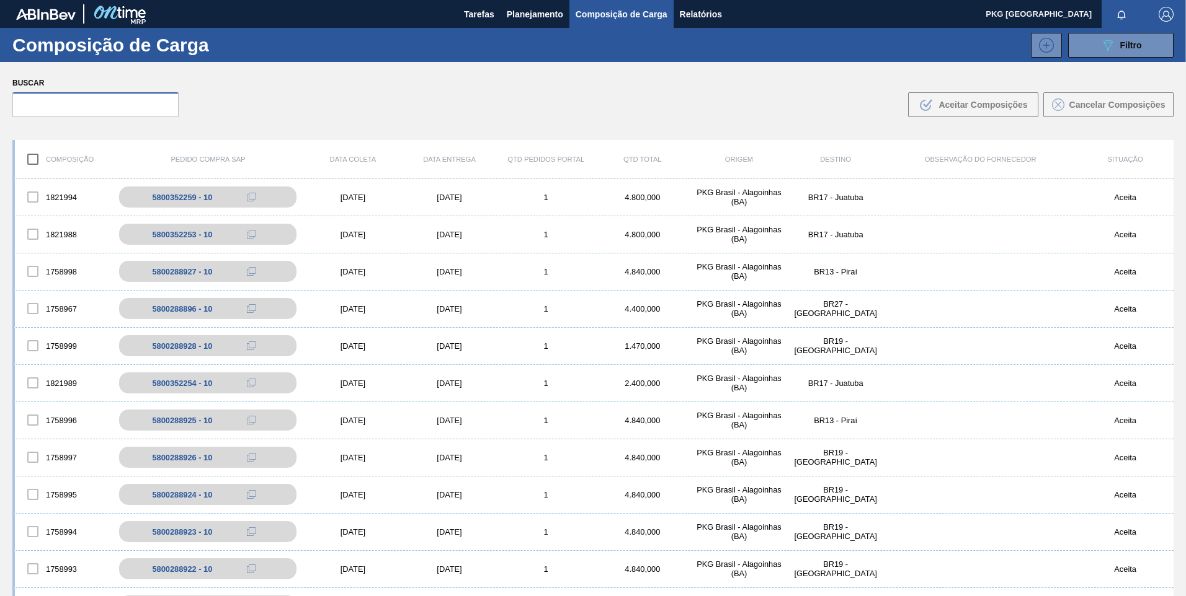
drag, startPoint x: 113, startPoint y: 99, endPoint x: 113, endPoint y: 105, distance: 6.2
click at [113, 100] on input "text" at bounding box center [95, 104] width 166 height 25
click at [111, 109] on input "text" at bounding box center [95, 104] width 166 height 25
paste input "5800288901"
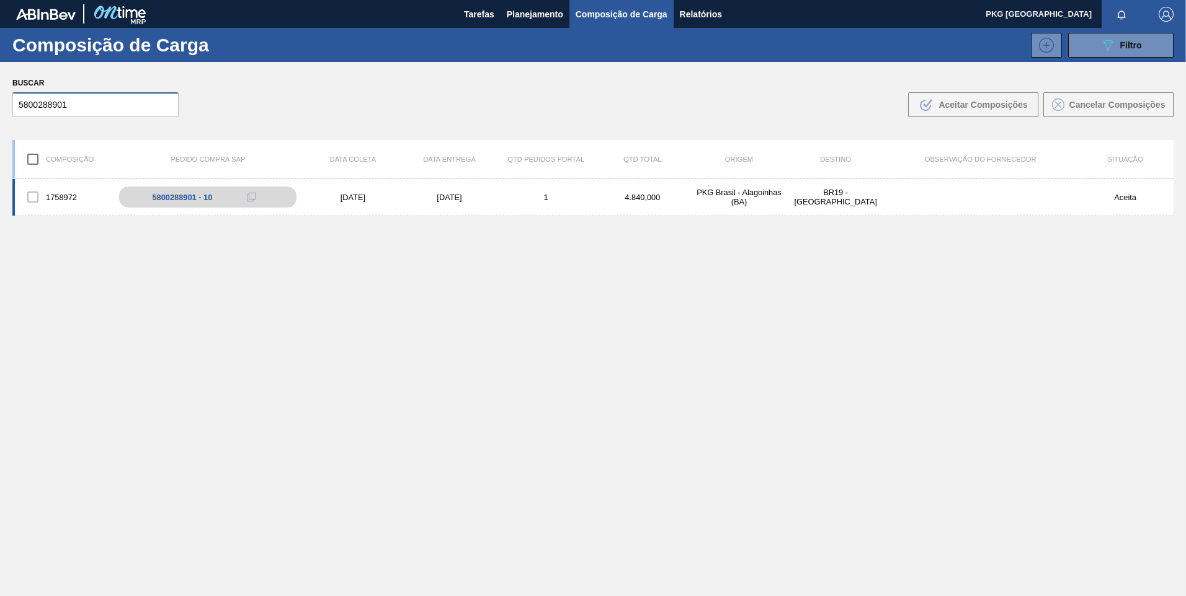
type input "5800288901"
click at [366, 199] on div "[DATE]" at bounding box center [352, 197] width 97 height 9
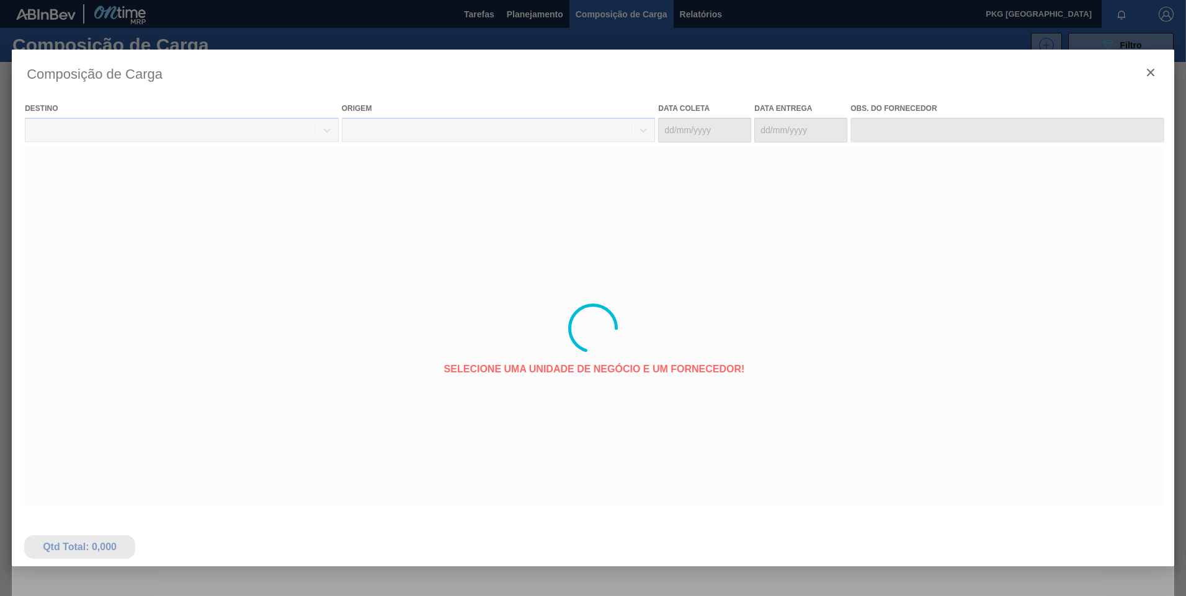
type coleta "[DATE]"
type Entrega "06/10/2025"
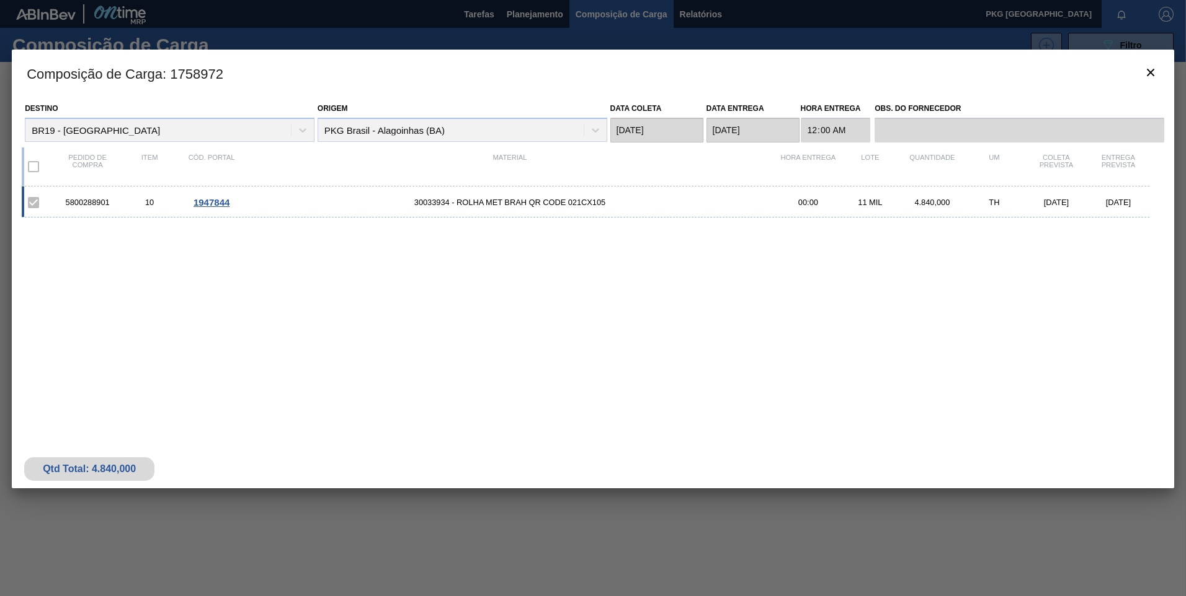
click at [224, 202] on span "1947844" at bounding box center [211, 202] width 36 height 11
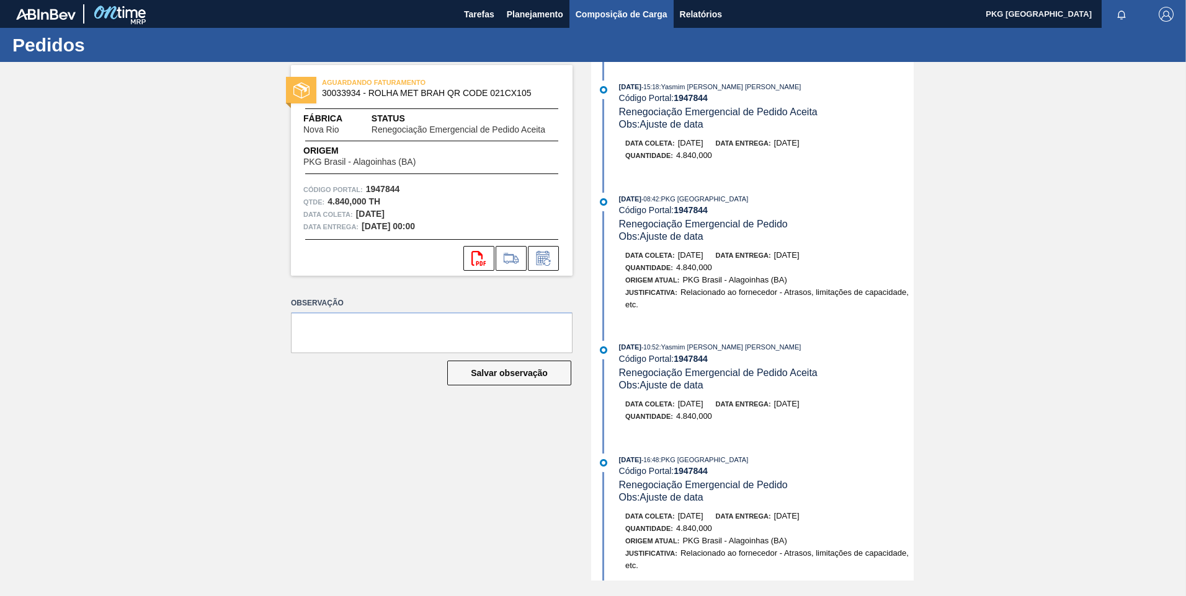
click at [595, 20] on span "Composição de Carga" at bounding box center [621, 14] width 92 height 15
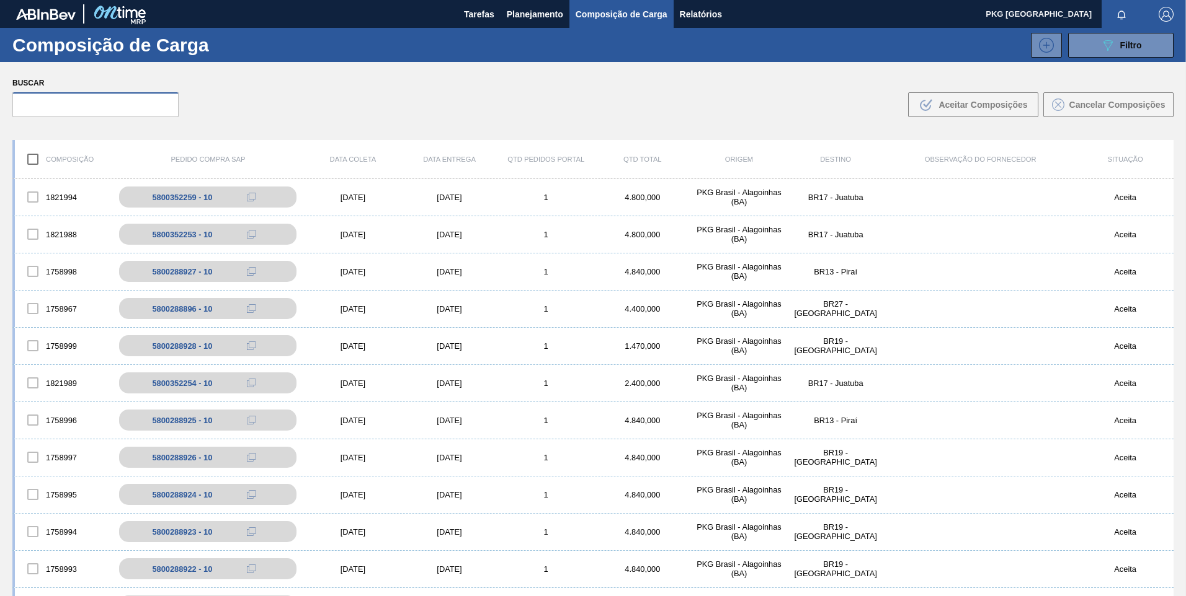
click at [122, 112] on input "text" at bounding box center [95, 104] width 166 height 25
paste input "5800288905"
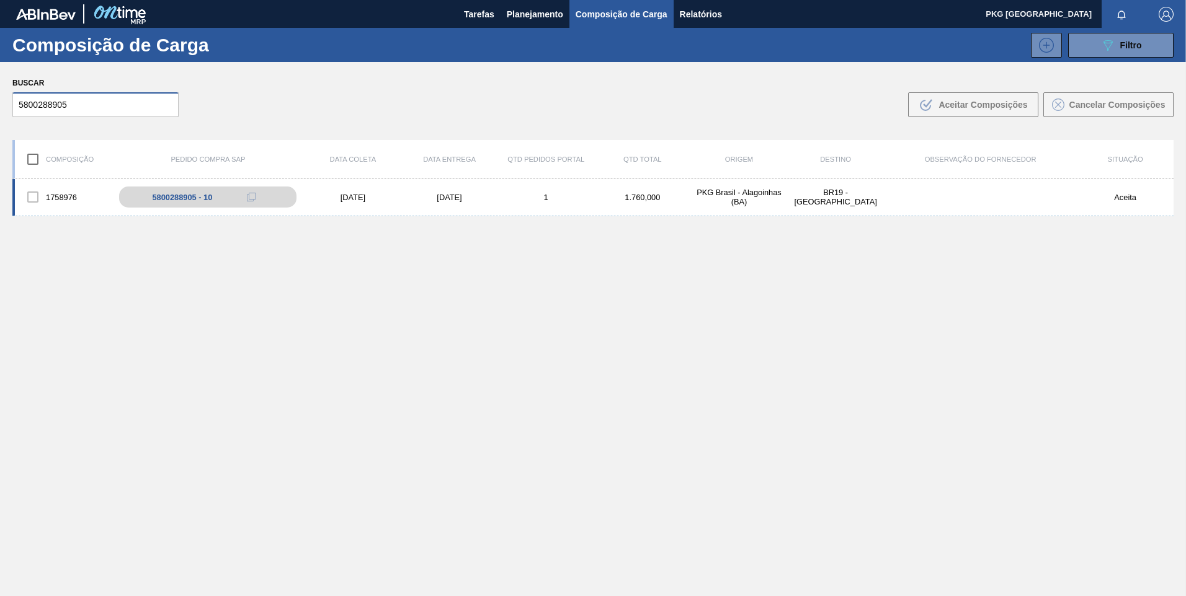
type input "5800288905"
click at [367, 197] on div "08/10/2025" at bounding box center [352, 197] width 97 height 9
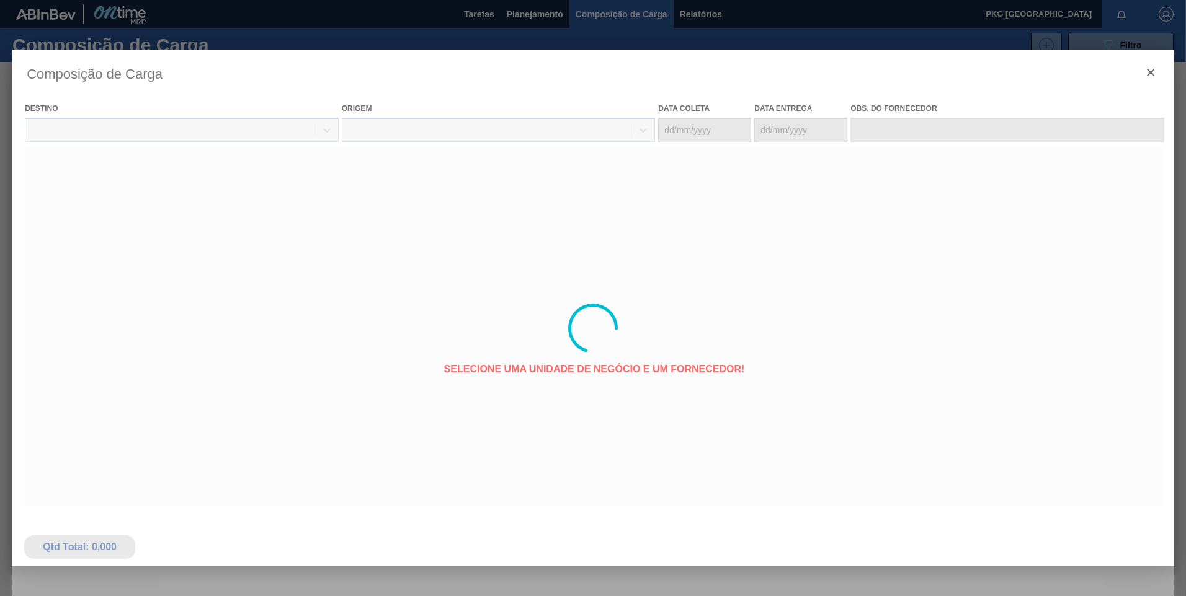
type coleta "08/10/2025"
type Entrega "12/10/2025"
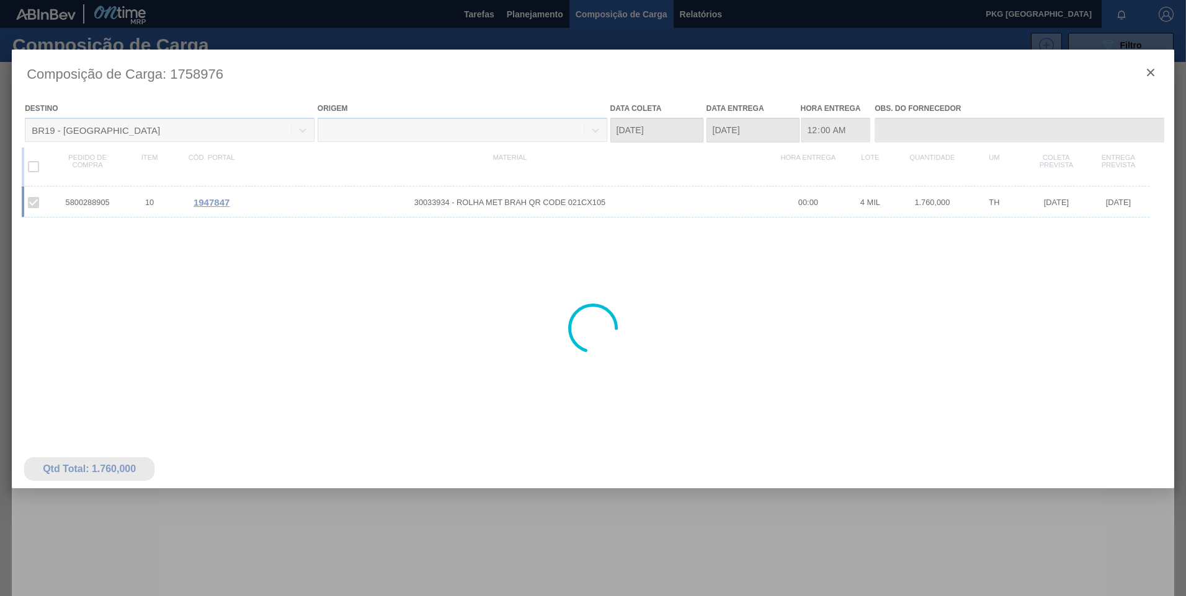
click at [211, 198] on div at bounding box center [593, 329] width 1162 height 558
click at [218, 205] on div at bounding box center [593, 329] width 1162 height 558
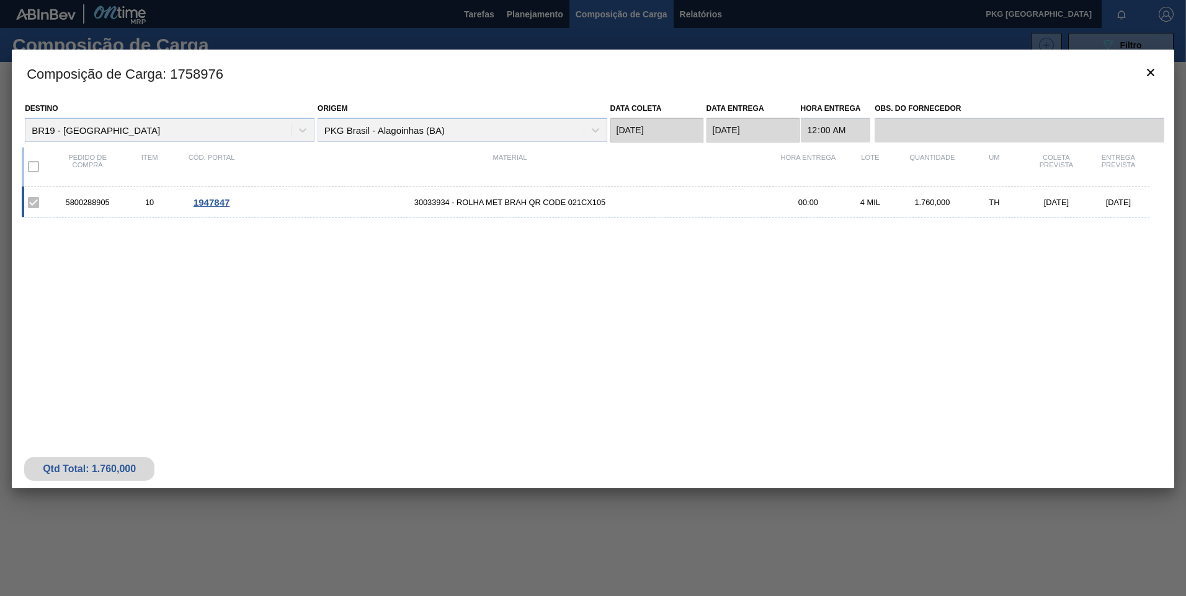
click at [210, 202] on span "1947847" at bounding box center [211, 202] width 36 height 11
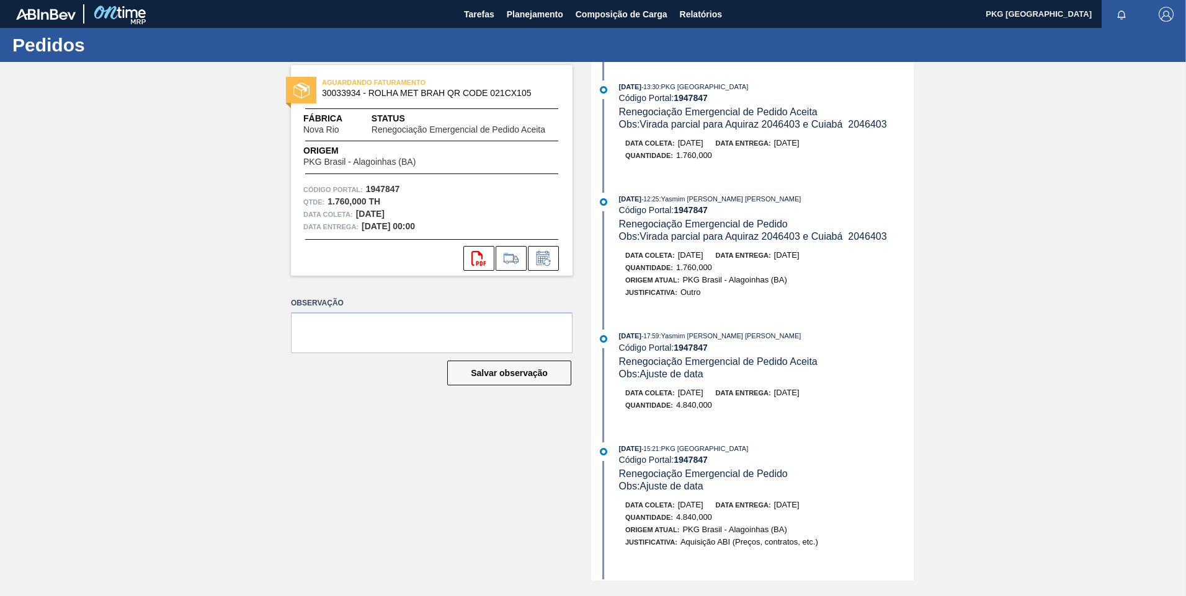
click at [1026, 308] on div "AGUARDANDO FATURAMENTO 30033934 - ROLHA MET BRAH QR CODE 021CX105 Fábrica Nova …" at bounding box center [593, 321] width 1186 height 519
click at [548, 262] on icon at bounding box center [543, 258] width 20 height 15
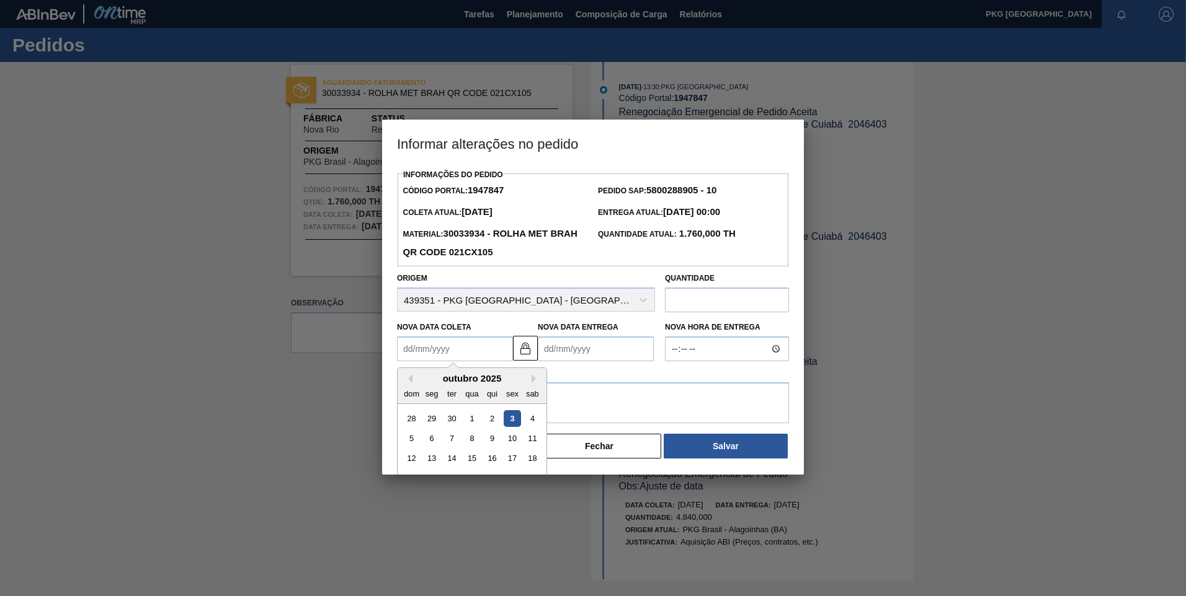
click at [464, 352] on Coleta1947847 "Nova Data Coleta" at bounding box center [455, 349] width 116 height 25
click at [181, 228] on div at bounding box center [593, 298] width 1186 height 596
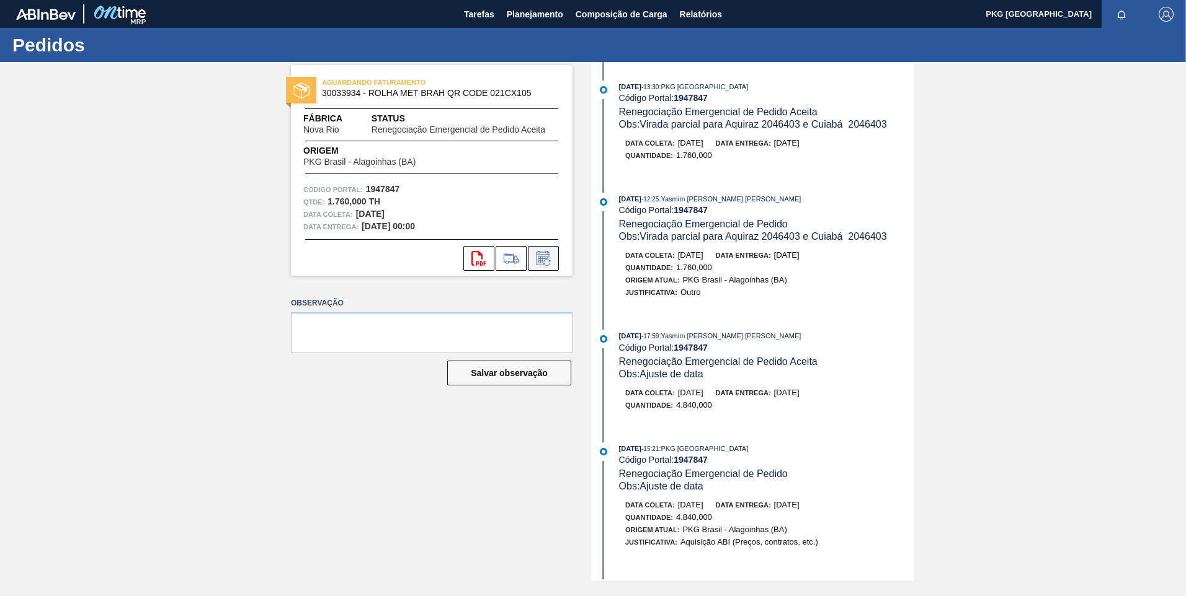
click at [543, 259] on icon at bounding box center [542, 259] width 9 height 7
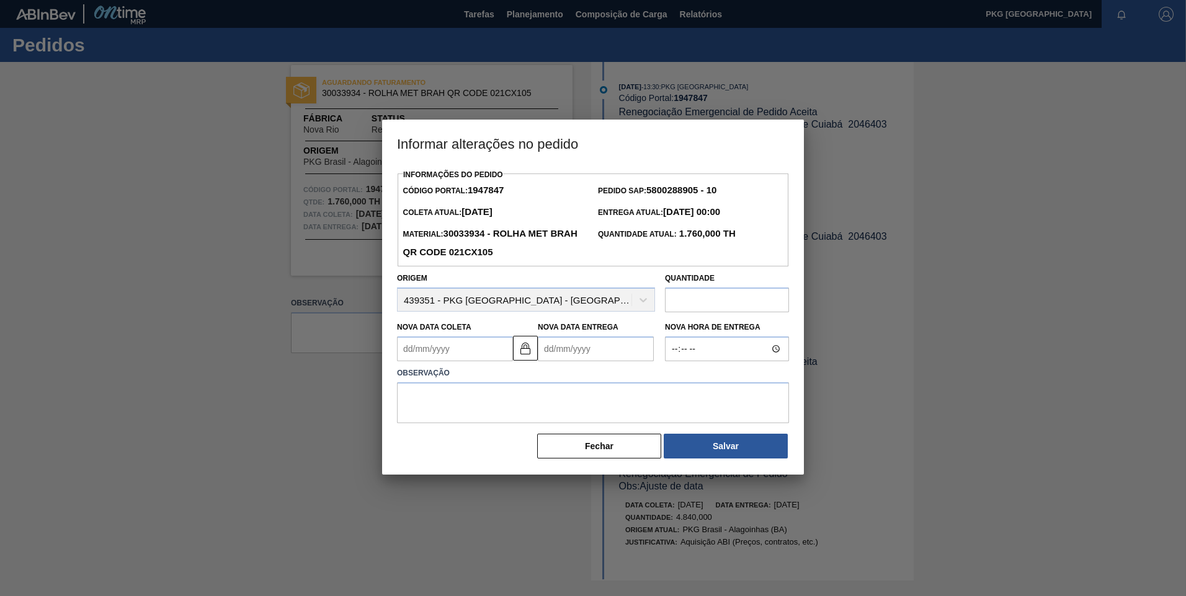
click at [465, 359] on Coleta1947847 "Nova Data Coleta" at bounding box center [455, 349] width 116 height 25
click at [495, 442] on div "9" at bounding box center [492, 438] width 17 height 17
type Coleta1947847 "09/10/2025"
type Entrega1947847 "12/10/2025"
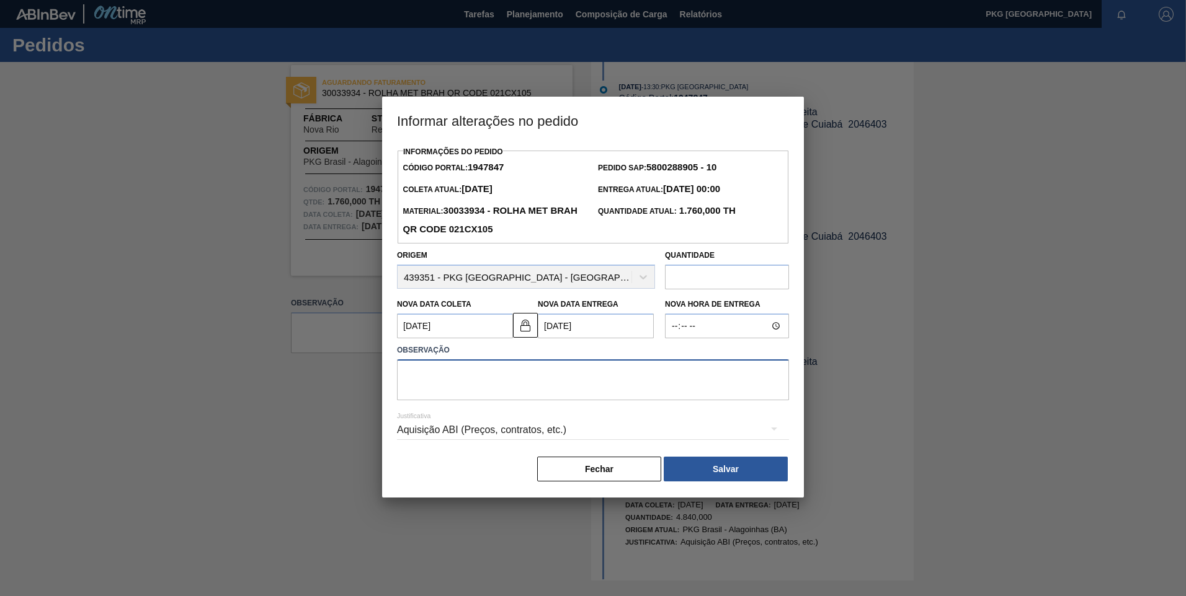
click at [452, 389] on textarea at bounding box center [593, 380] width 392 height 41
type textarea "Ajuste de data"
click at [494, 433] on div "Aquisição ABI (Preços, contratos, etc.)" at bounding box center [593, 430] width 392 height 35
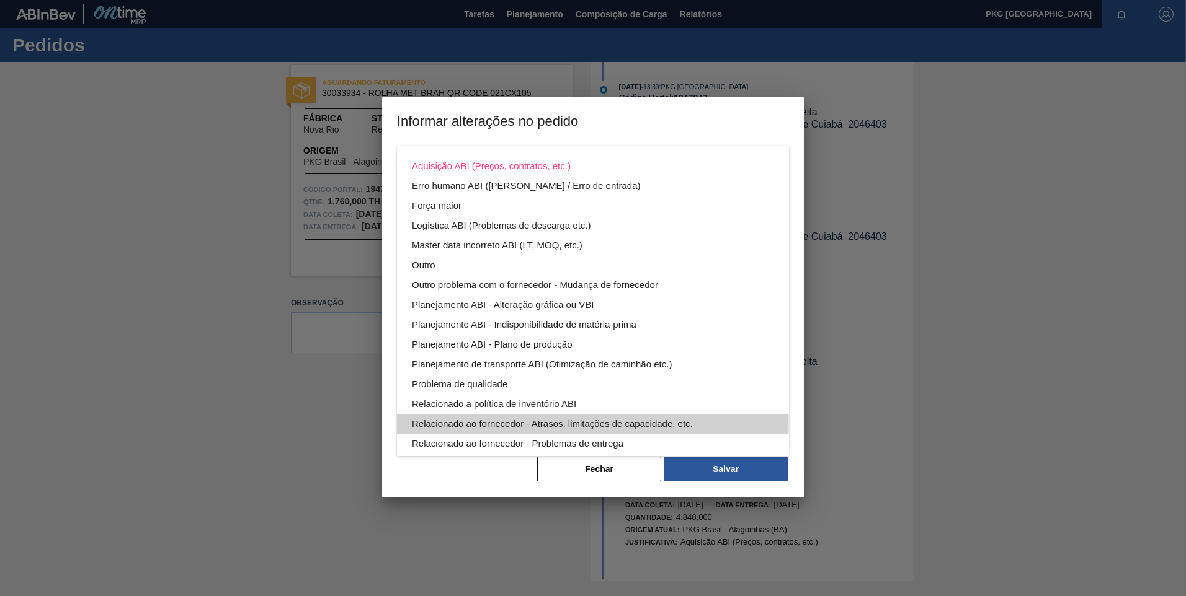
click at [512, 420] on div "Relacionado ao fornecedor - Atrasos, limitações de capacidade, etc." at bounding box center [593, 424] width 362 height 20
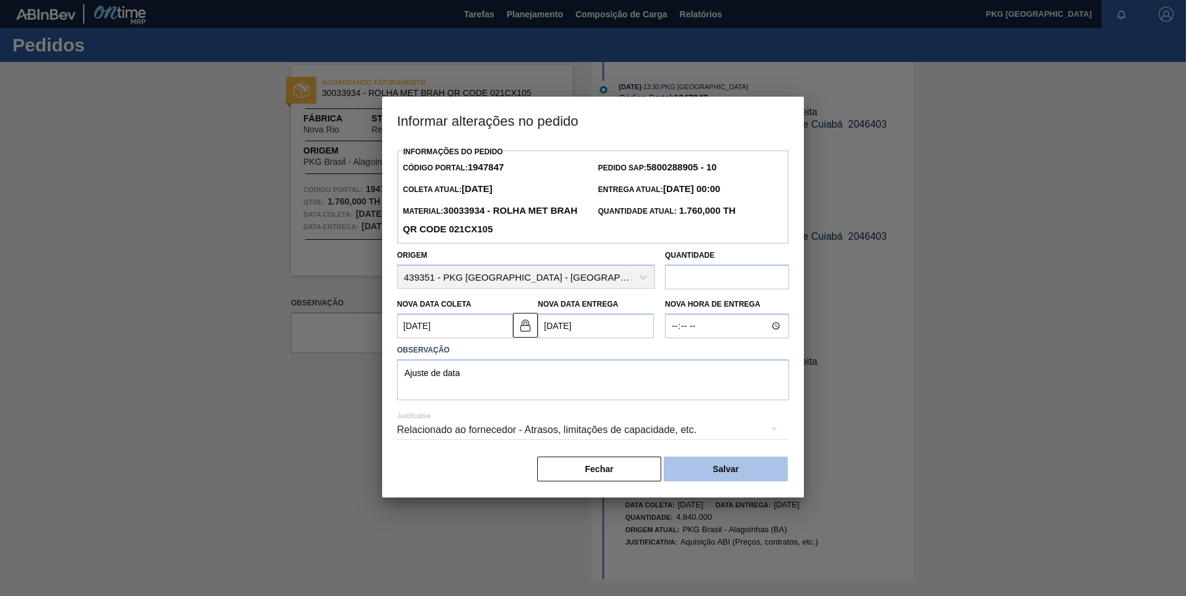
click at [721, 466] on button "Salvar" at bounding box center [725, 469] width 124 height 25
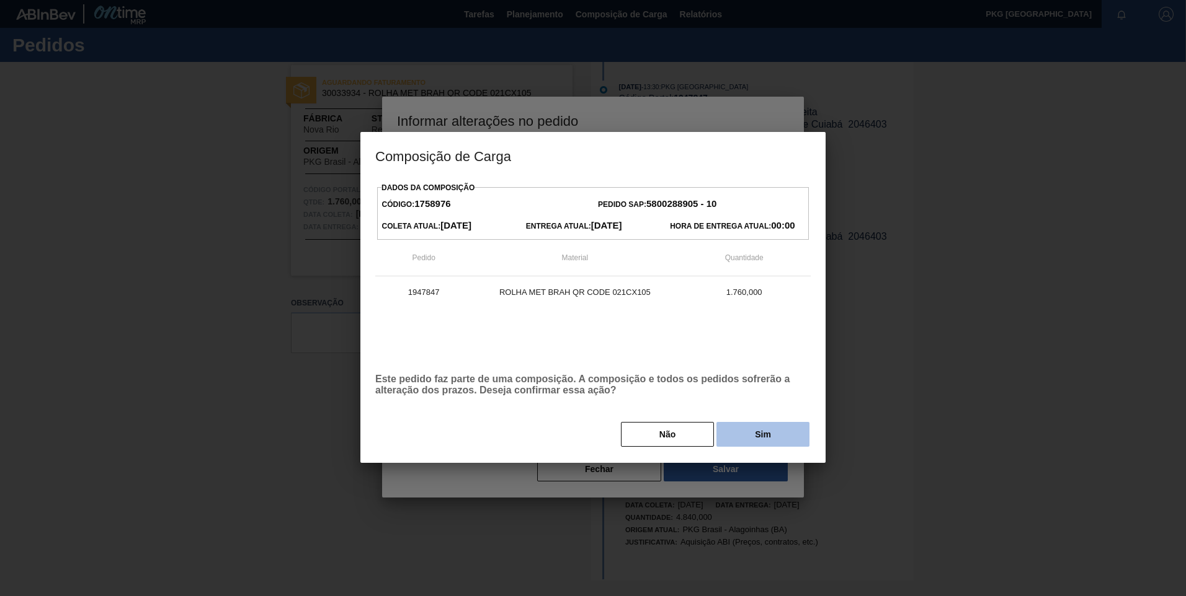
click at [756, 438] on button "Sim" at bounding box center [762, 434] width 93 height 25
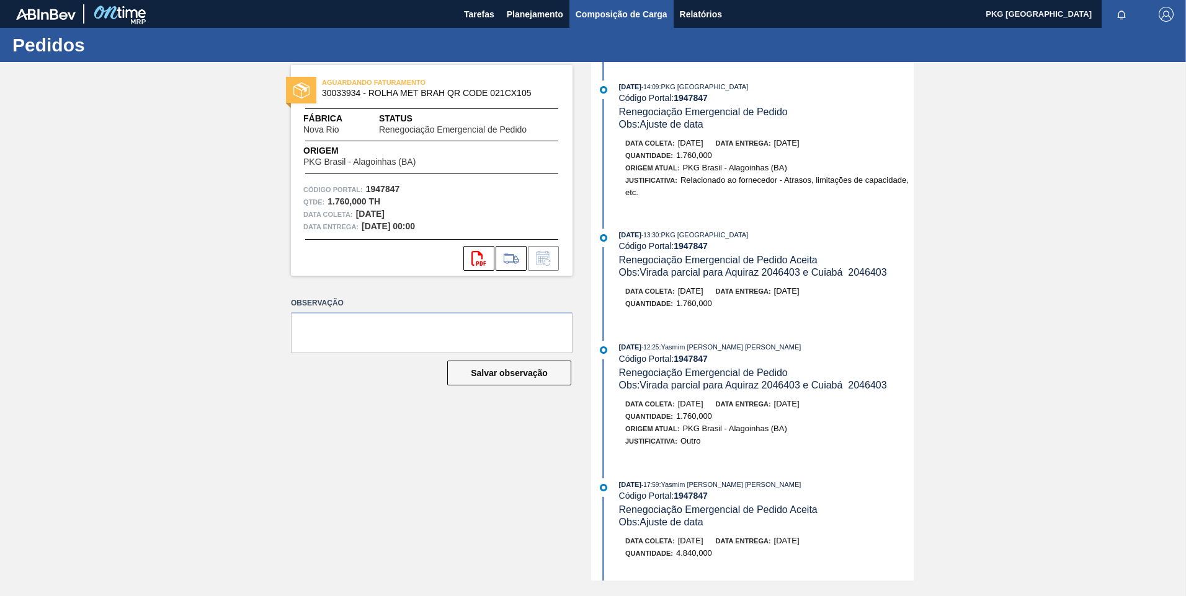
click at [632, 16] on span "Composição de Carga" at bounding box center [621, 14] width 92 height 15
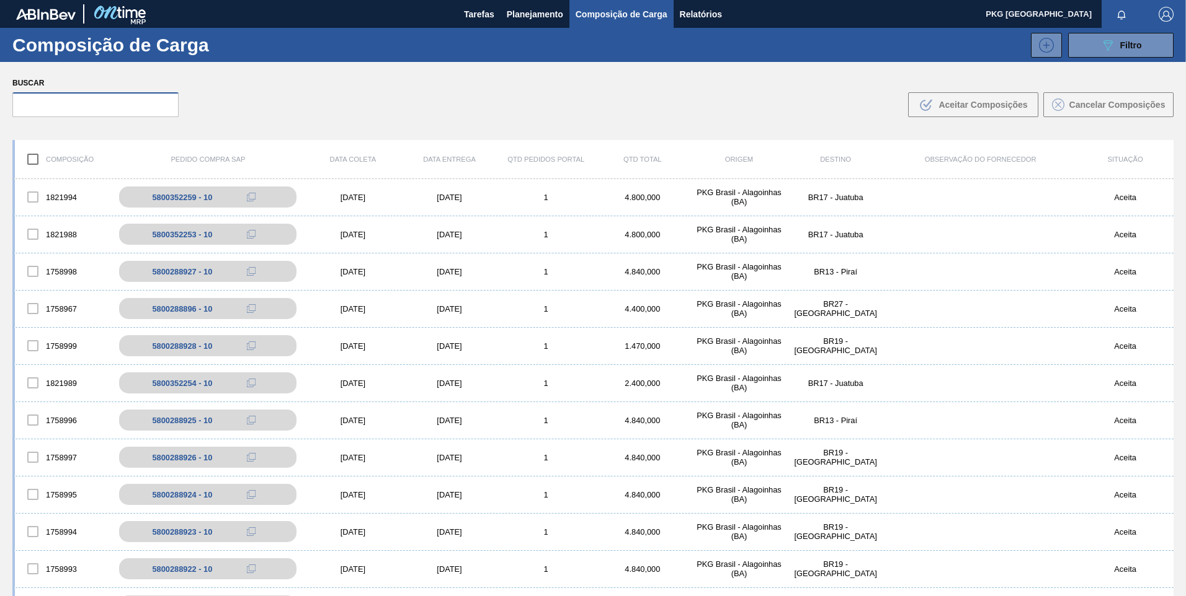
click at [141, 105] on input "text" at bounding box center [95, 104] width 166 height 25
paste input "5800387937-"
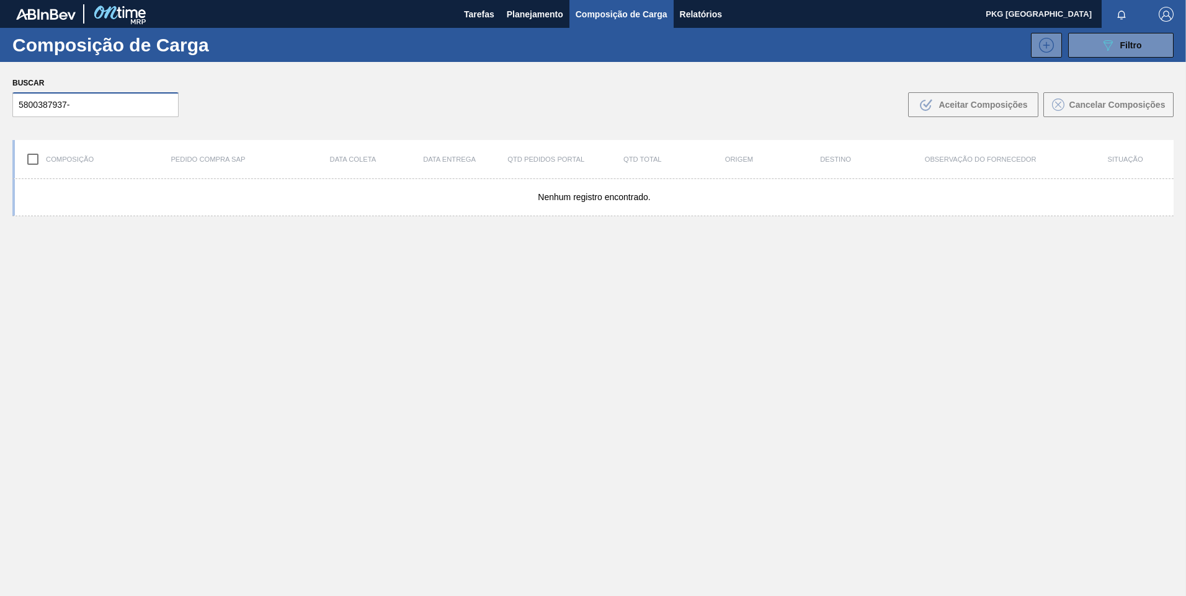
type input "5800387937"
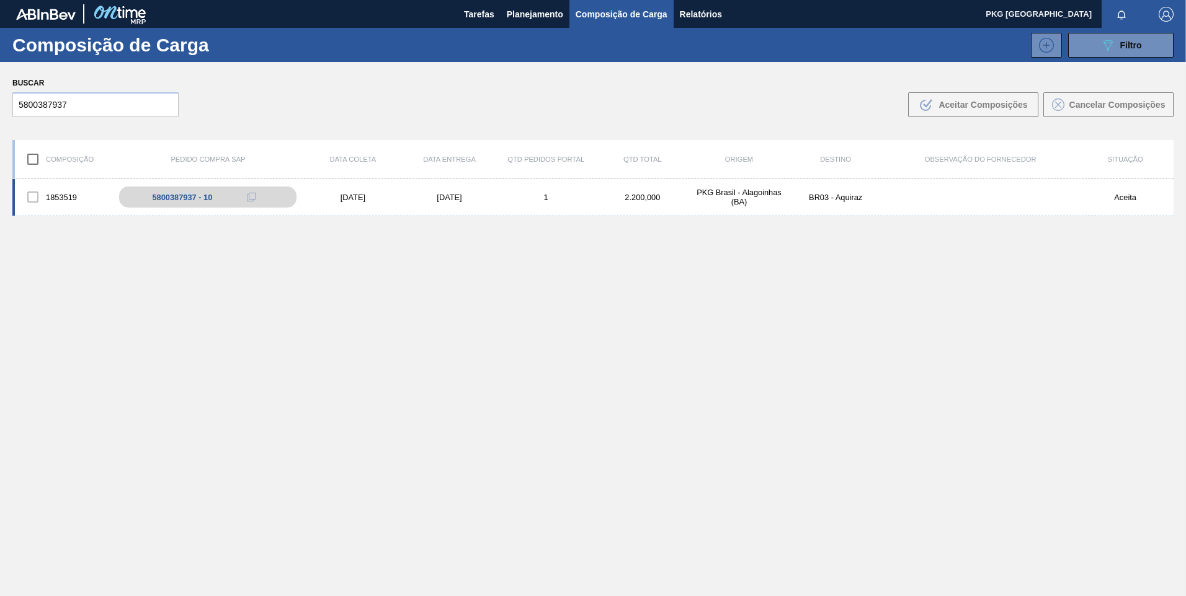
click at [344, 195] on div "06/10/2025" at bounding box center [352, 197] width 97 height 9
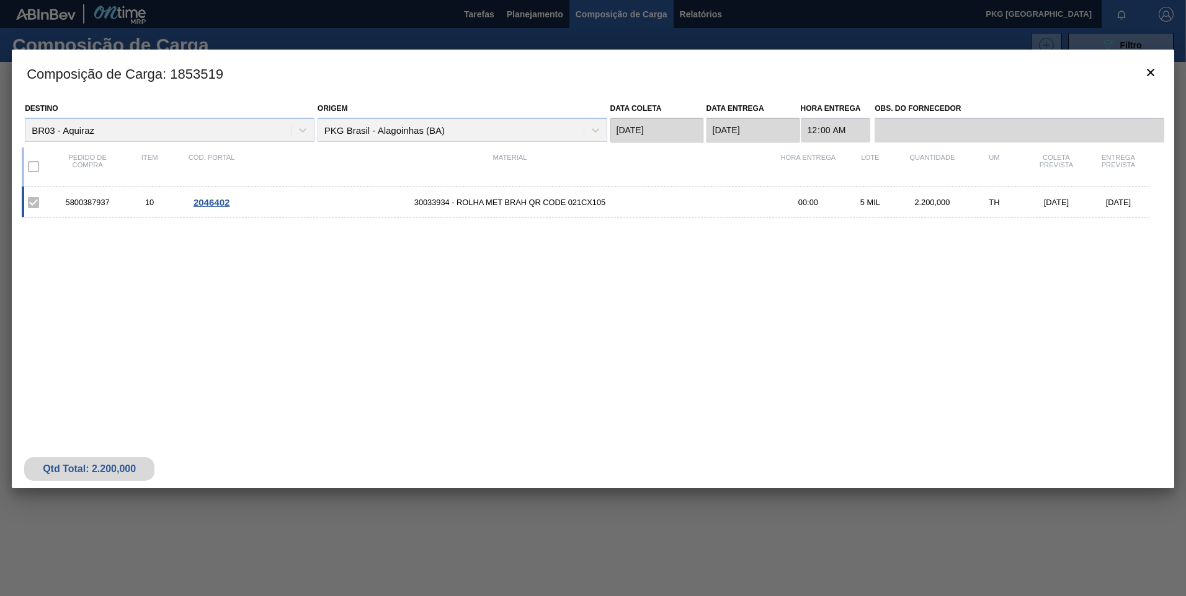
click at [482, 198] on span "30033934 - ROLHA MET BRAH QR CODE 021CX105" at bounding box center [509, 202] width 534 height 9
click at [230, 199] on div "2046402" at bounding box center [211, 202] width 62 height 11
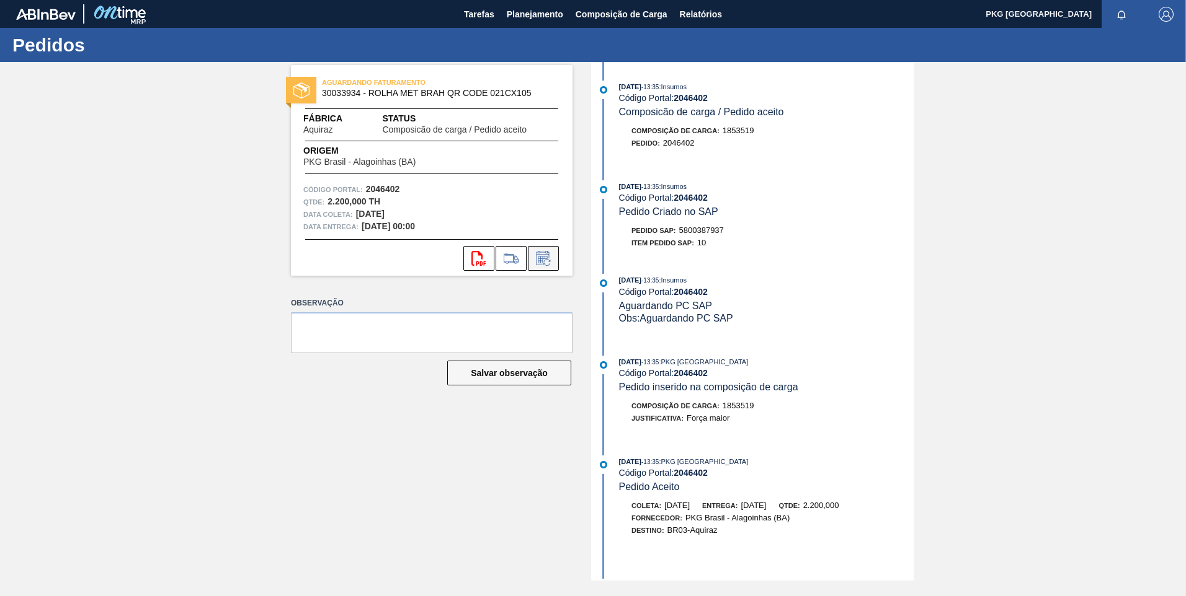
click at [550, 262] on icon at bounding box center [543, 258] width 20 height 15
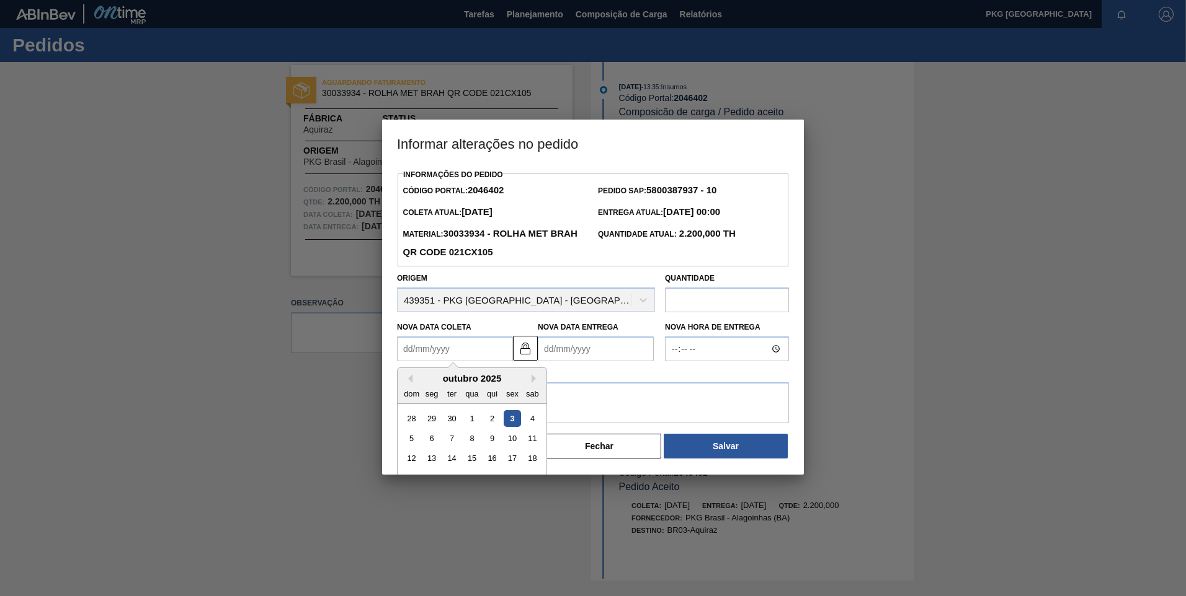
click at [473, 348] on Coleta2046402 "Nova Data Coleta" at bounding box center [455, 349] width 116 height 25
click at [490, 445] on div "9" at bounding box center [492, 438] width 17 height 17
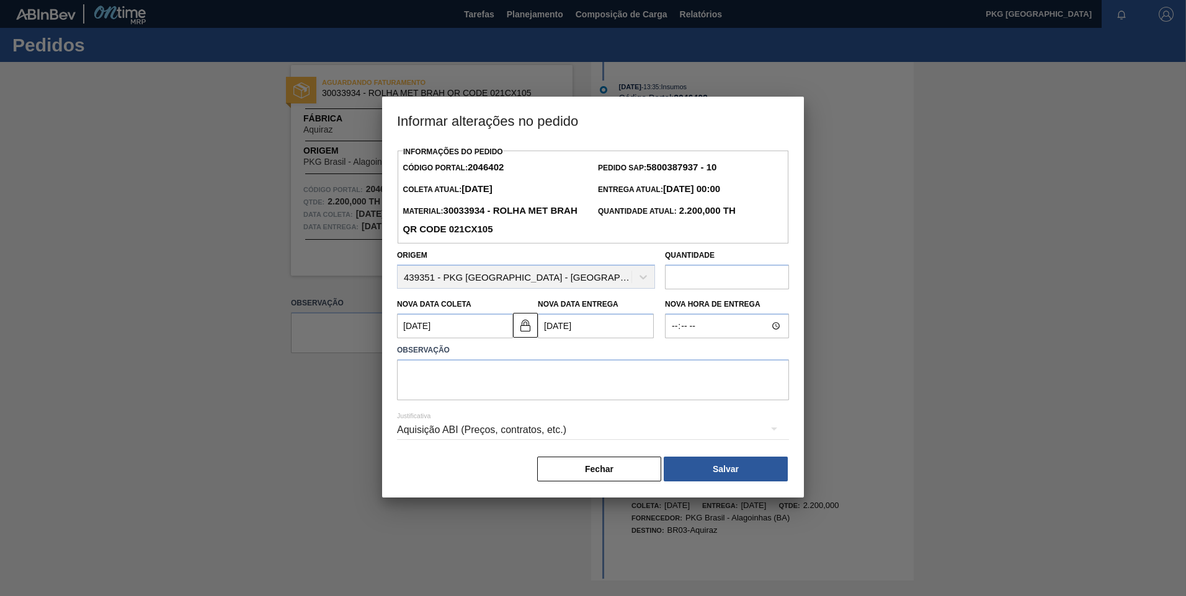
drag, startPoint x: 574, startPoint y: 476, endPoint x: 580, endPoint y: 474, distance: 6.3
click at [574, 476] on button "Fechar" at bounding box center [599, 469] width 124 height 25
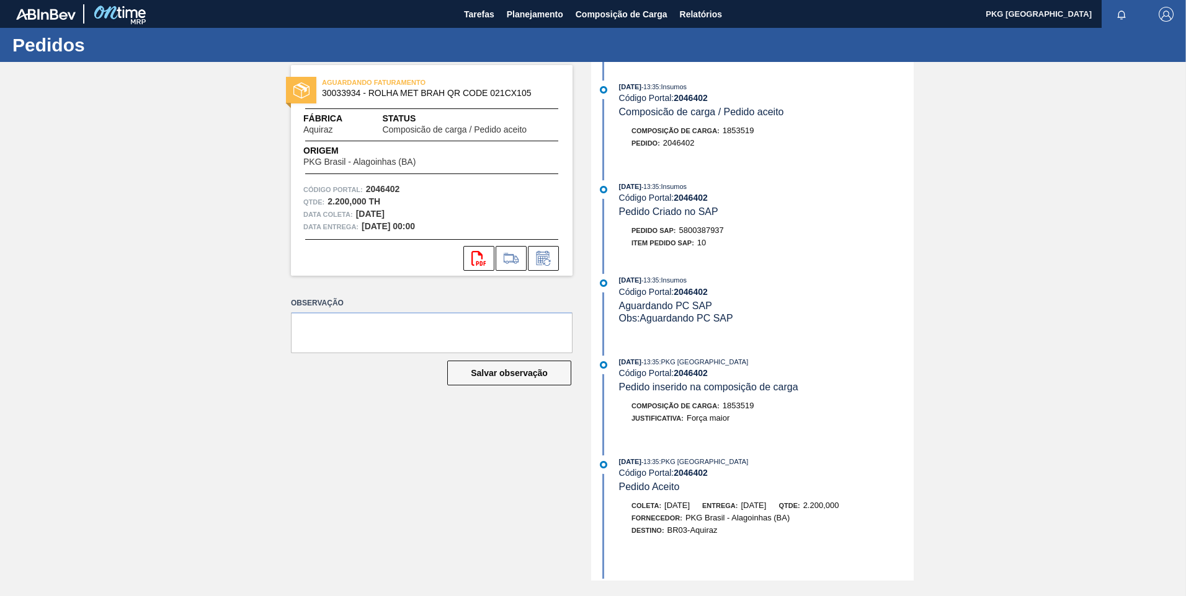
click at [1044, 204] on div "AGUARDANDO FATURAMENTO 30033934 - ROLHA MET BRAH QR CODE 021CX105 Fábrica Aquir…" at bounding box center [593, 321] width 1186 height 519
